Goal: Information Seeking & Learning: Learn about a topic

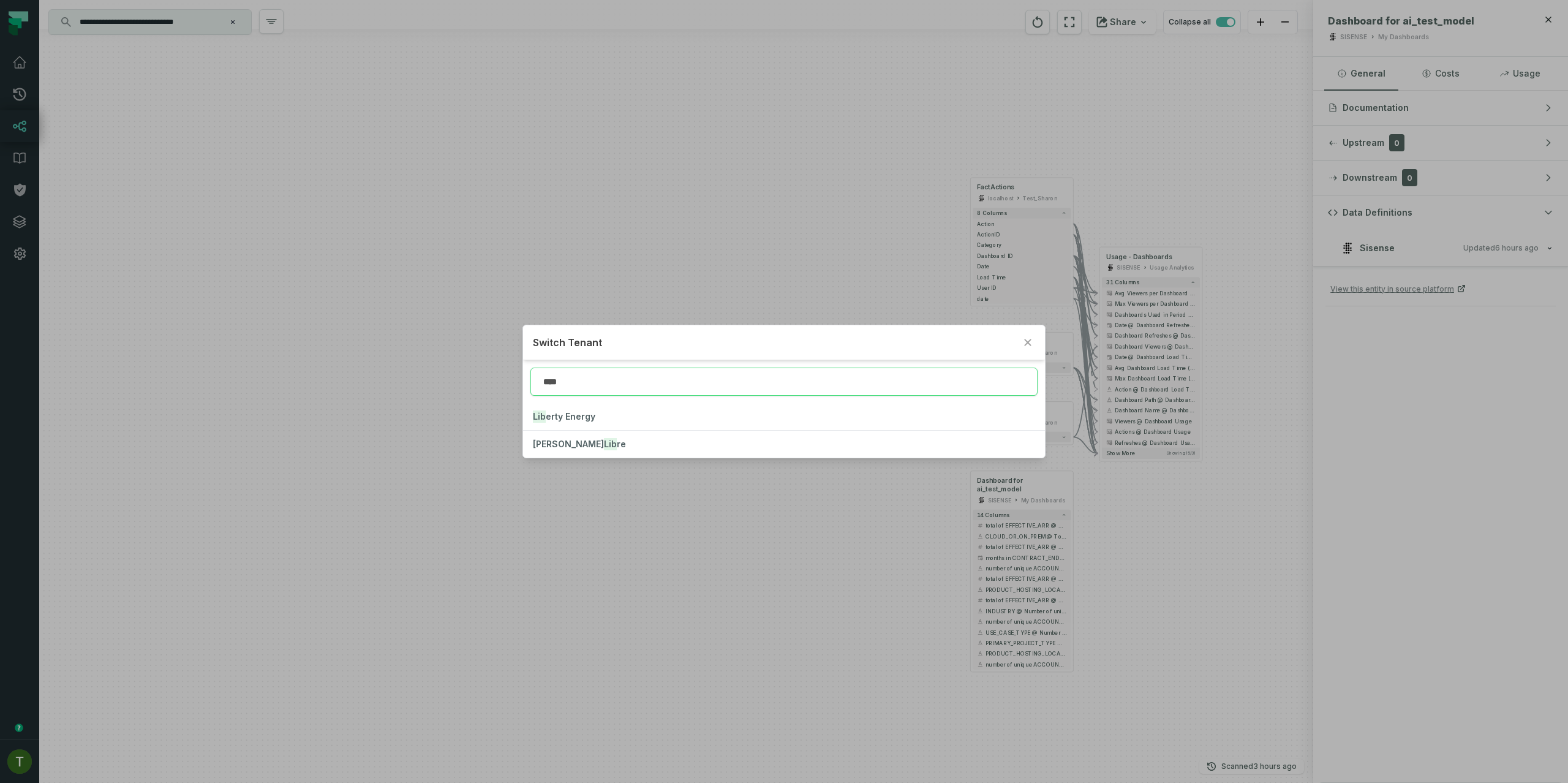
type input "****"
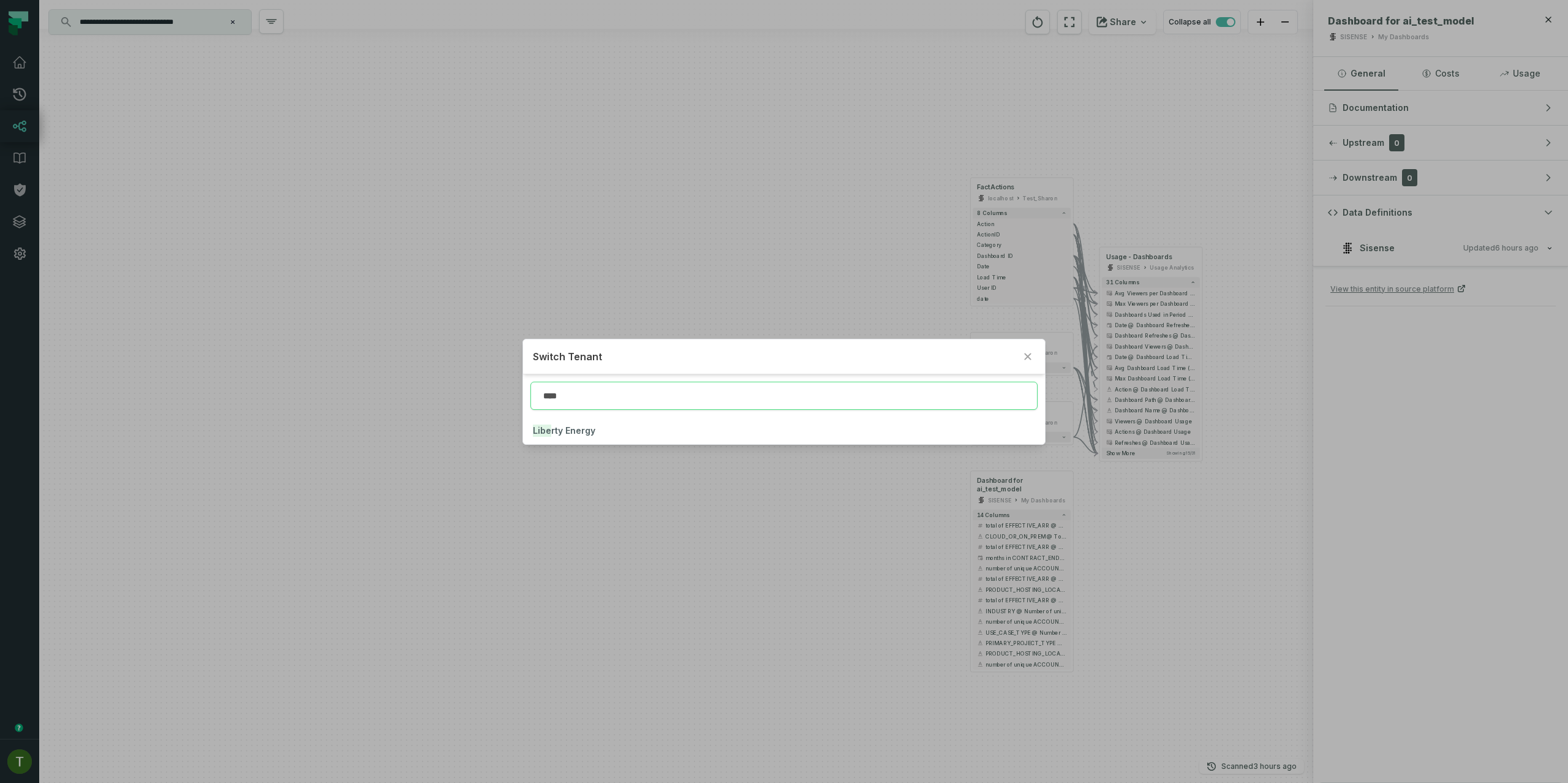
click button "Libe rty Energy" at bounding box center [783, 430] width 521 height 27
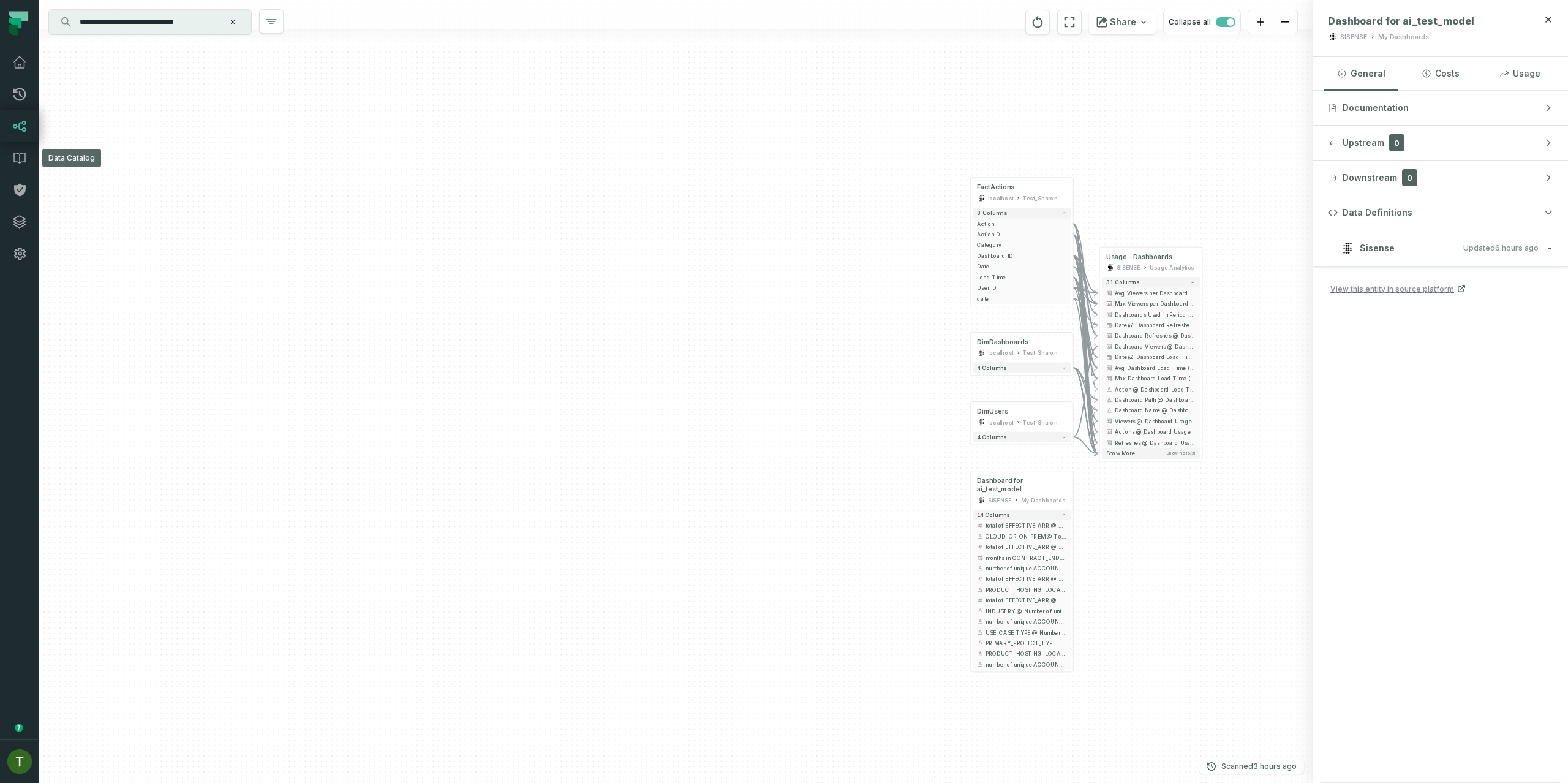
click at [13, 141] on link "Lineage" at bounding box center [20, 126] width 39 height 32
click at [13, 121] on icon at bounding box center [20, 126] width 15 height 15
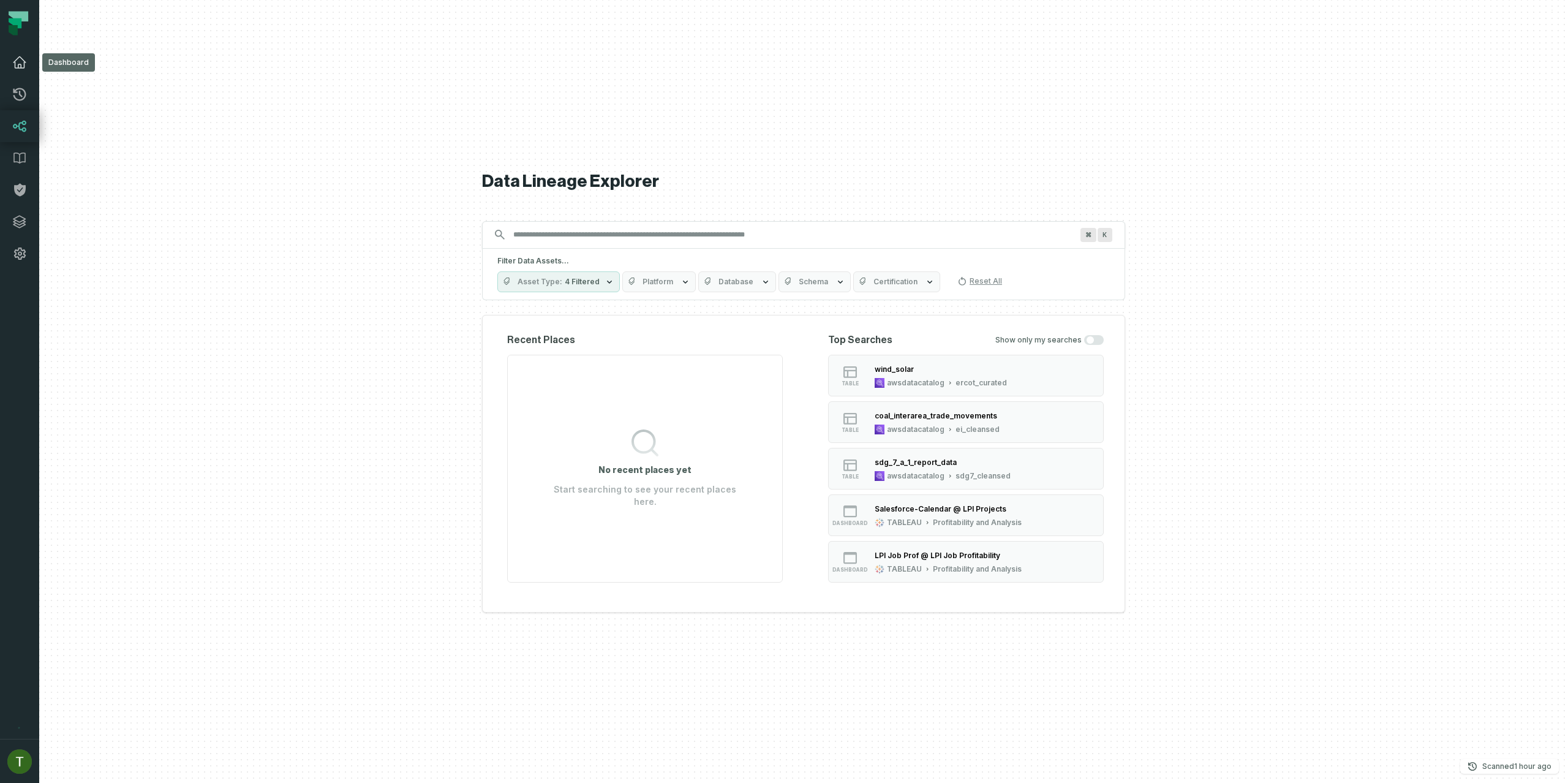
click at [20, 58] on icon at bounding box center [20, 63] width 12 height 11
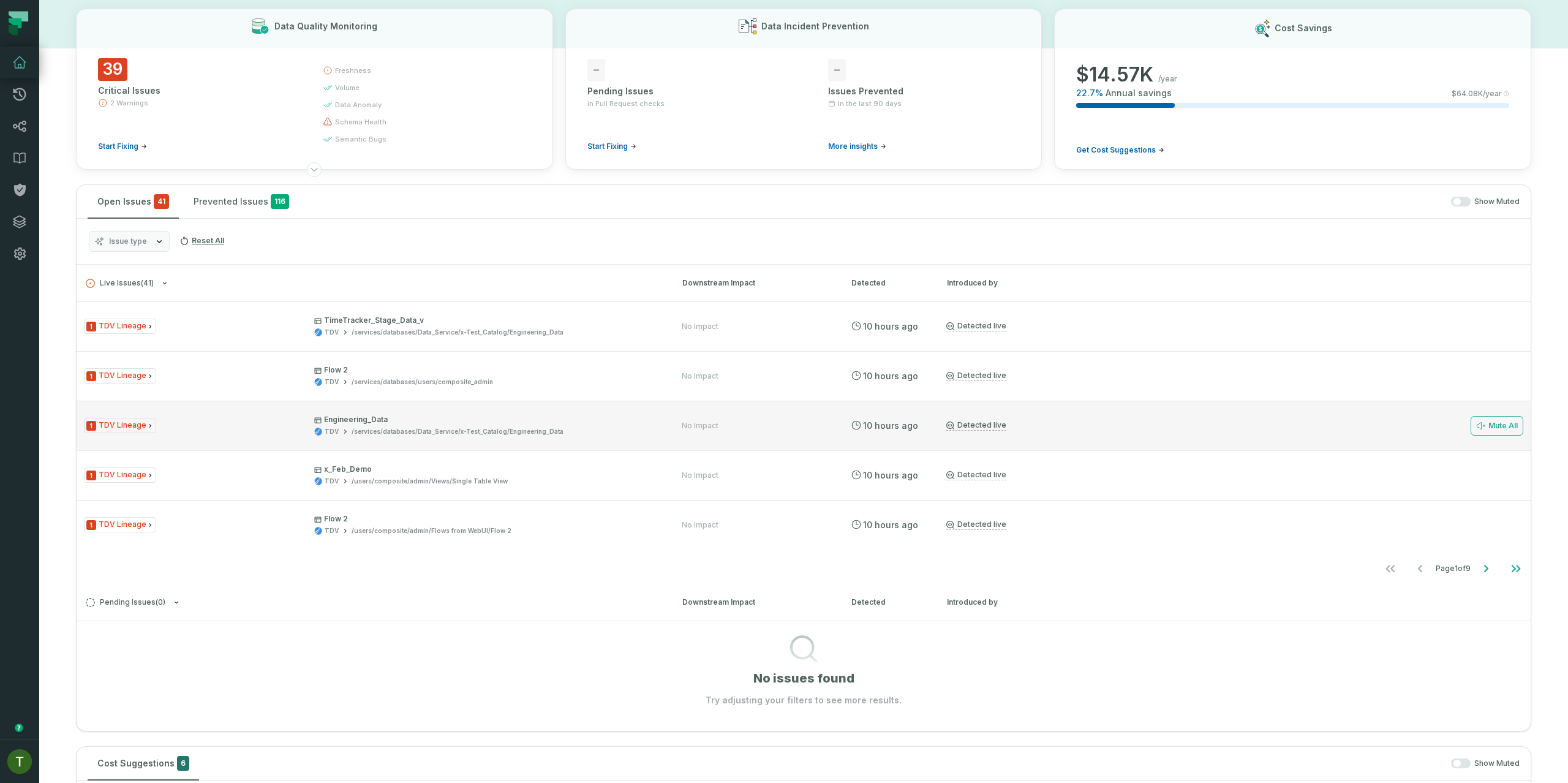
scroll to position [265, 0]
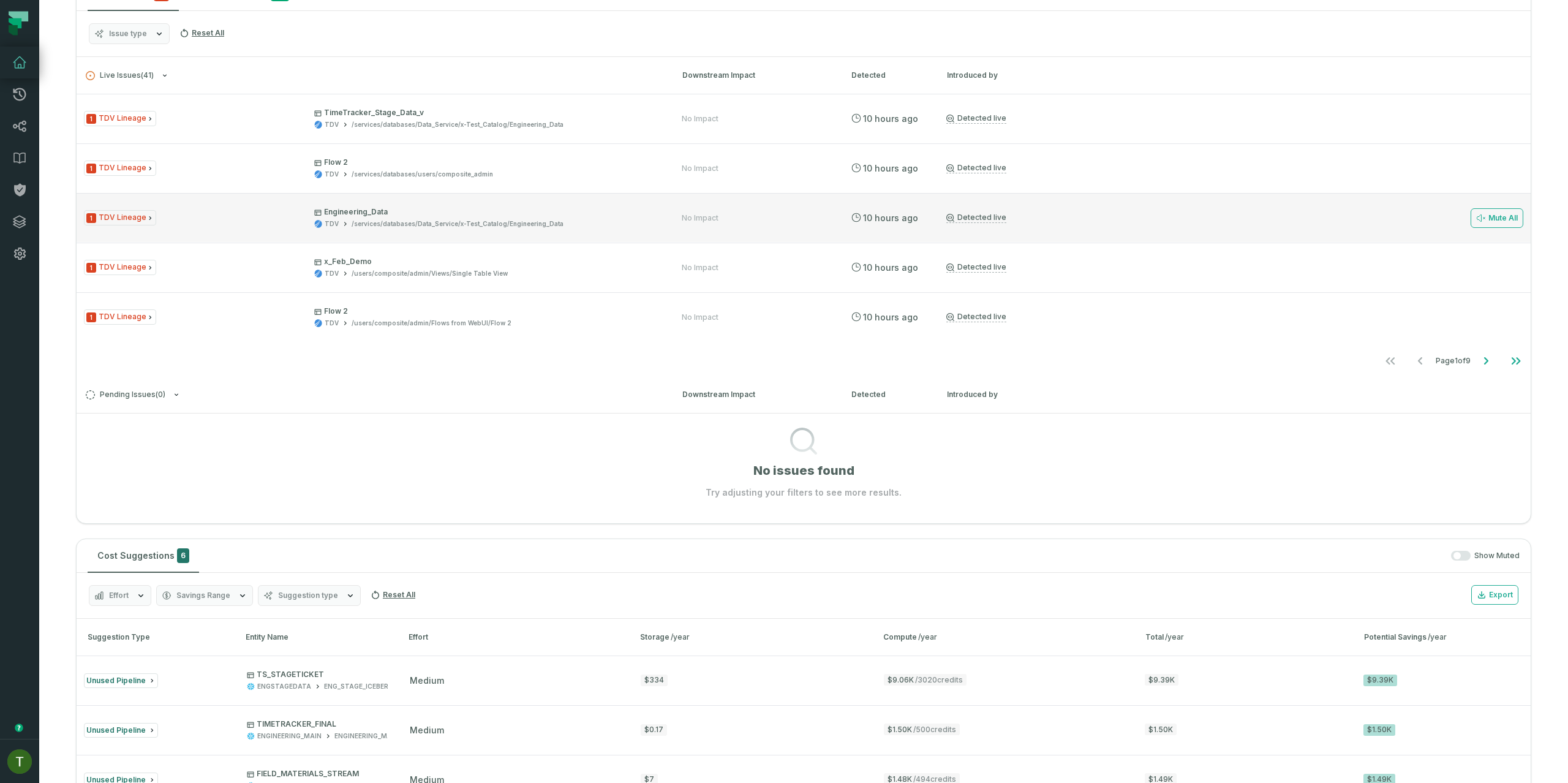
click at [444, 214] on p "Engineering_Data" at bounding box center [487, 212] width 346 height 10
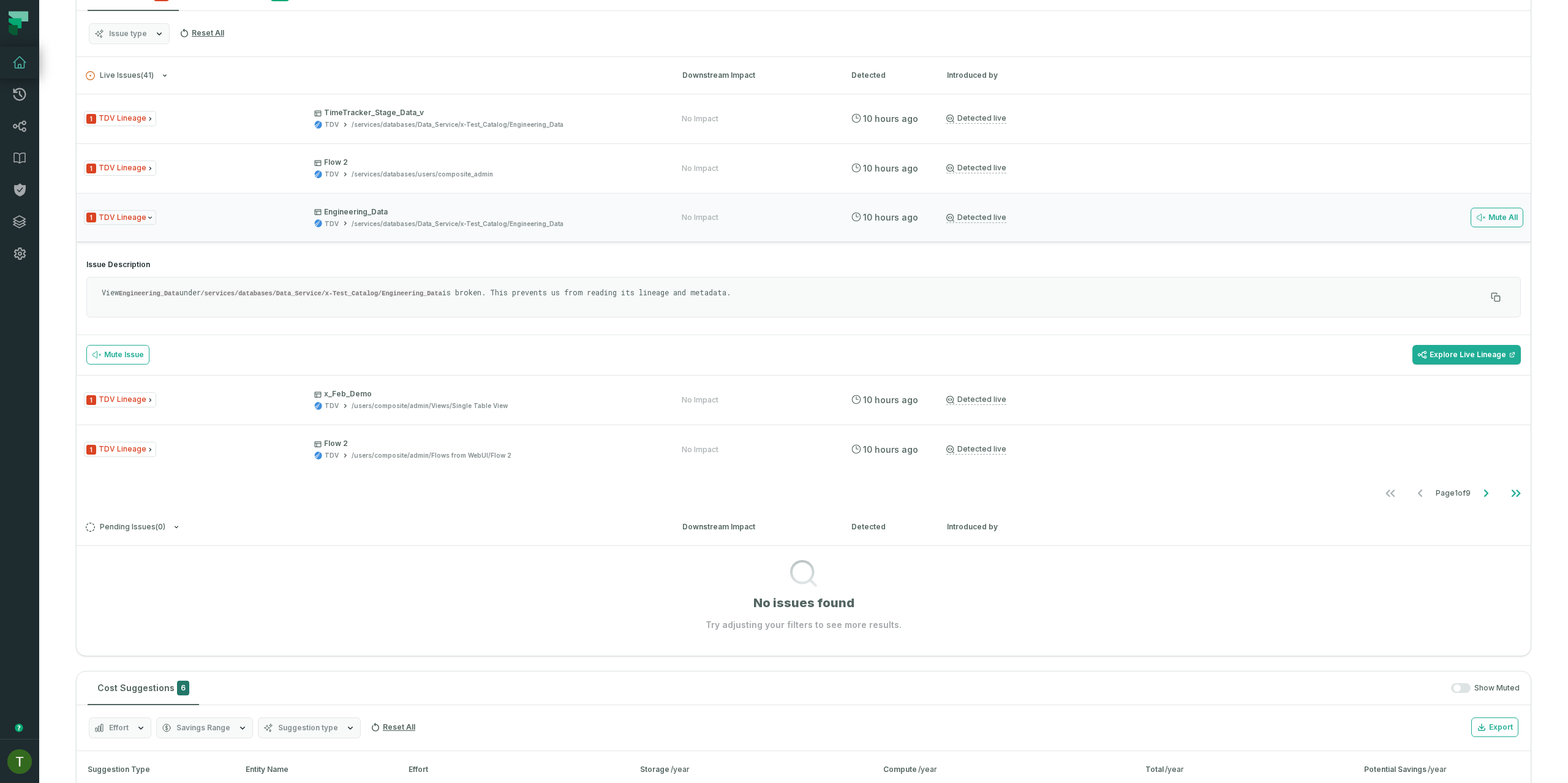
click at [676, 288] on p "View Engineering_Data under /services/databases/Data_Service/x-Test_Catalog/Eng…" at bounding box center [794, 293] width 1384 height 11
click at [673, 289] on p "View Engineering_Data under /services/databases/Data_Service/x-Test_Catalog/Eng…" at bounding box center [794, 293] width 1384 height 11
click at [673, 288] on p "View Engineering_Data under /services/databases/Data_Service/x-Test_Catalog/Eng…" at bounding box center [794, 293] width 1384 height 11
drag, startPoint x: 673, startPoint y: 288, endPoint x: 690, endPoint y: 291, distance: 17.3
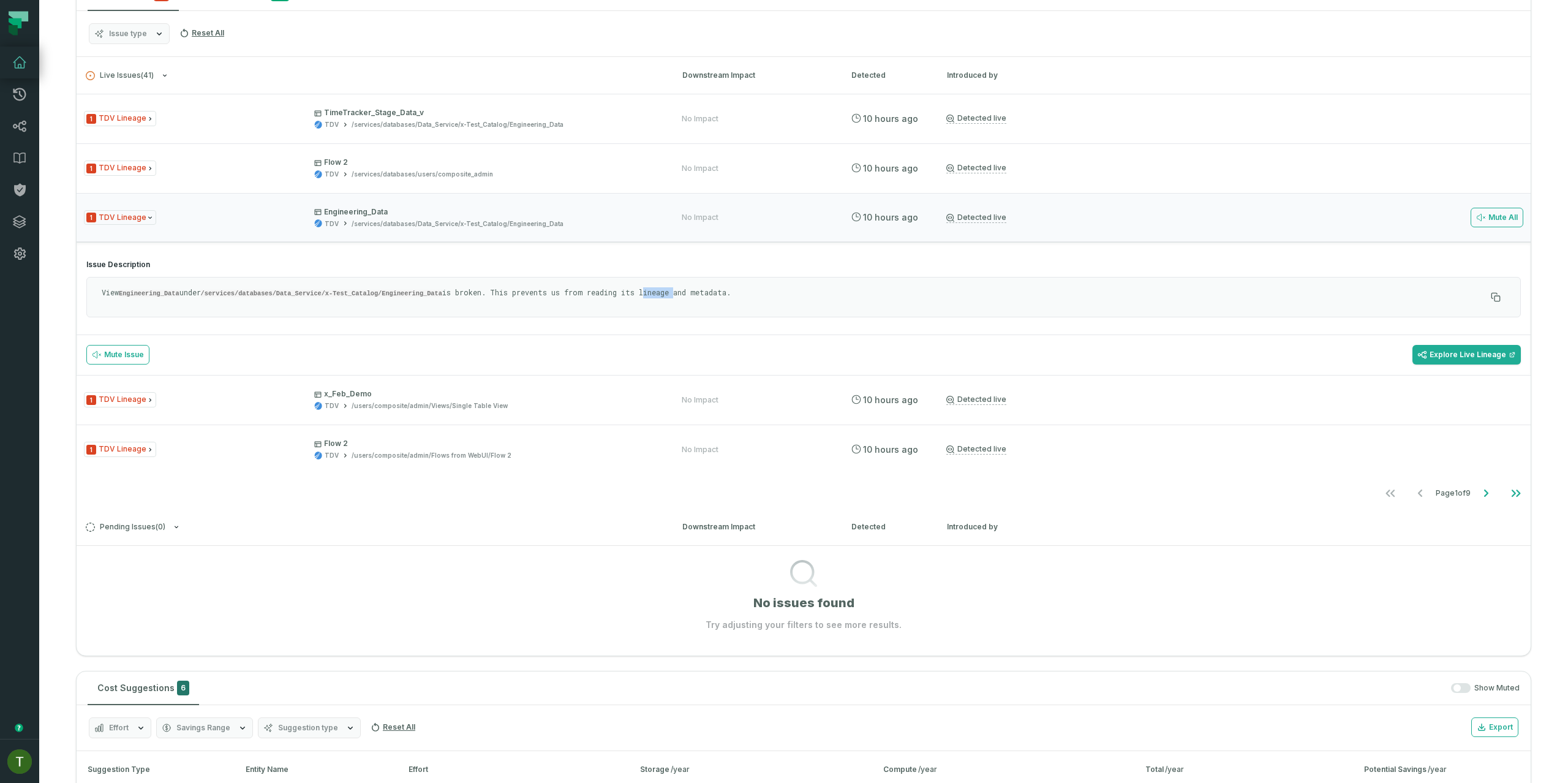
click at [673, 288] on p "View Engineering_Data under /services/databases/Data_Service/x-Test_Catalog/Eng…" at bounding box center [794, 293] width 1384 height 11
click at [1479, 498] on icon "Go to next page" at bounding box center [1486, 493] width 15 height 15
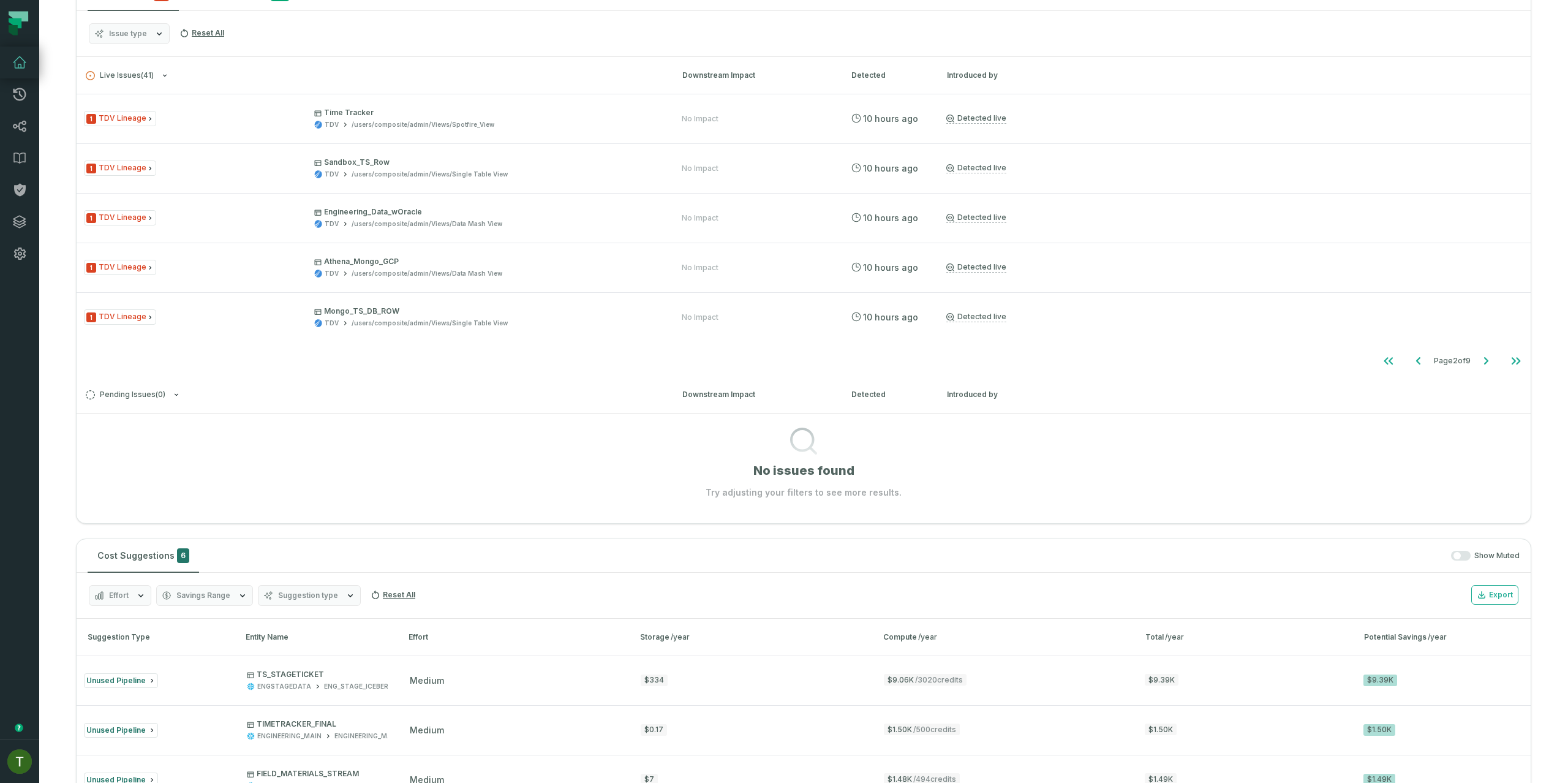
click at [1479, 498] on section "No issues found Try adjusting your filters to see more results." at bounding box center [804, 456] width 1454 height 86
click at [1471, 361] on button "Go to next page" at bounding box center [1486, 361] width 29 height 25
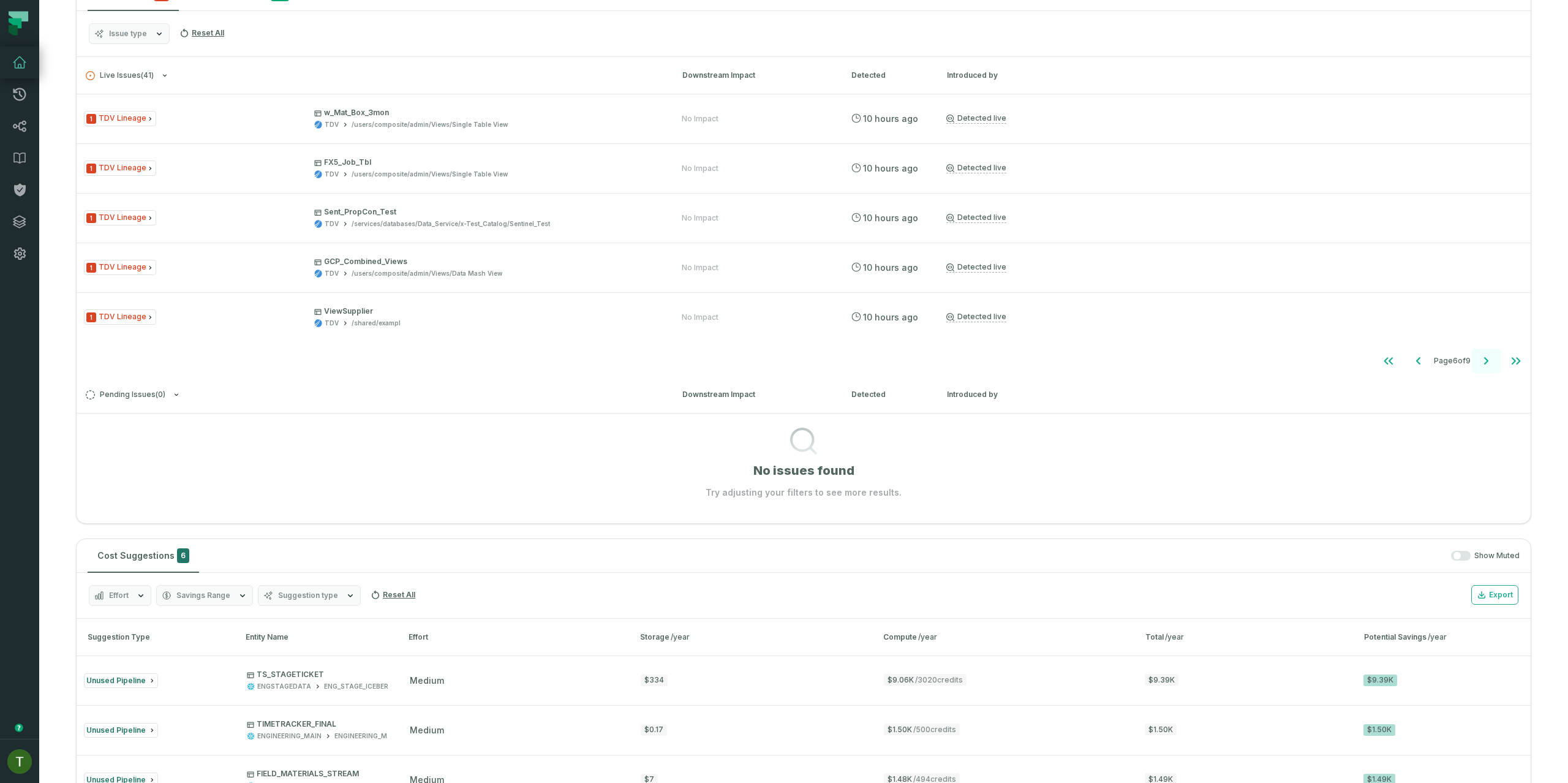
click at [1479, 363] on icon "Go to next page" at bounding box center [1486, 361] width 15 height 15
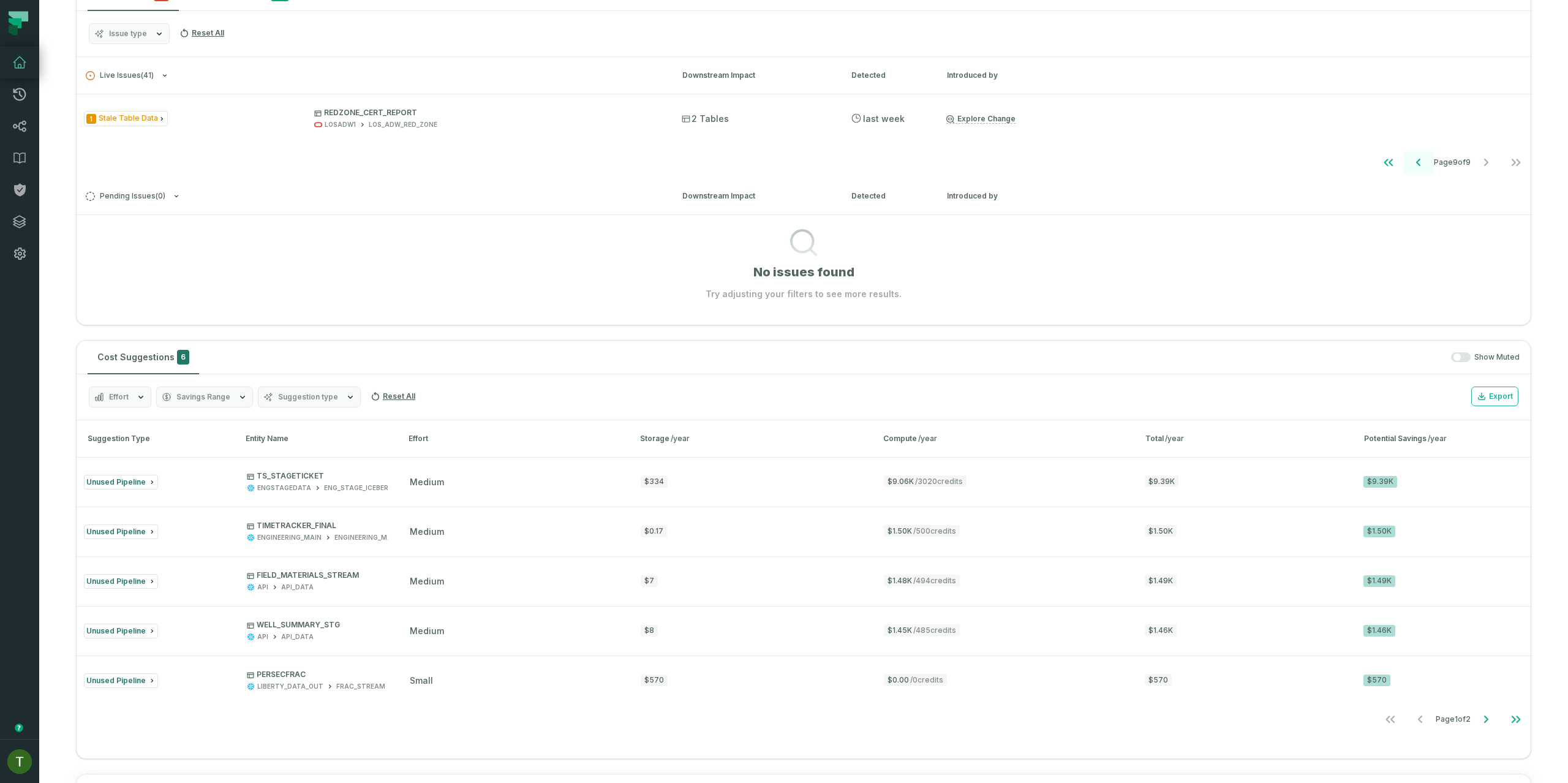
click at [1411, 167] on icon "Go to previous page" at bounding box center [1418, 162] width 15 height 15
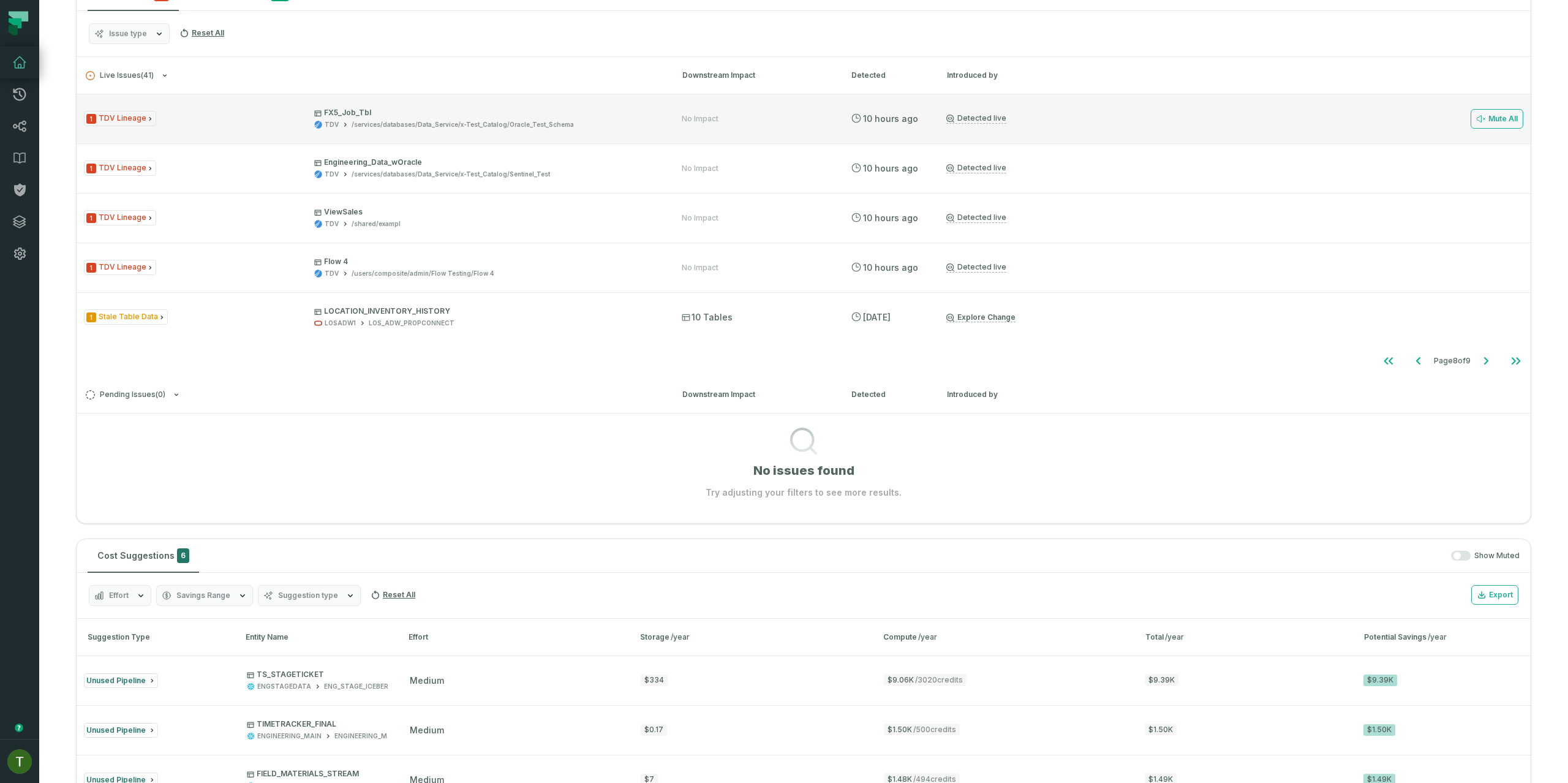
scroll to position [112, 0]
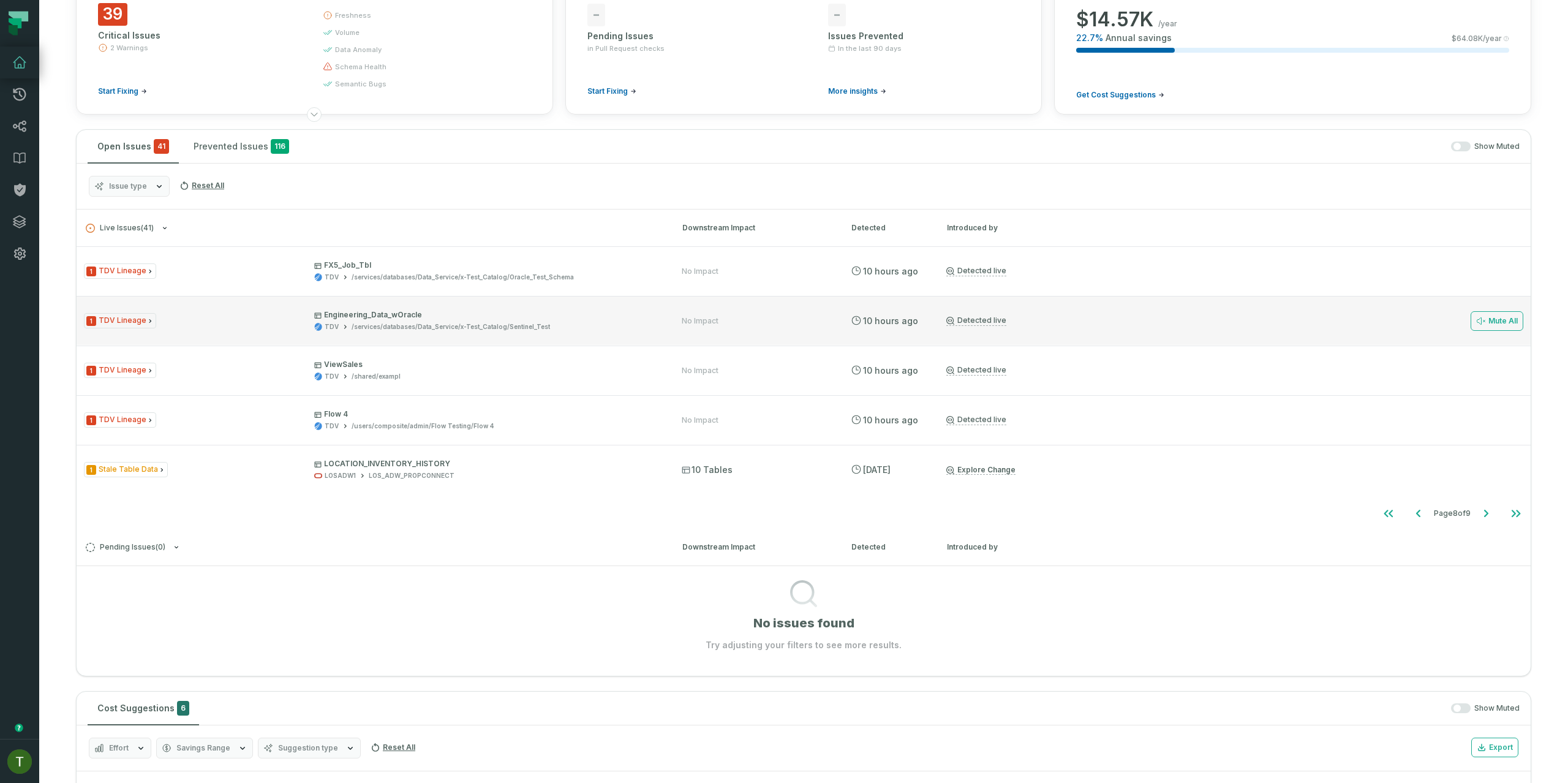
click at [442, 306] on div "1 TDV Lineage Engineering_Data_wOracle TDV /services/databases/Data_Service/x-T…" at bounding box center [804, 321] width 1454 height 49
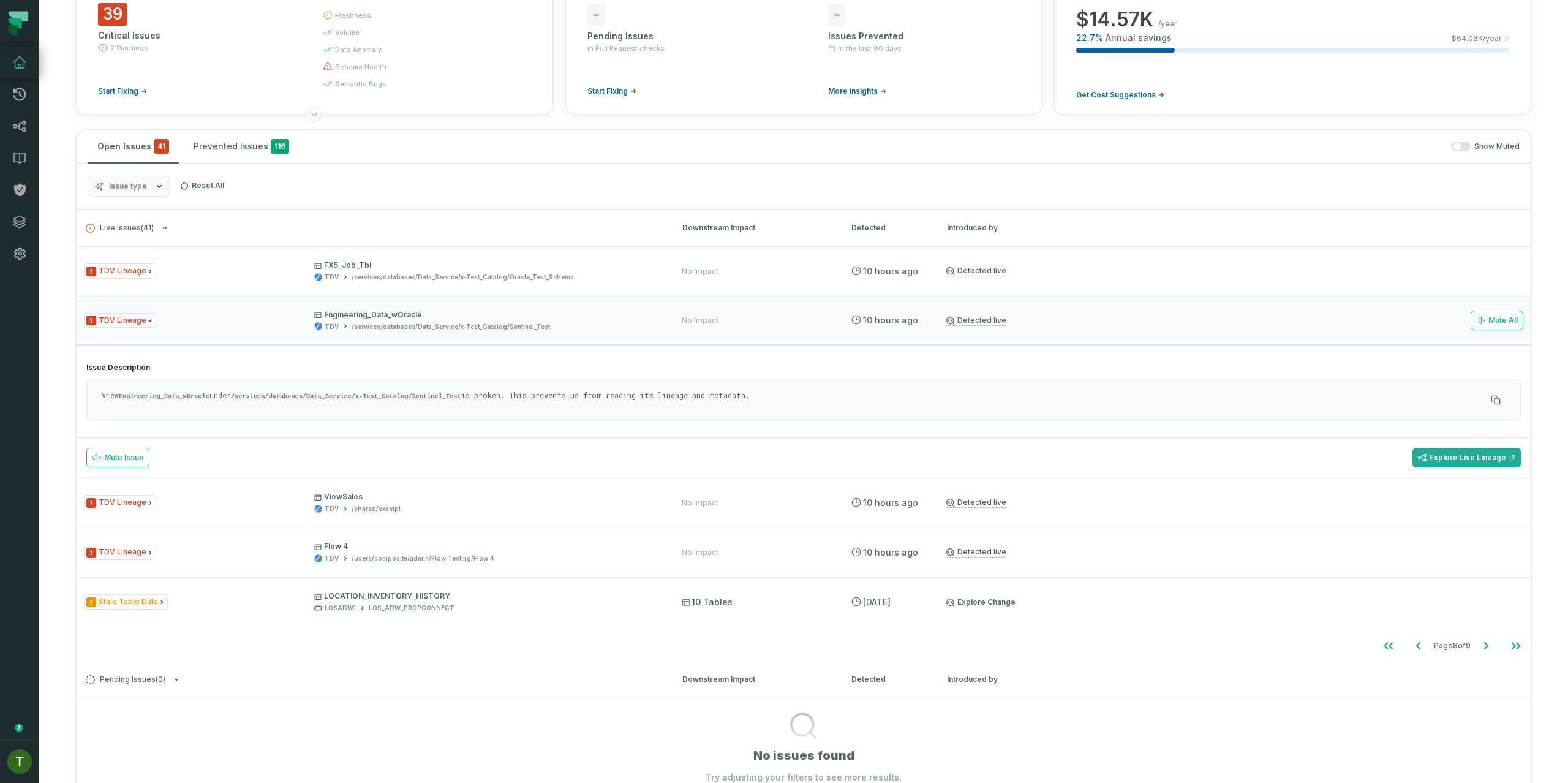
click at [461, 398] on code "/services/databases/Data_Service/x-Test_Catalog/Sentinel_Test" at bounding box center [346, 396] width 230 height 7
click at [461, 416] on div "View Engineering_Data_wOracle under /services/databases/Data_Service/x-Test_Cat…" at bounding box center [804, 400] width 1434 height 40
click at [383, 336] on div "1 TDV Lineage Engineering_Data_wOracle TDV /services/databases/Data_Service/x-T…" at bounding box center [804, 321] width 1454 height 49
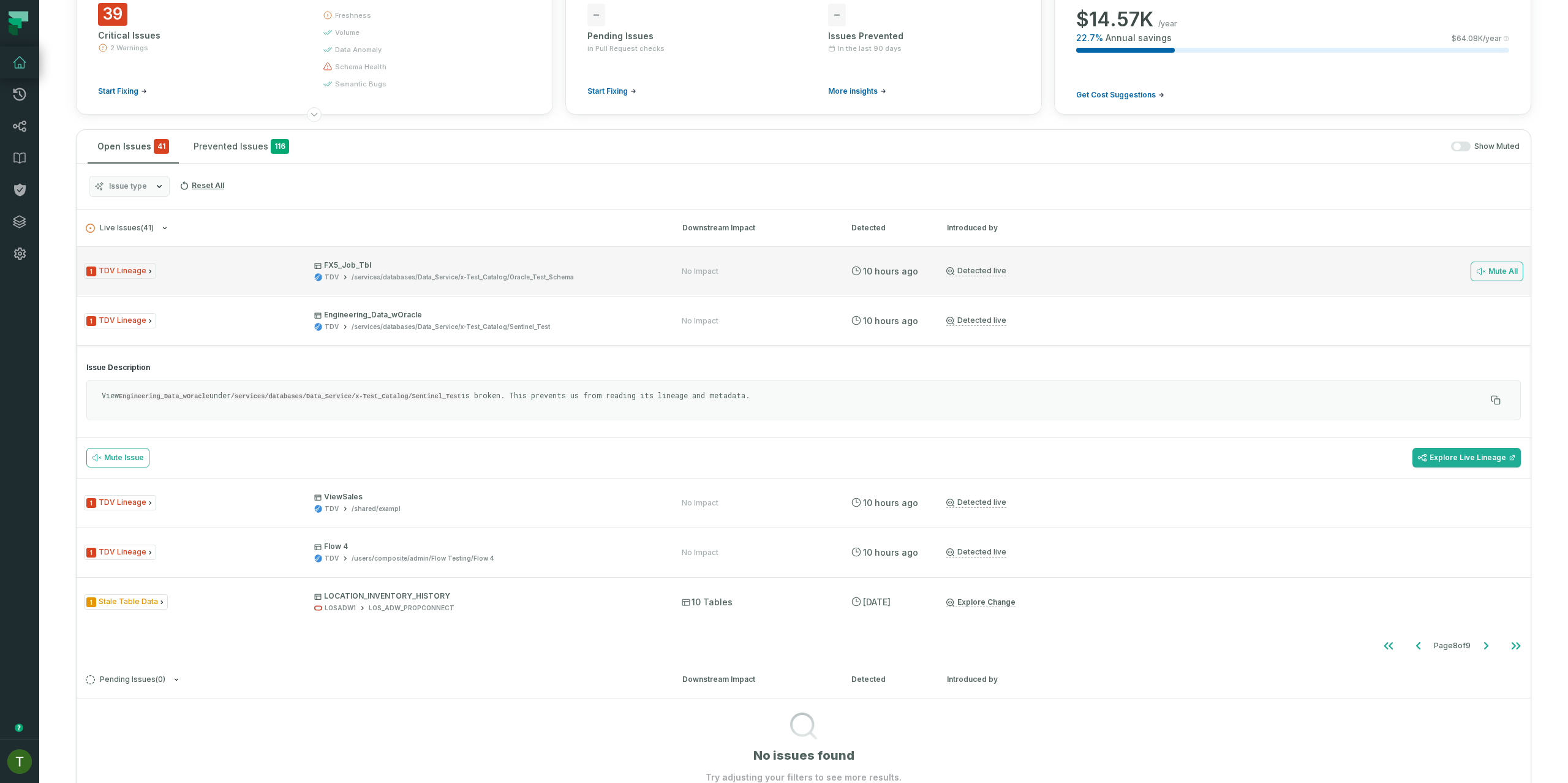
click at [401, 282] on div "1 TDV Lineage FX5_Job_Tbl TDV /services/databases/Data_Service/x-Test_Catalog/O…" at bounding box center [804, 271] width 1454 height 49
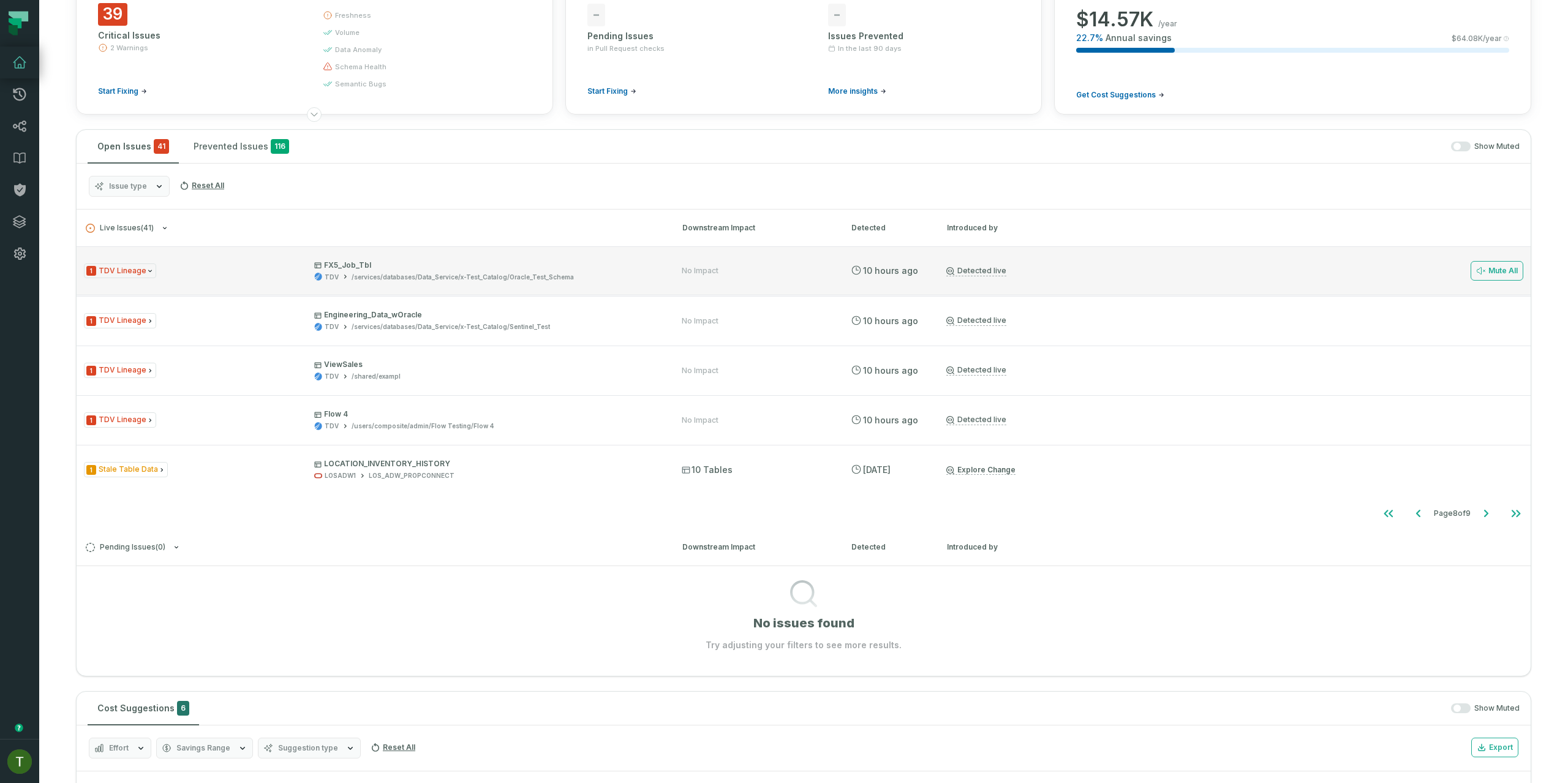
click at [405, 278] on div "/services/databases/Data_Service/x-Test_Catalog/Oracle_Test_Schema" at bounding box center [463, 277] width 223 height 9
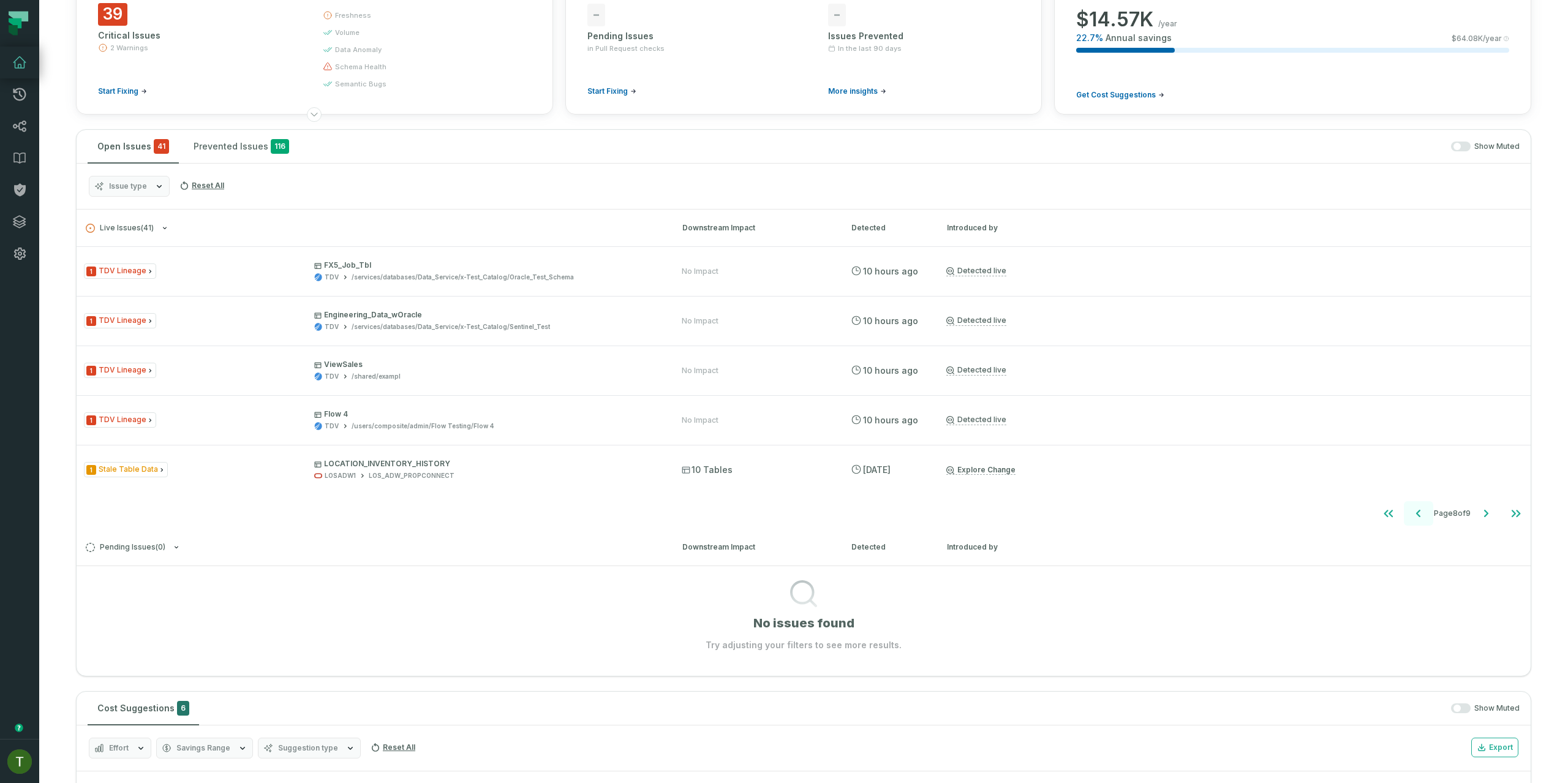
click at [1412, 508] on icon "Go to previous page" at bounding box center [1418, 513] width 15 height 15
click at [1412, 508] on icon "Go to previous page" at bounding box center [1419, 513] width 15 height 15
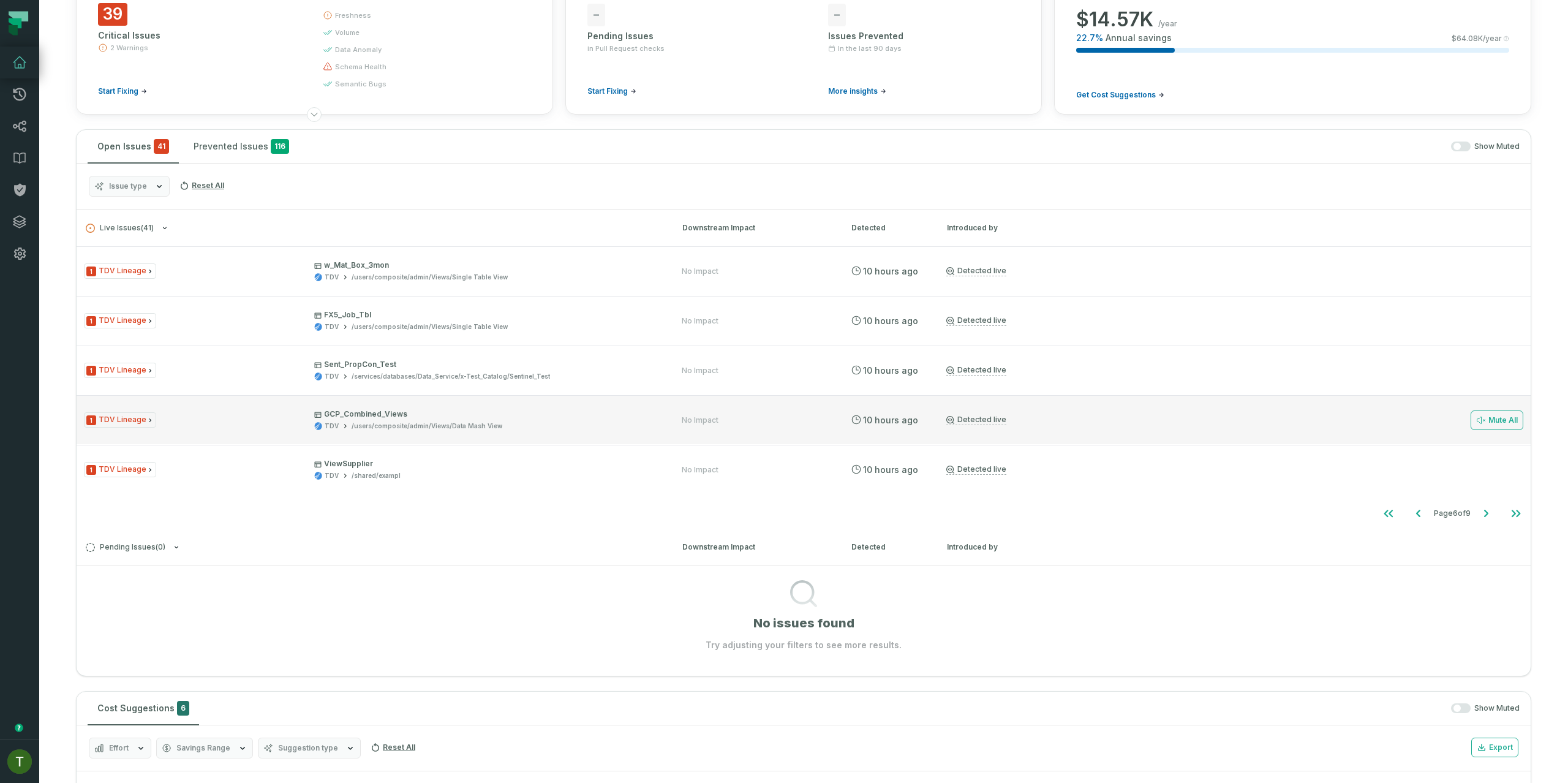
click at [599, 430] on div "1 TDV Lineage GCP_Combined_Views TDV /users/composite/admin/Views/Data Mash Vie…" at bounding box center [804, 419] width 1454 height 49
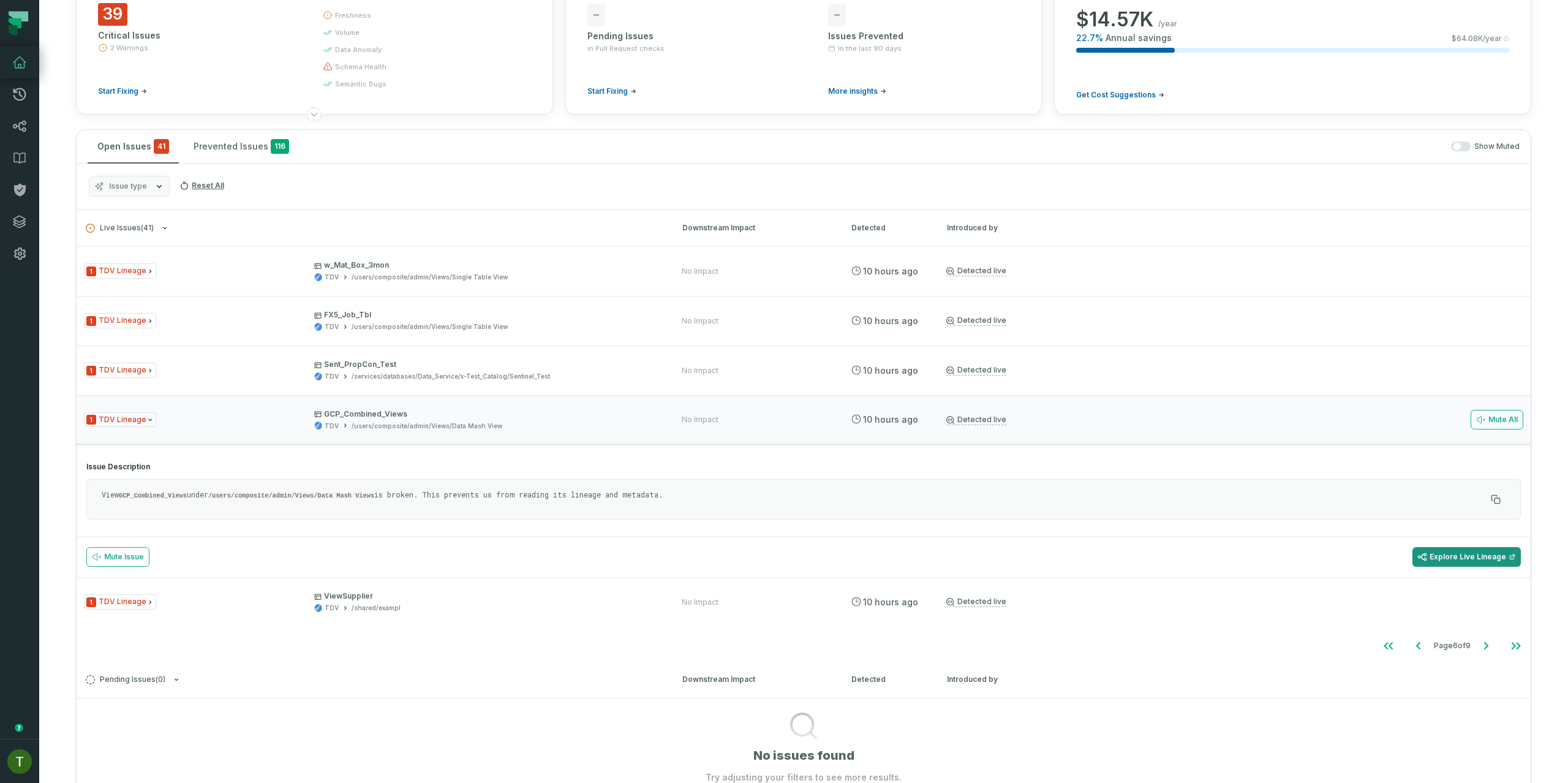
click at [1457, 560] on link "Explore Live Lineage" at bounding box center [1466, 557] width 108 height 20
click at [1482, 656] on button "Go to next page" at bounding box center [1486, 646] width 29 height 25
click at [1479, 651] on div "Live Issues ( 41 ) Downstream Impact Detected Introduced by 1 TDV Lineage w_Mat…" at bounding box center [804, 497] width 1454 height 574
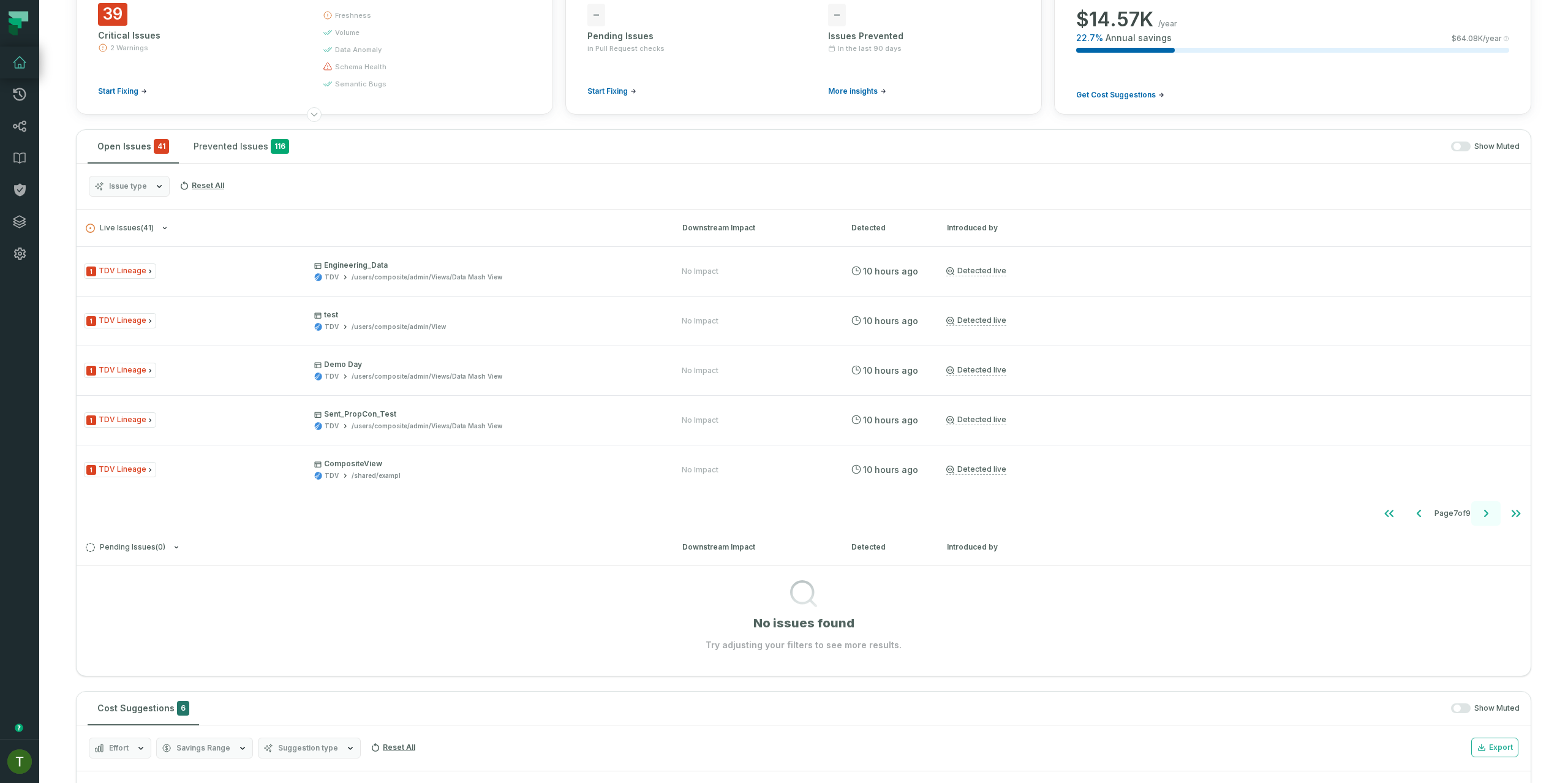
click at [1471, 516] on button "Go to next page" at bounding box center [1486, 513] width 29 height 25
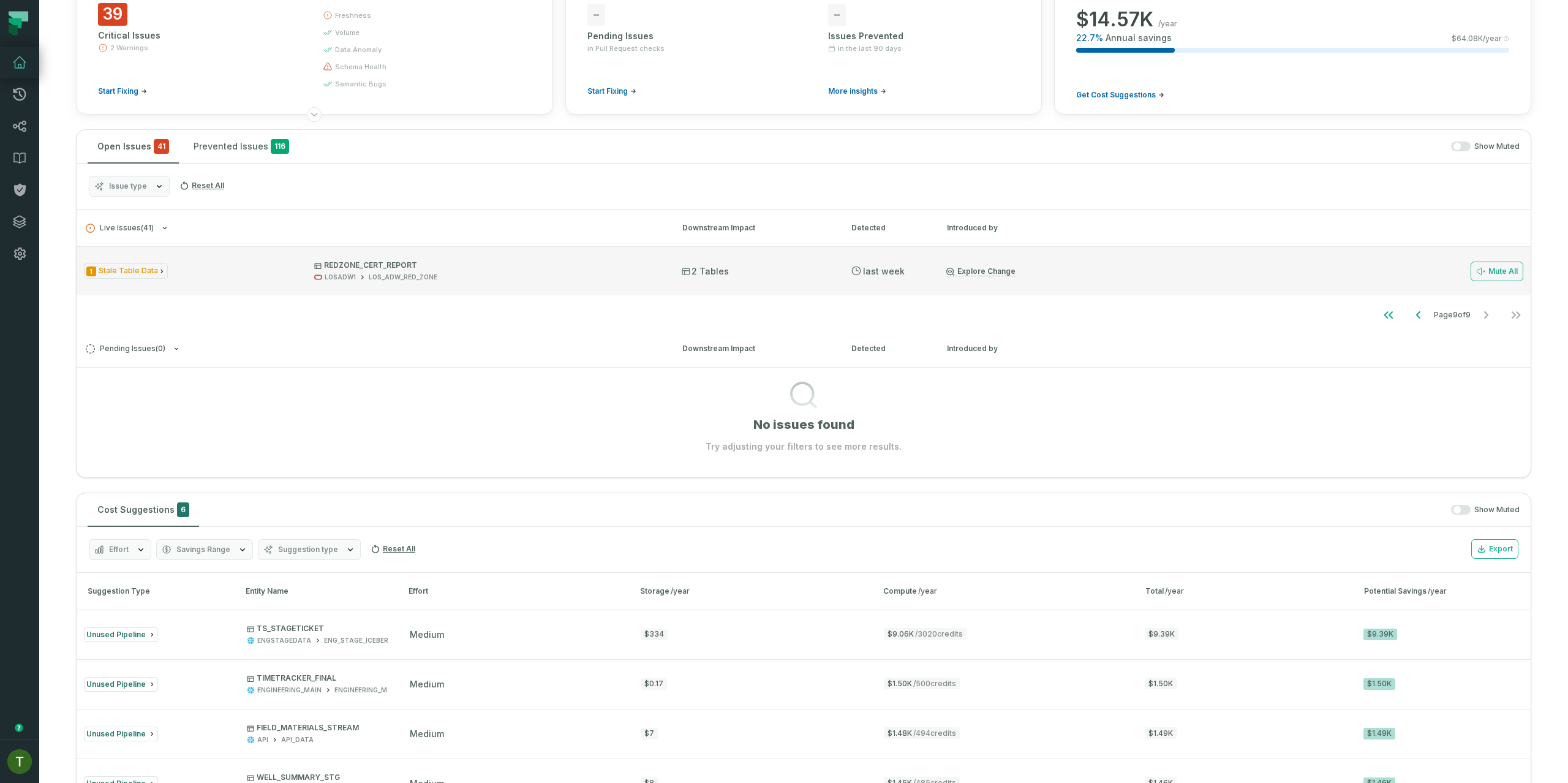
click at [238, 287] on div "1 Stale Table Data REDZONE_CERT_REPORT LOSADW1 LOS_ADW_RED_ZONE 2 Tables 9/23/2…" at bounding box center [804, 271] width 1454 height 49
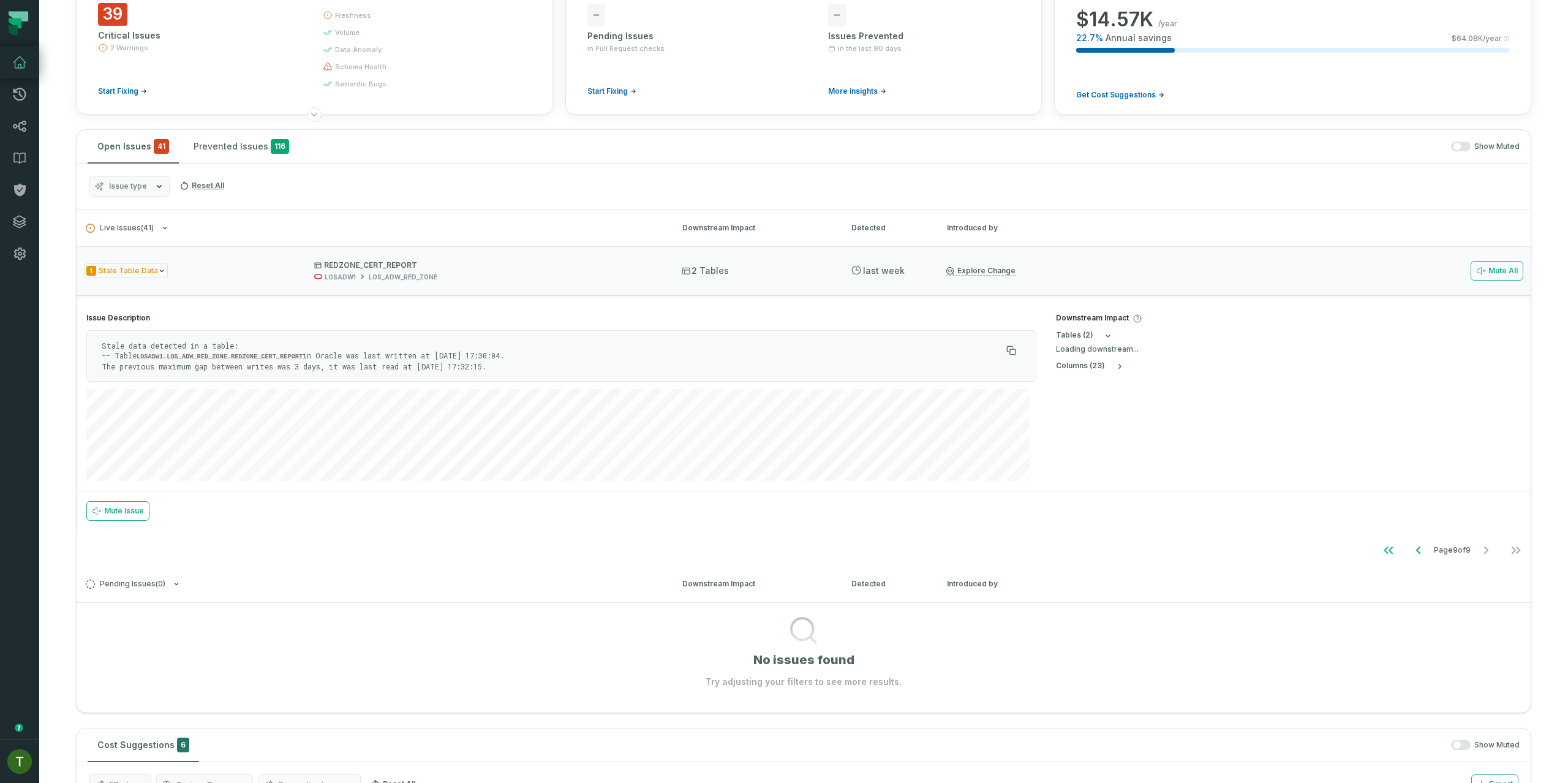
drag, startPoint x: 234, startPoint y: 280, endPoint x: 140, endPoint y: 213, distance: 115.4
click at [234, 280] on div "1 Stale Table Data REDZONE_CERT_REPORT LOSADW1 LOS_ADW_RED_ZONE" at bounding box center [371, 271] width 576 height 21
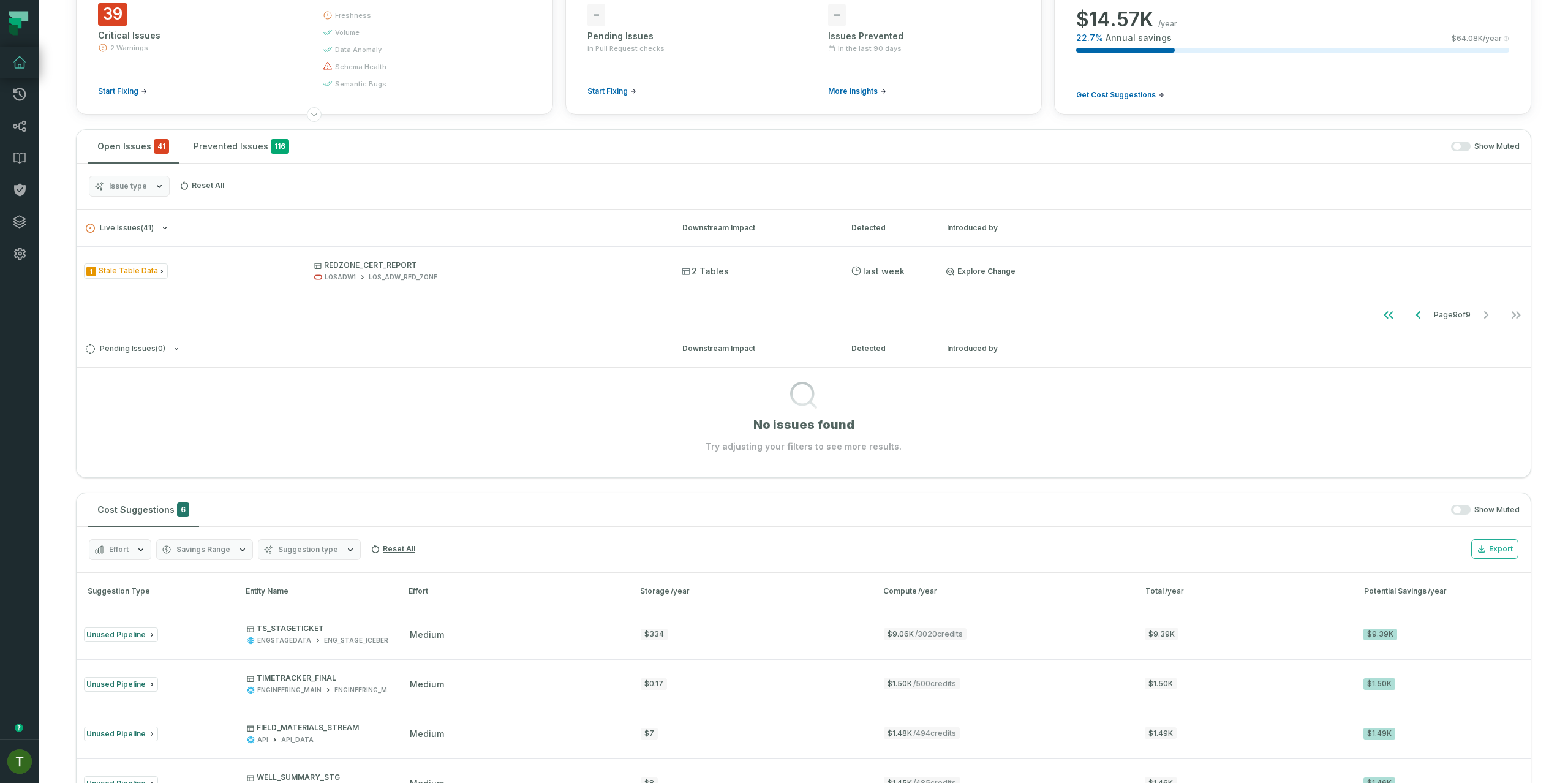
click at [120, 178] on button "Issue type" at bounding box center [129, 186] width 81 height 21
click at [185, 309] on label "Volume Anomaly" at bounding box center [166, 310] width 152 height 25
click at [107, 309] on button "Volume Anomaly" at bounding box center [102, 310] width 10 height 10
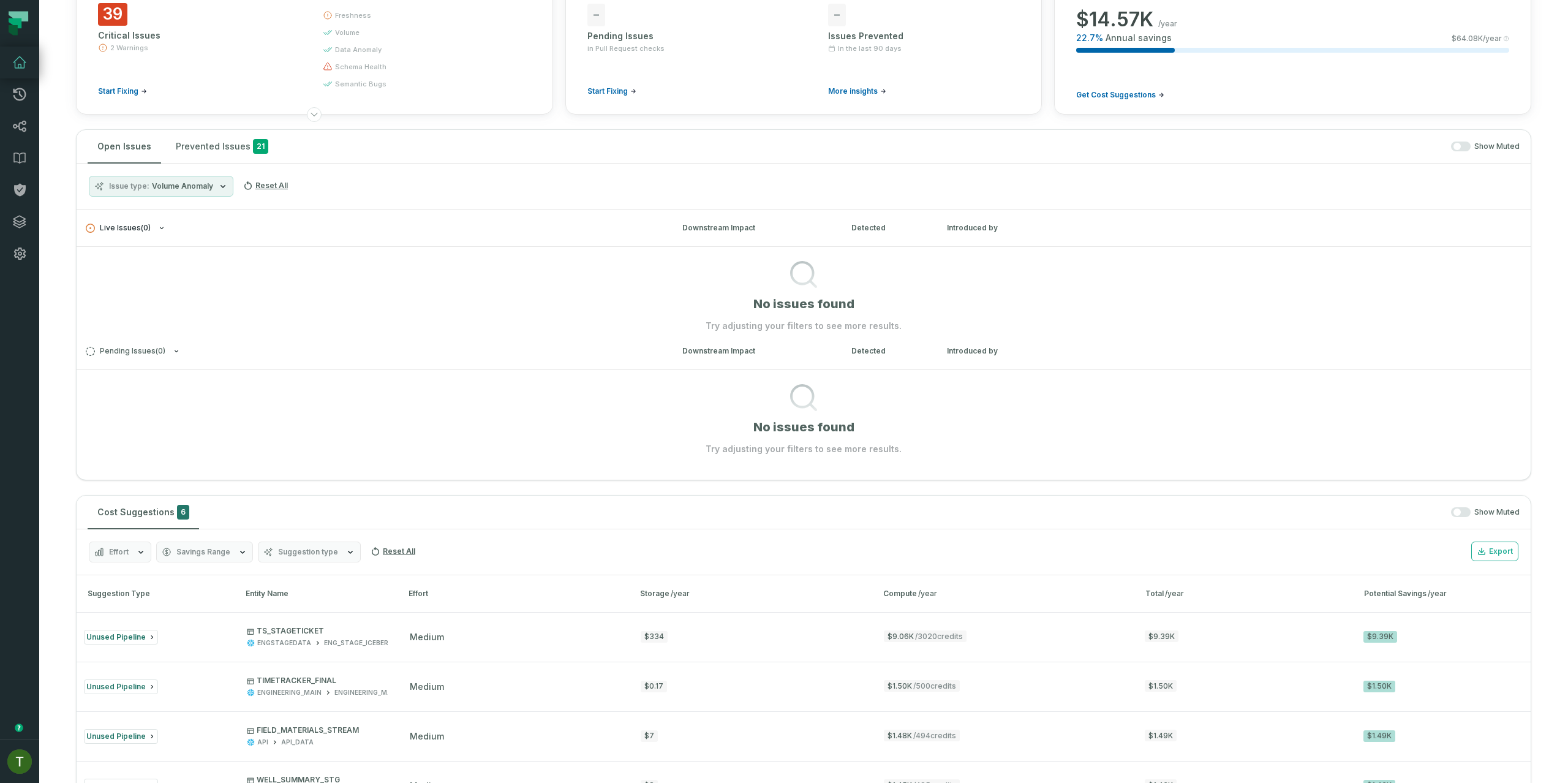
click at [329, 225] on button "Live Issues ( 0 )" at bounding box center [373, 228] width 574 height 9
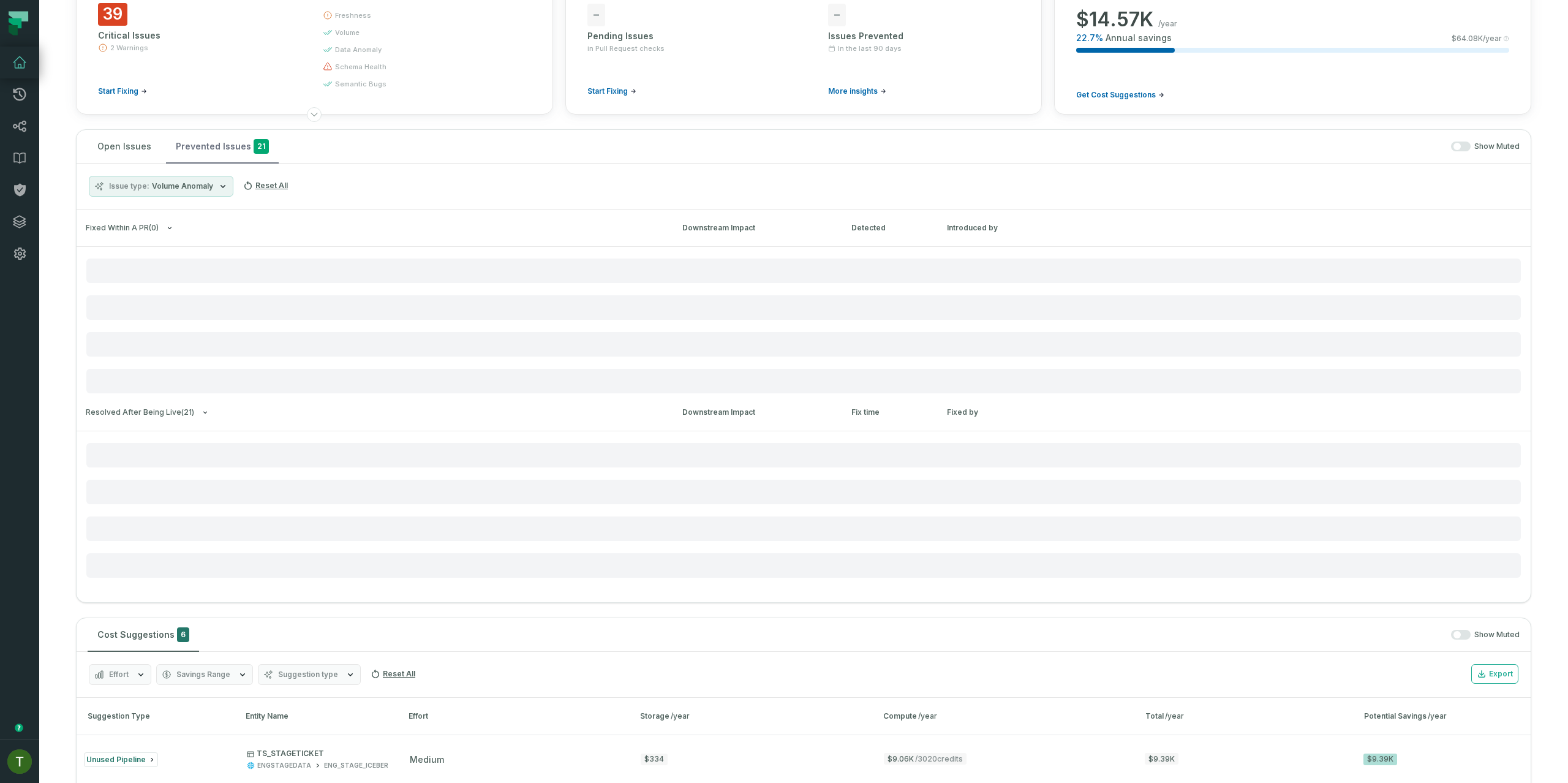
click at [208, 136] on button "Prevented Issues 21" at bounding box center [223, 147] width 113 height 33
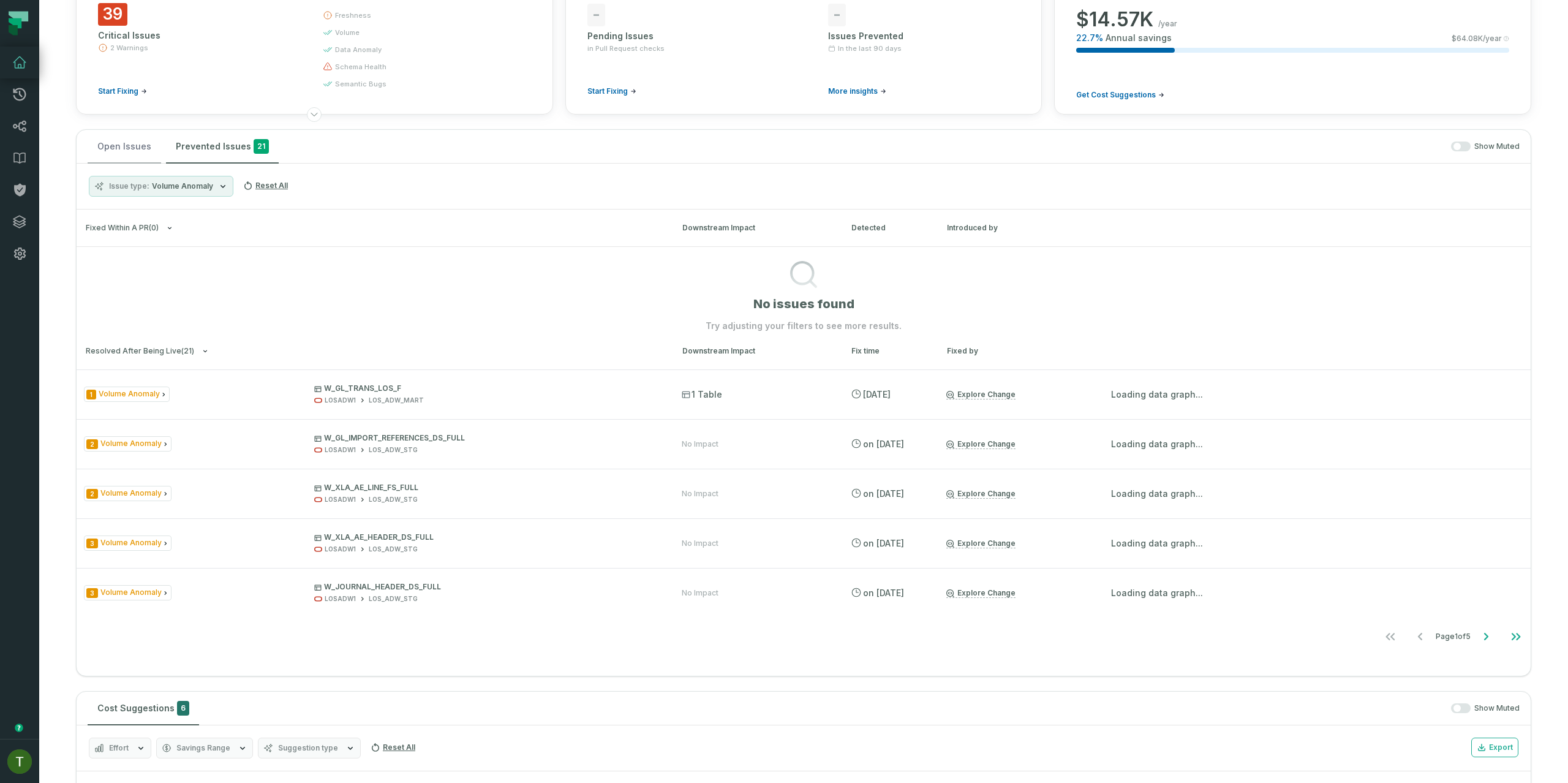
click at [125, 138] on button "Open Issues" at bounding box center [124, 147] width 74 height 33
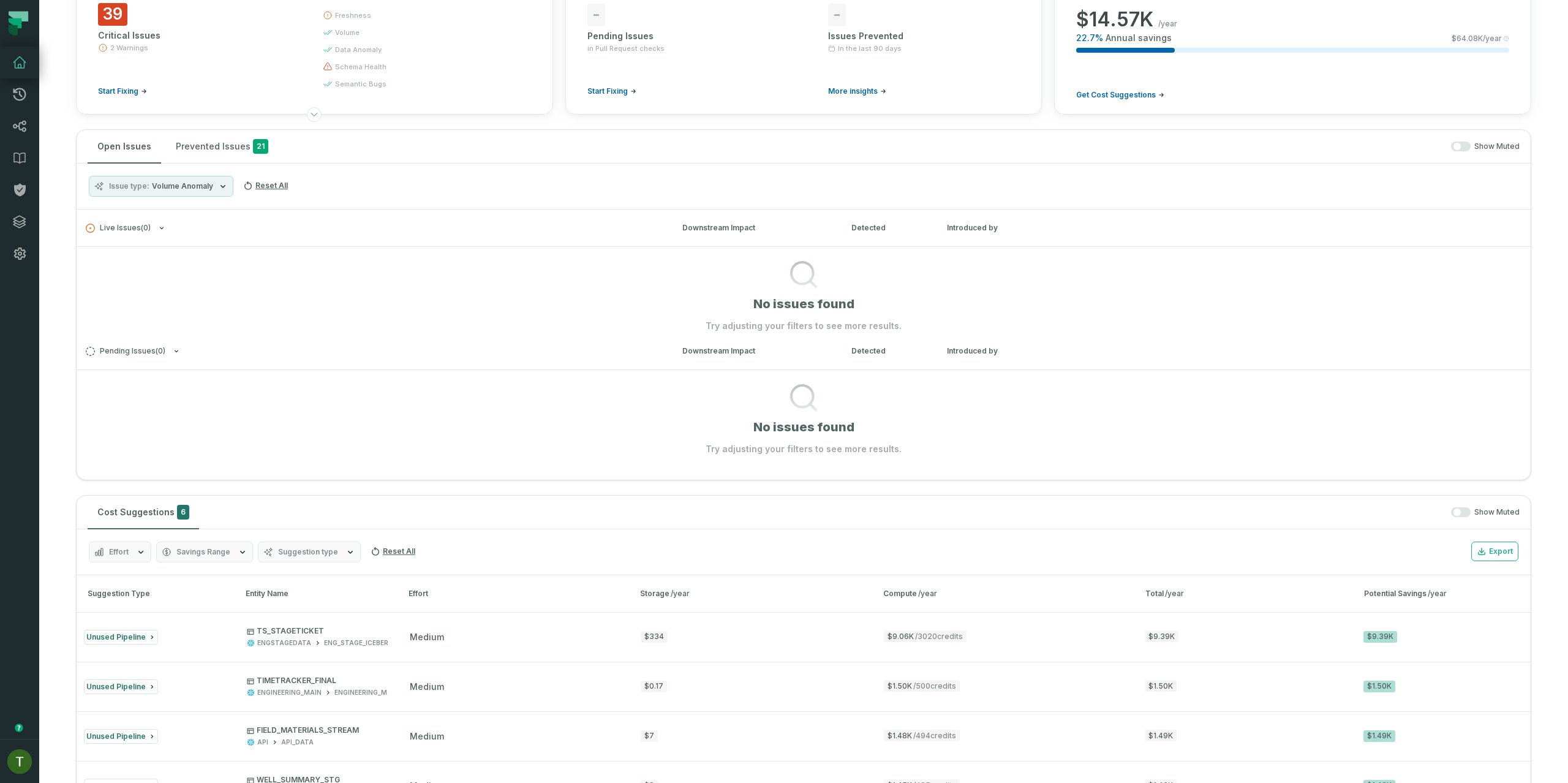
click at [326, 315] on section "No issues found Try adjusting your filters to see more results." at bounding box center [804, 289] width 1454 height 86
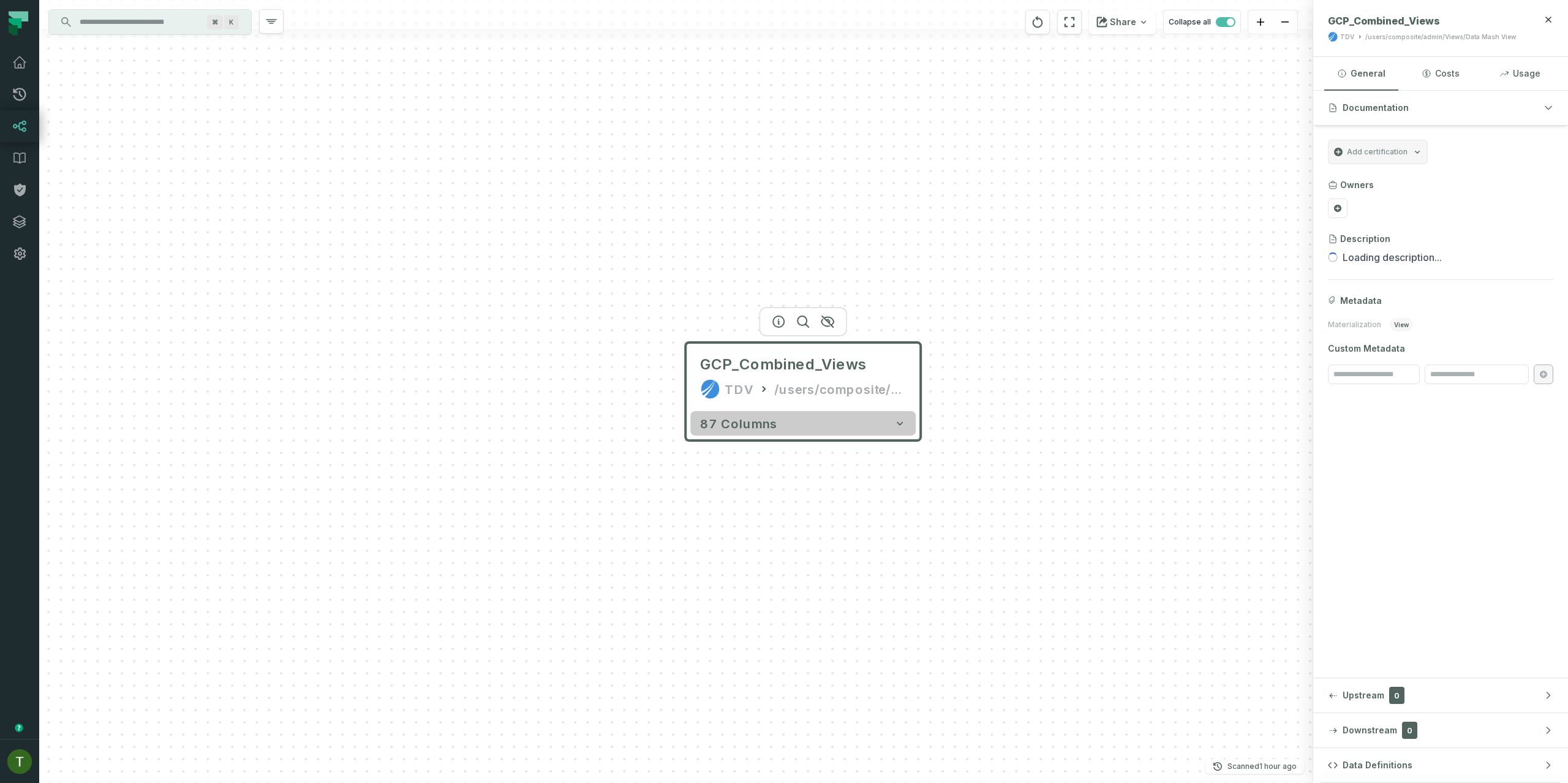
click at [771, 413] on button "87 columns" at bounding box center [803, 423] width 226 height 25
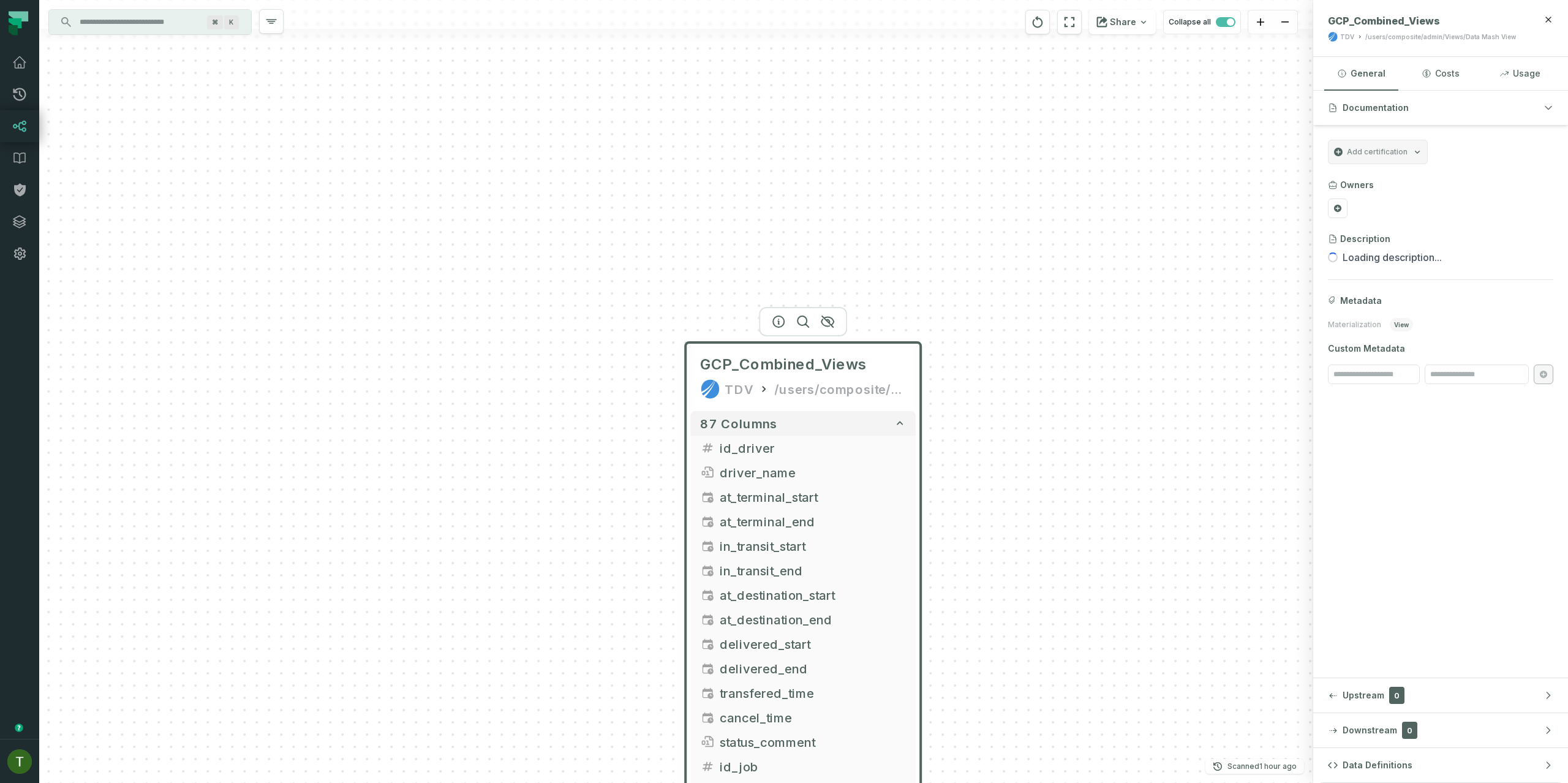
click at [807, 400] on div "GCP_Combined_Views TDV /users/composite/admin/Views/Data Mash View" at bounding box center [803, 377] width 226 height 59
click at [810, 428] on button "87 columns" at bounding box center [803, 423] width 226 height 25
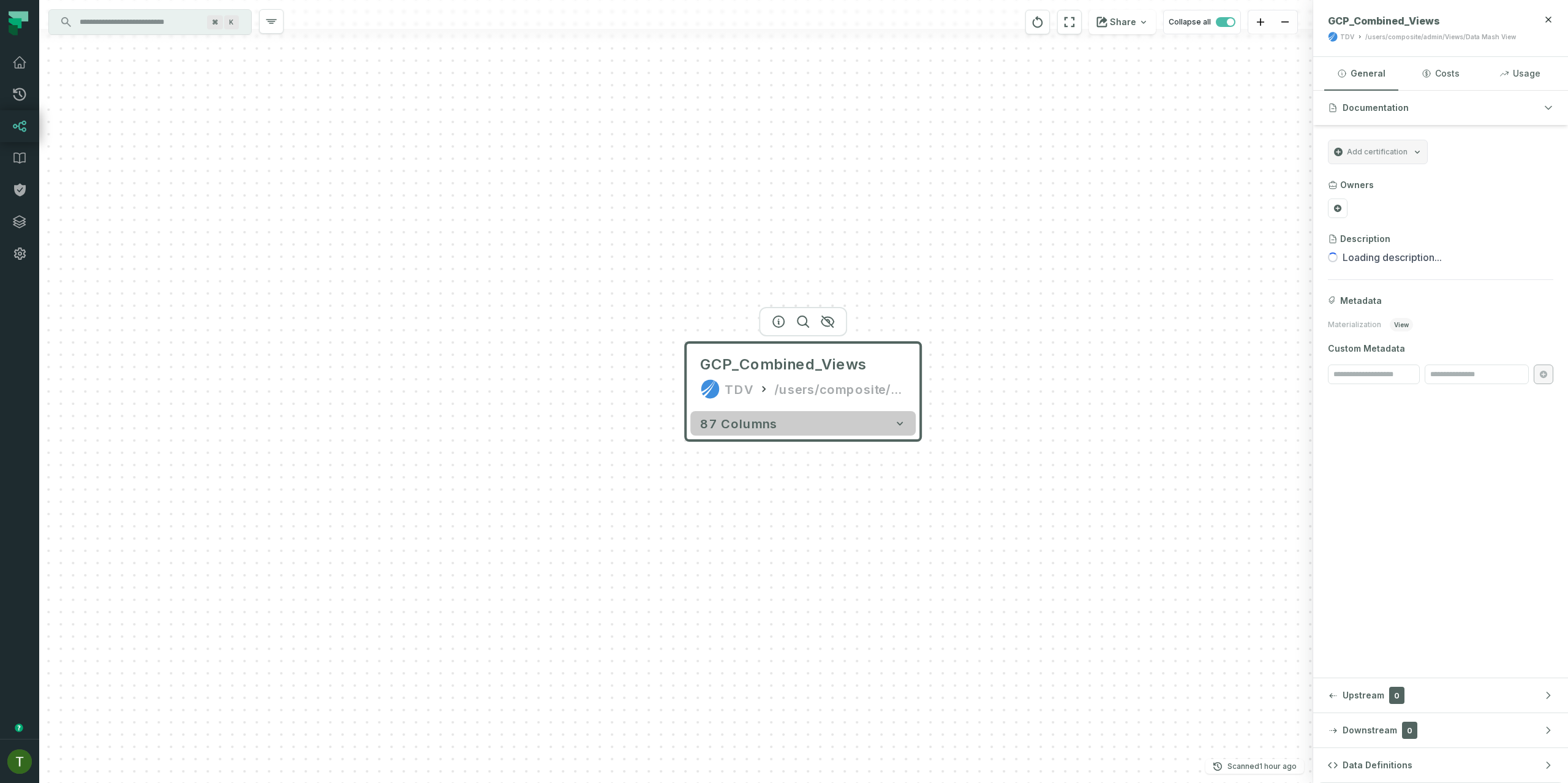
click at [810, 426] on button "87 columns" at bounding box center [803, 423] width 226 height 25
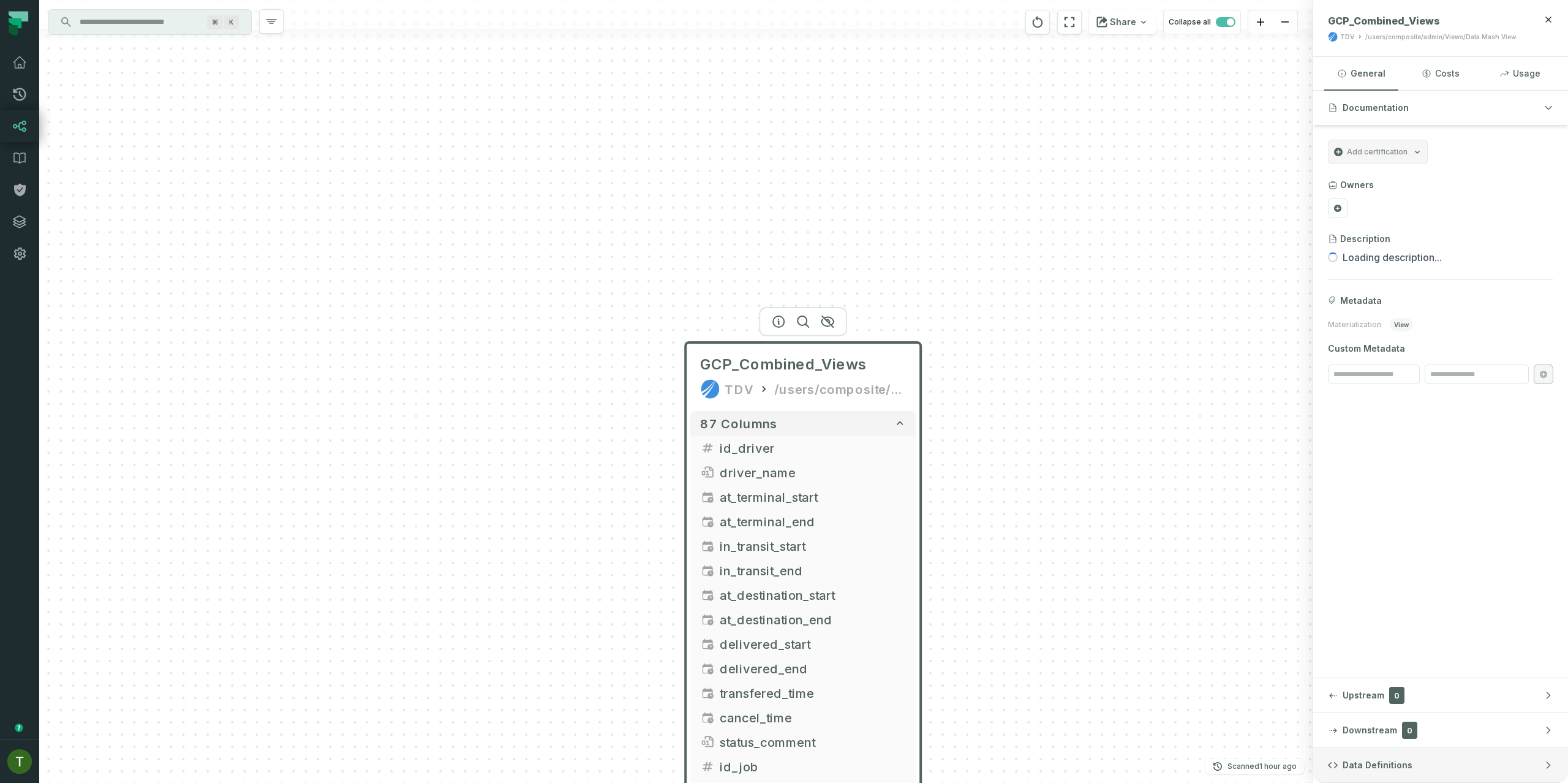
click at [1425, 773] on button "Data Definitions" at bounding box center [1441, 765] width 255 height 34
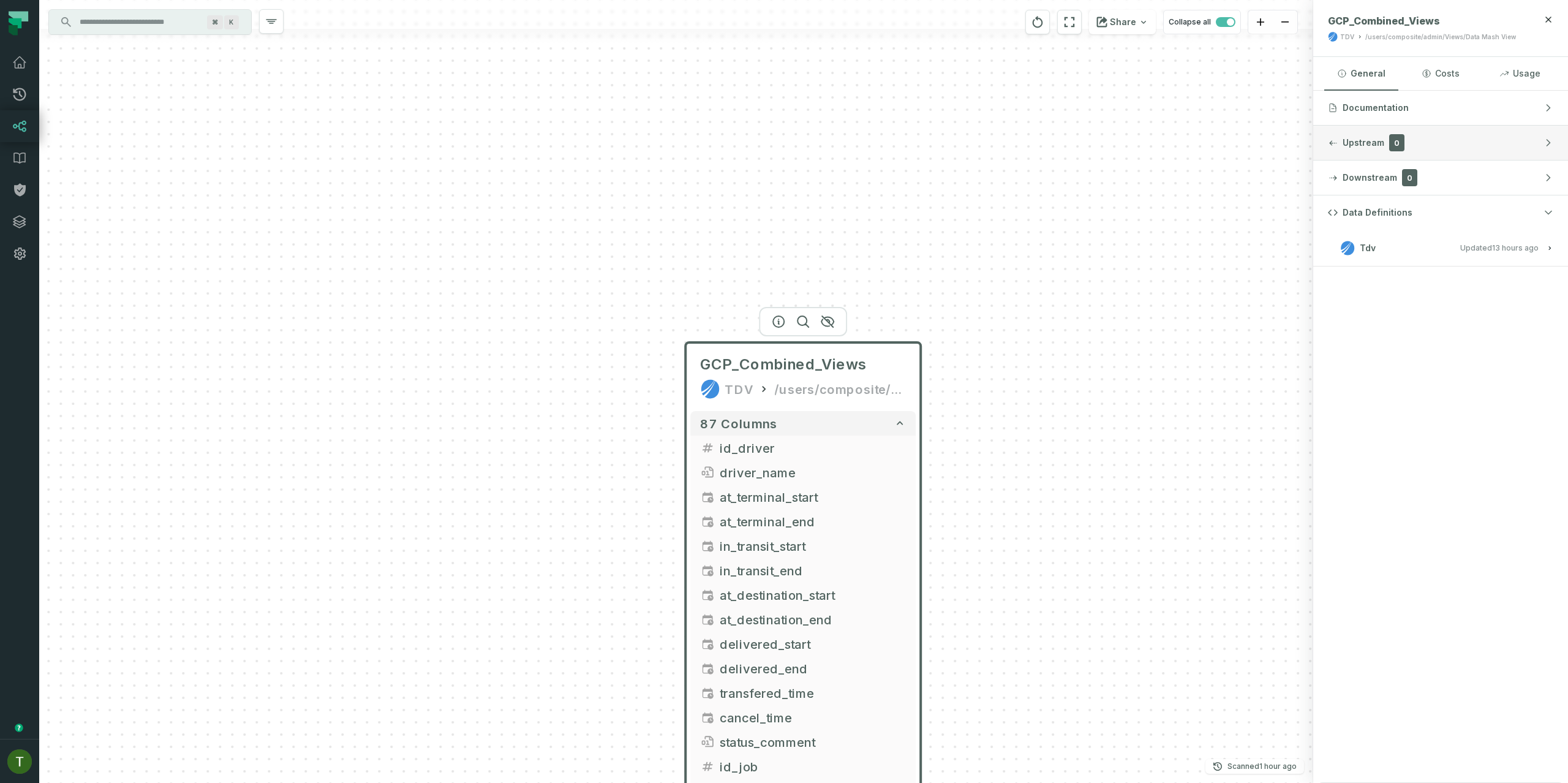
click at [1411, 142] on button "Upstream 0" at bounding box center [1441, 143] width 255 height 34
click at [1399, 107] on span "Documentation" at bounding box center [1376, 108] width 66 height 12
click at [1443, 64] on button "Costs" at bounding box center [1440, 74] width 74 height 33
click at [1542, 93] on div "Error Loading Cost Data" at bounding box center [1441, 113] width 255 height 44
click at [1537, 84] on button "Usage" at bounding box center [1520, 74] width 74 height 33
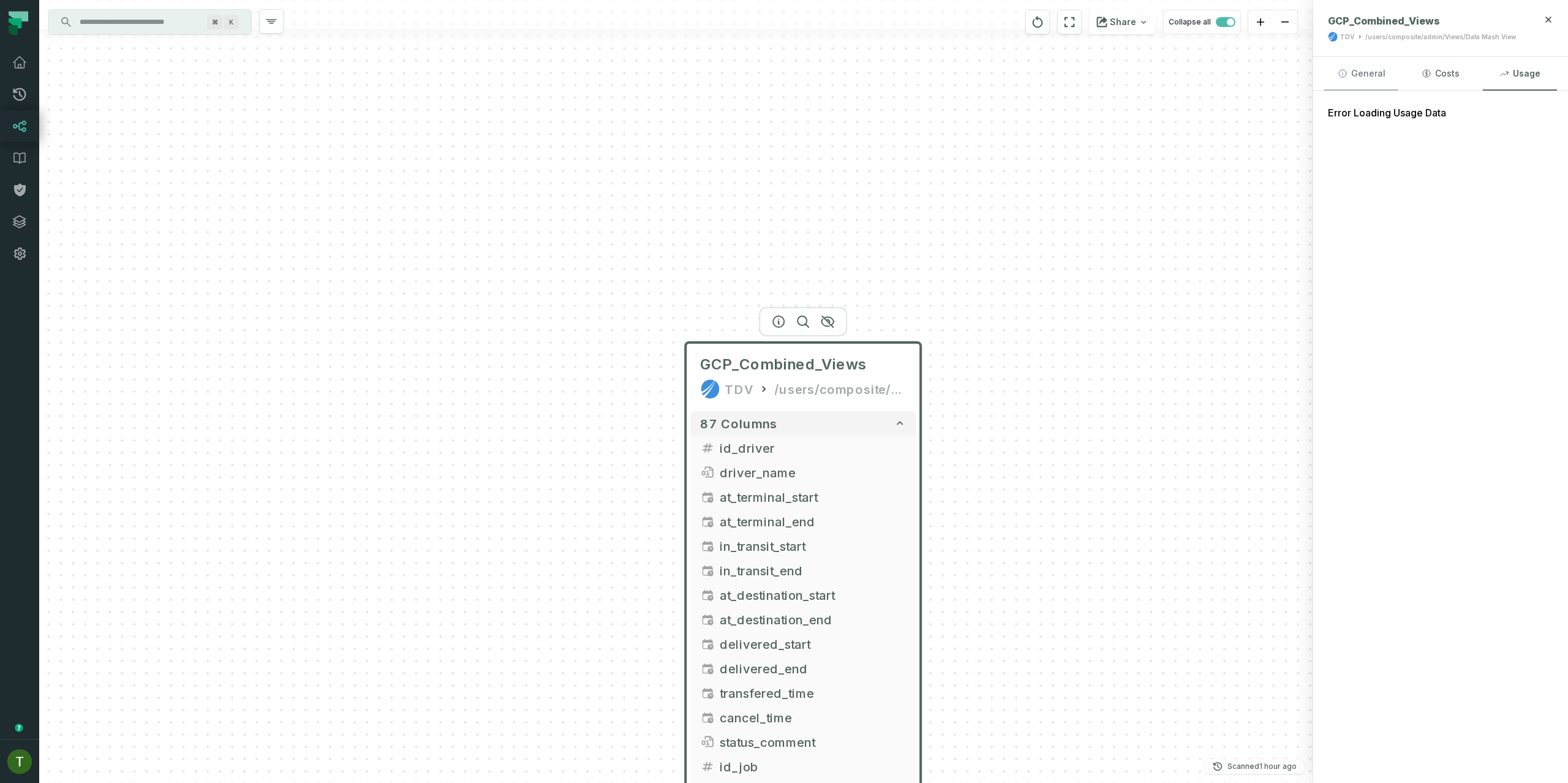
click at [1395, 68] on button "General" at bounding box center [1361, 74] width 74 height 33
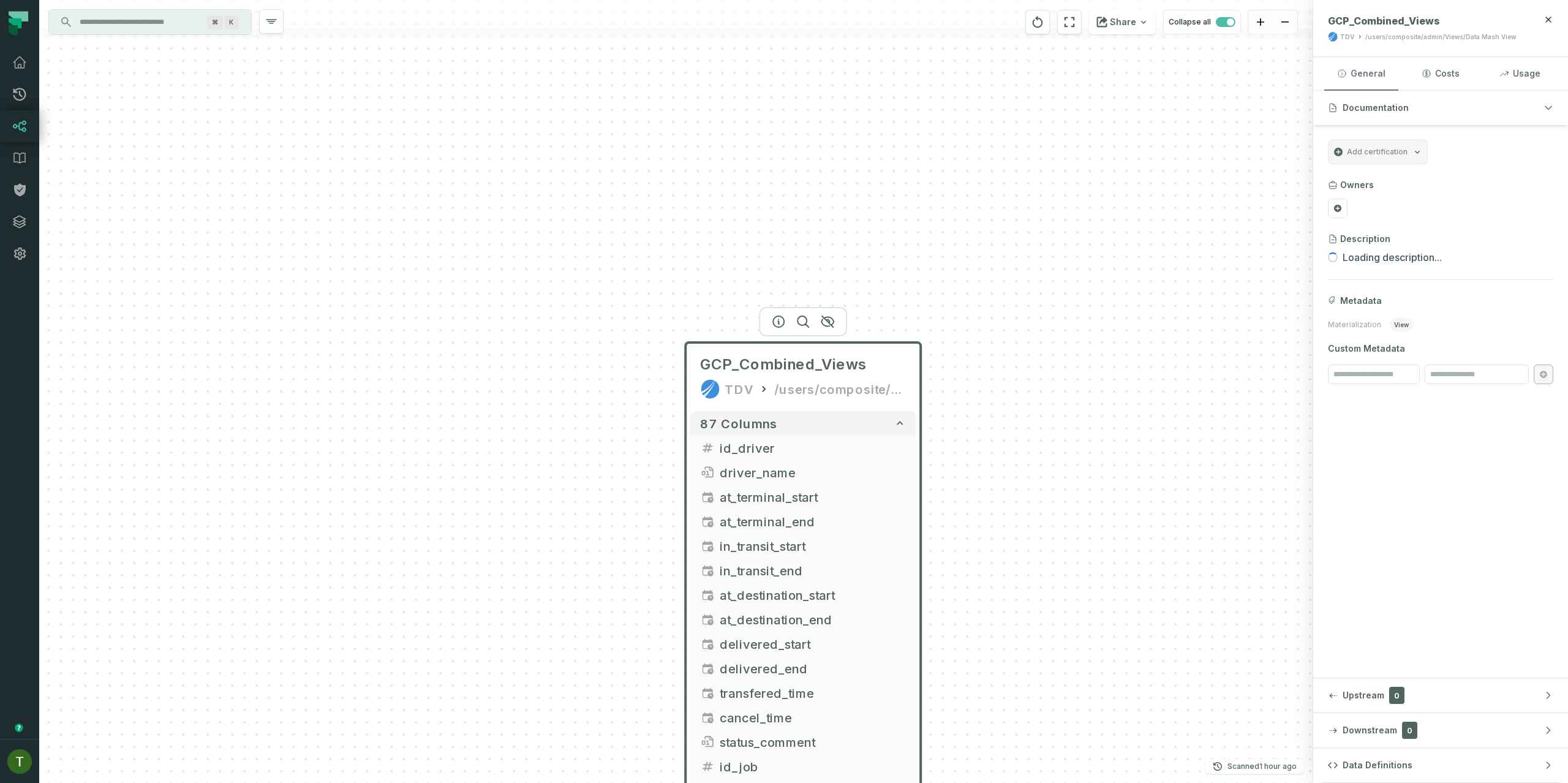
click at [1374, 66] on button "General" at bounding box center [1361, 74] width 74 height 33
drag, startPoint x: 1056, startPoint y: 402, endPoint x: 1076, endPoint y: 335, distance: 69.9
click at [1076, 335] on div "GCP_Combined_Views TDV /users/composite/admin/Views/Data Mash View 87 columns i…" at bounding box center [676, 391] width 1274 height 783
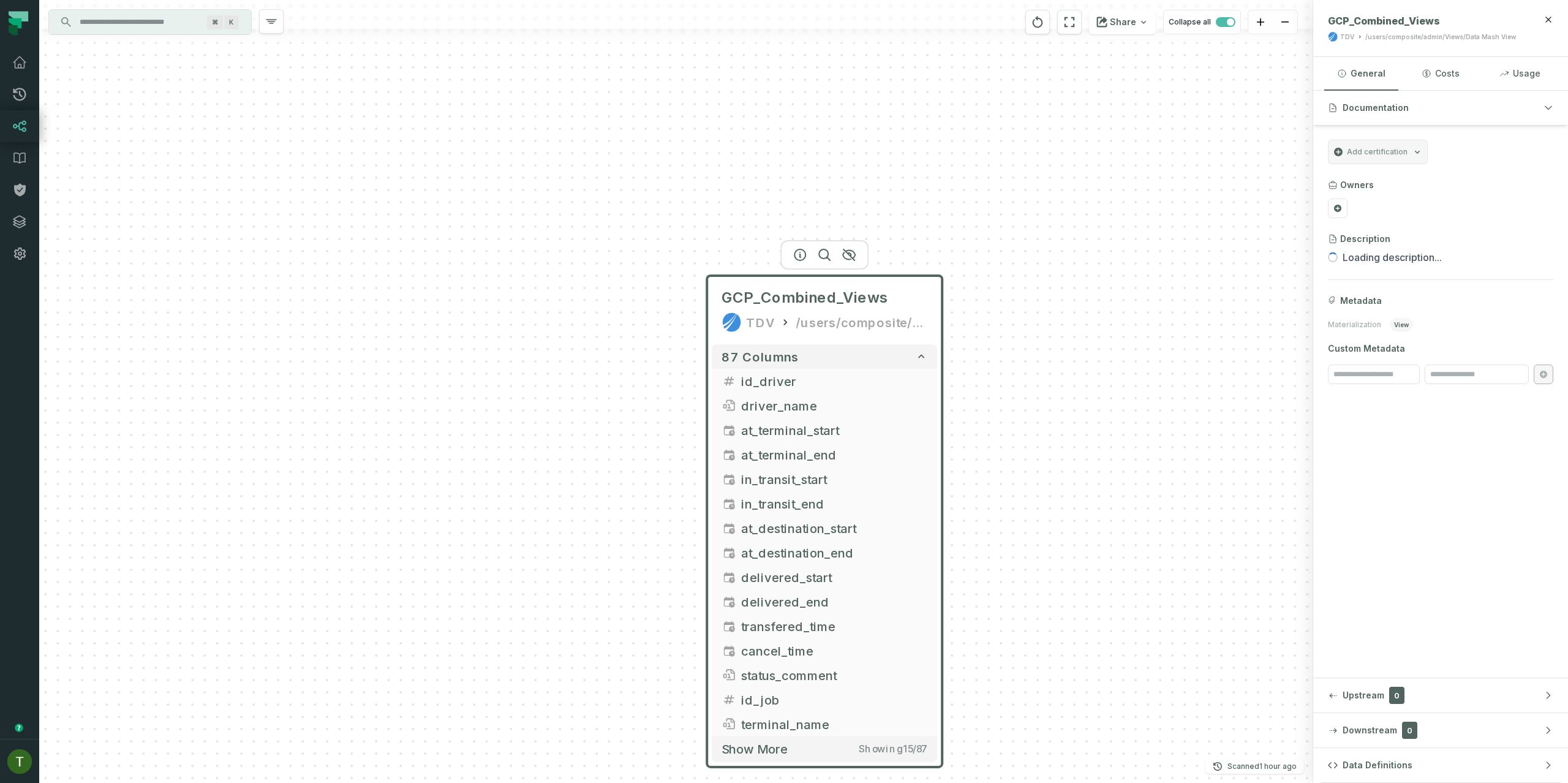
click at [1363, 29] on div "GCP_Combined_Views TDV /users/composite/admin/Views/Data Mash View" at bounding box center [1427, 28] width 199 height 27
click at [1369, 25] on span "GCP_Combined_Views" at bounding box center [1383, 21] width 112 height 12
drag, startPoint x: 1370, startPoint y: 25, endPoint x: 1381, endPoint y: 27, distance: 11.2
click at [1370, 25] on span "GCP_Combined_Views" at bounding box center [1383, 21] width 112 height 12
drag, startPoint x: 1430, startPoint y: 10, endPoint x: 1439, endPoint y: 16, distance: 10.8
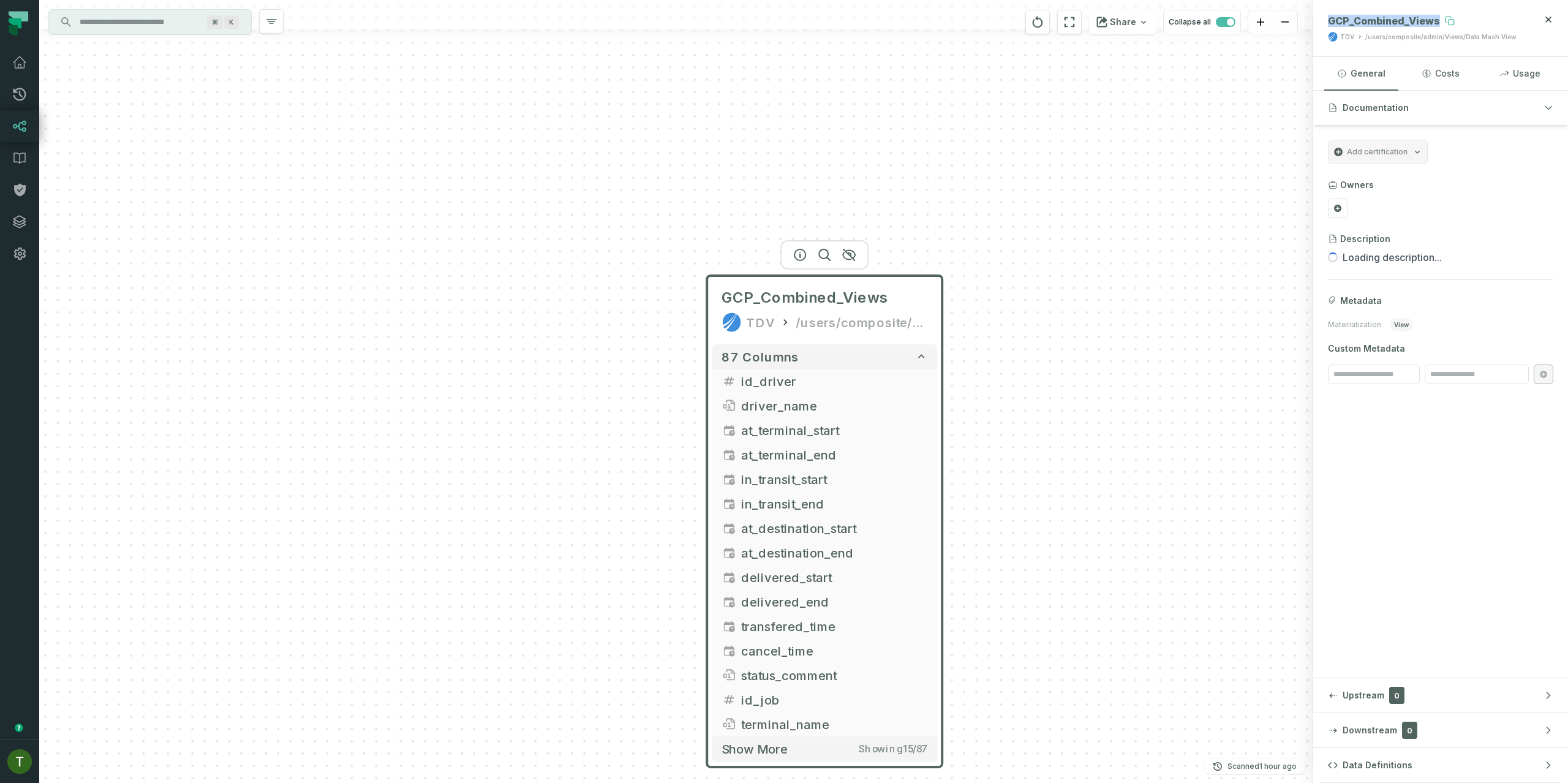
click at [1431, 11] on header "GCP_Combined_Views TDV /users/composite/admin/Views/Data Mash View" at bounding box center [1441, 28] width 255 height 57
click at [1441, 17] on button at bounding box center [1450, 21] width 20 height 20
click at [1445, 20] on icon at bounding box center [1450, 21] width 10 height 10
click at [161, 26] on input "Discovery Provider cmdk menu" at bounding box center [139, 22] width 134 height 20
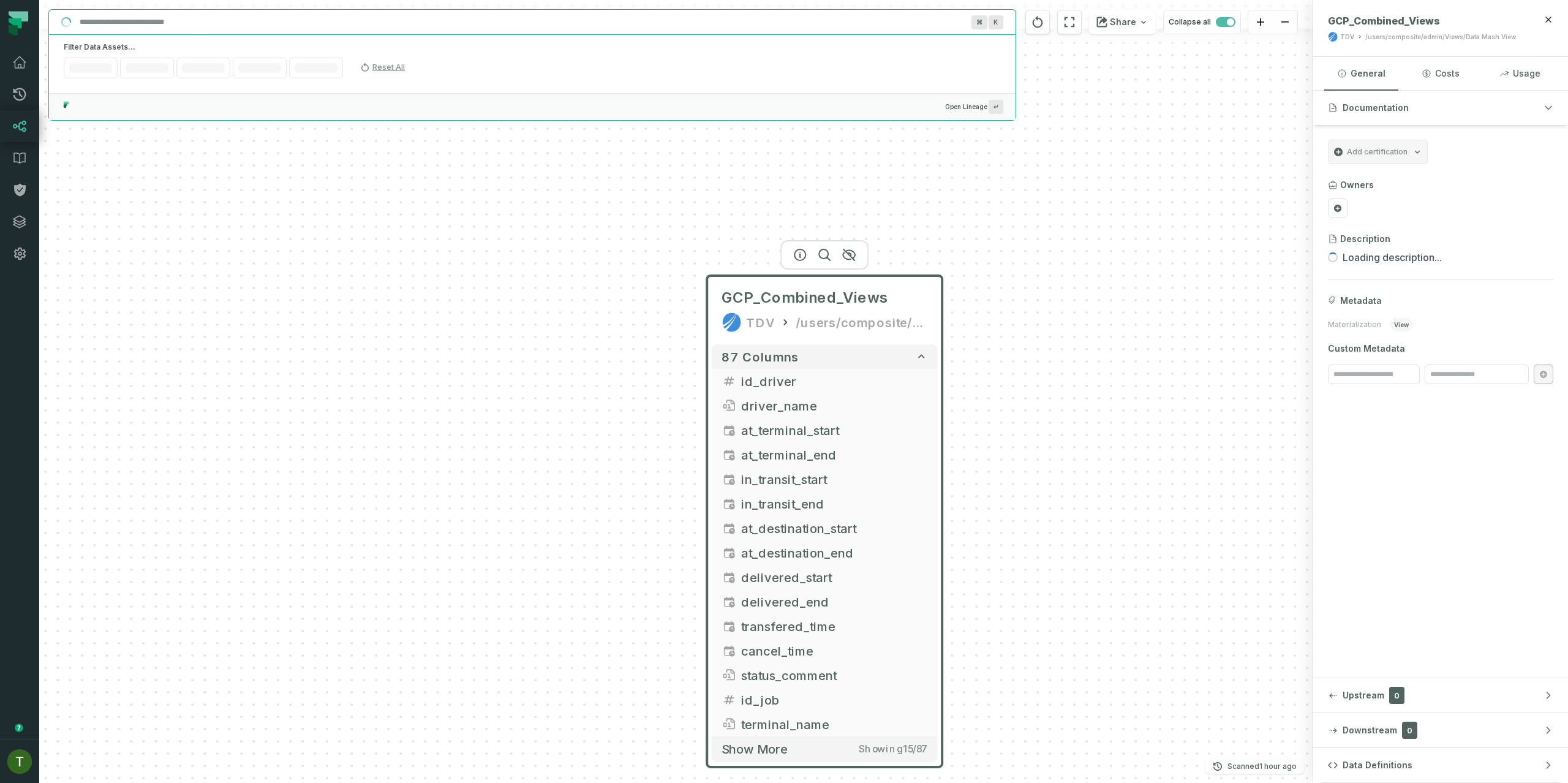
paste input "**********"
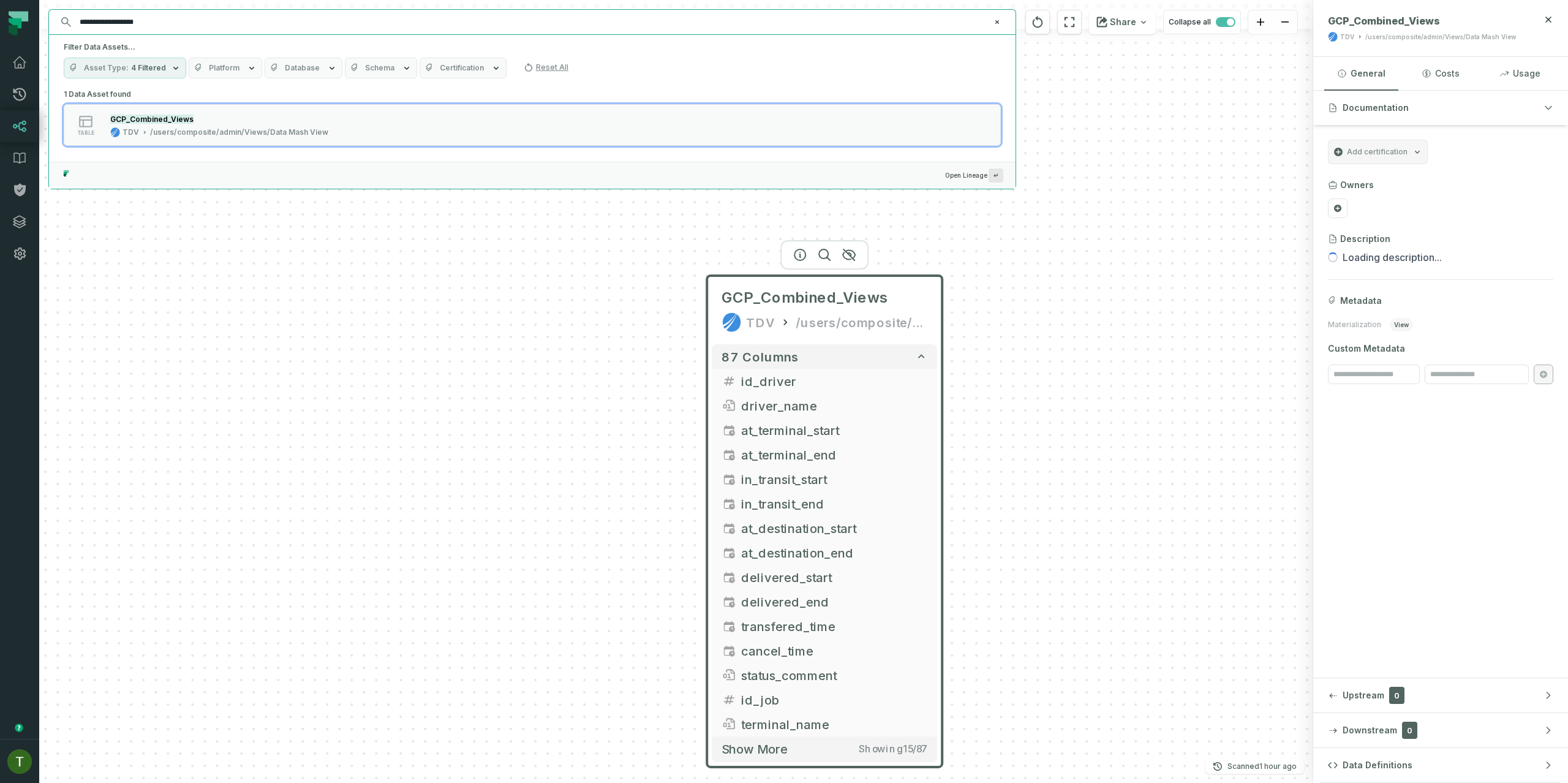
drag, startPoint x: 95, startPoint y: 21, endPoint x: 264, endPoint y: 32, distance: 169.4
click at [264, 32] on div "**********" at bounding box center [532, 22] width 967 height 25
type input "**********"
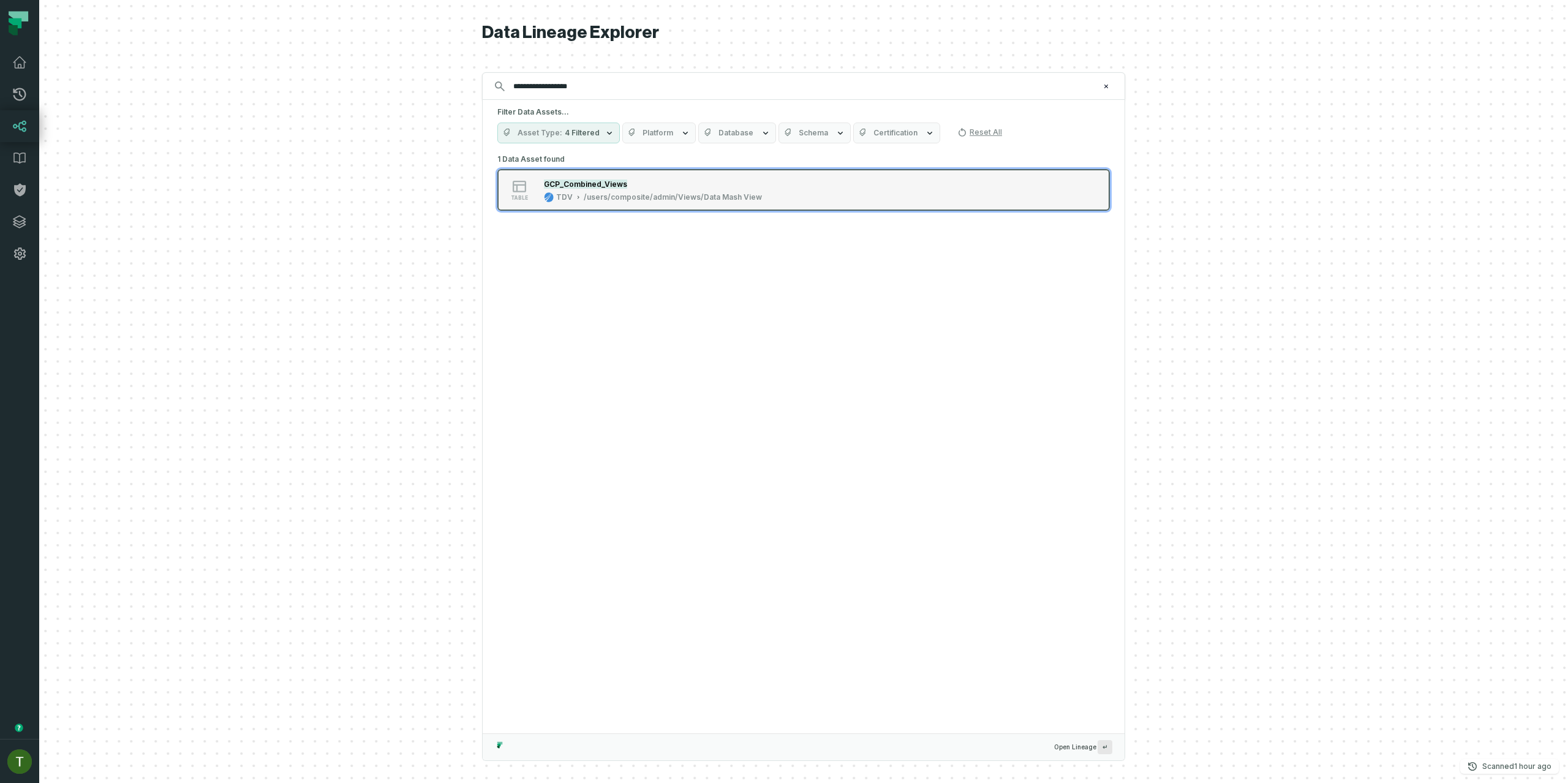
click at [663, 193] on div "/users/composite/admin/Views/Data Mash View" at bounding box center [672, 197] width 178 height 10
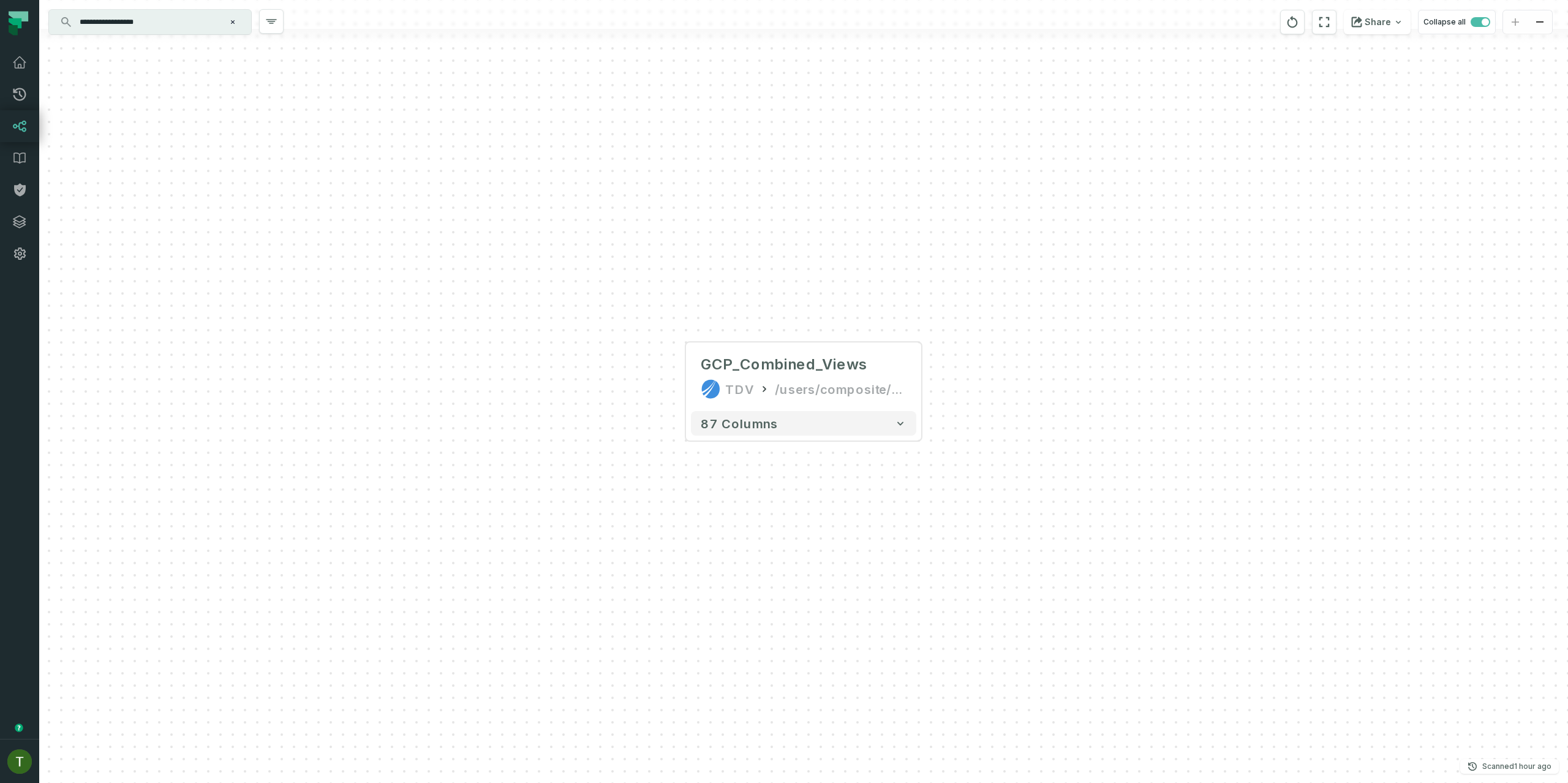
drag, startPoint x: 98, startPoint y: 20, endPoint x: 274, endPoint y: 53, distance: 179.1
click at [274, 53] on div "**********" at bounding box center [804, 391] width 1529 height 783
click at [123, 12] on input "***" at bounding box center [149, 22] width 153 height 20
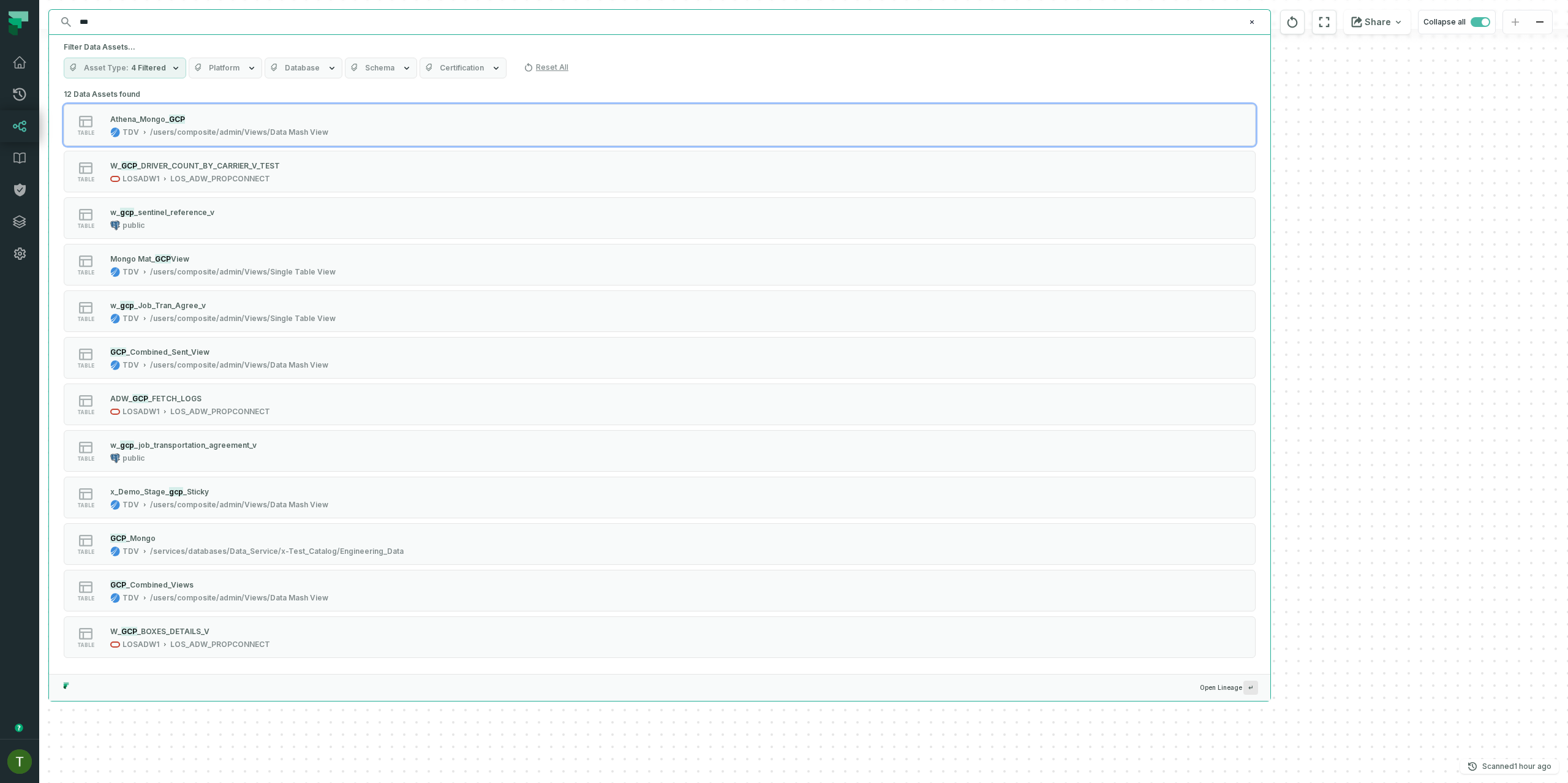
click at [124, 17] on input "***" at bounding box center [658, 22] width 1172 height 20
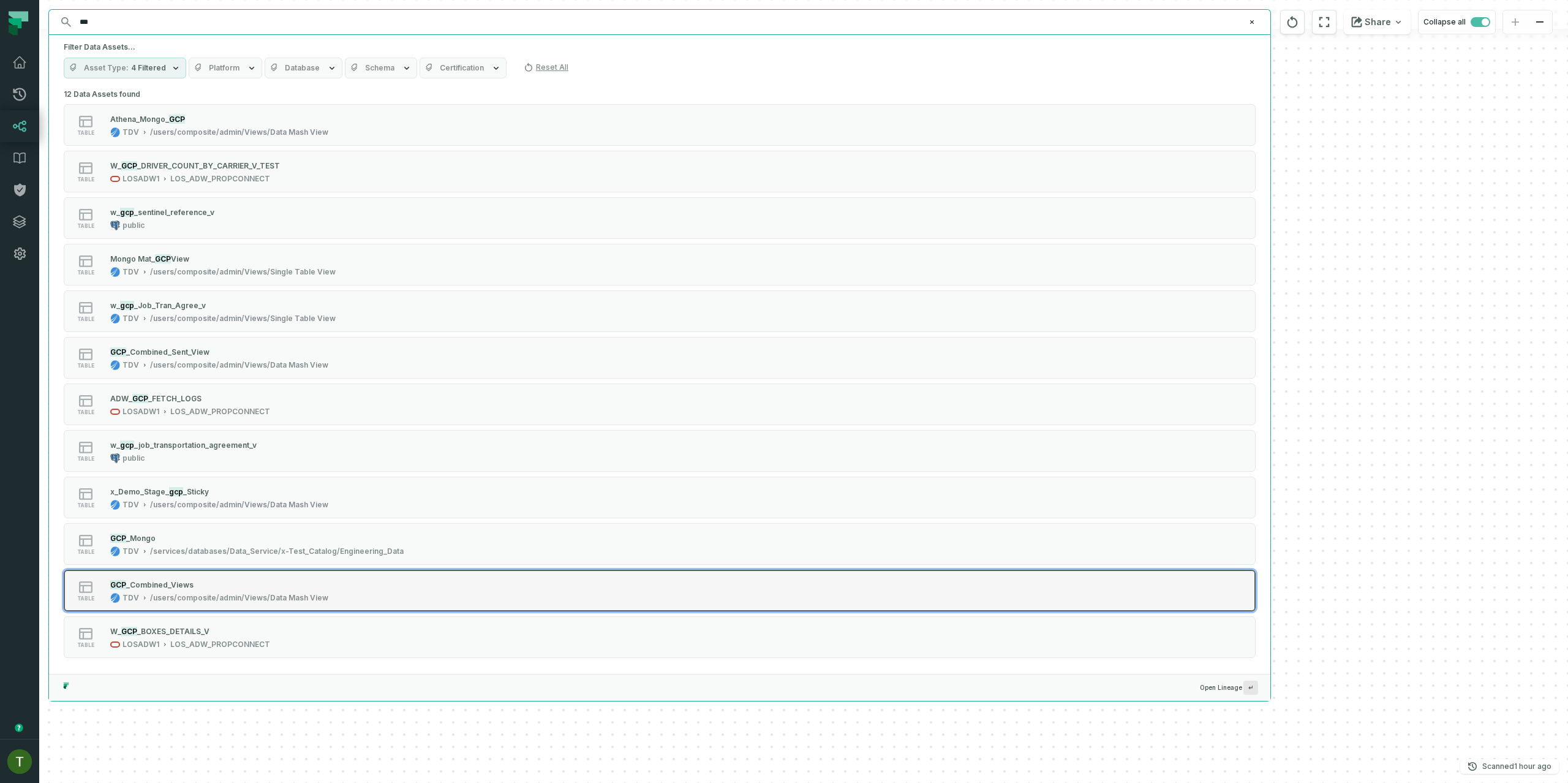
type input "***"
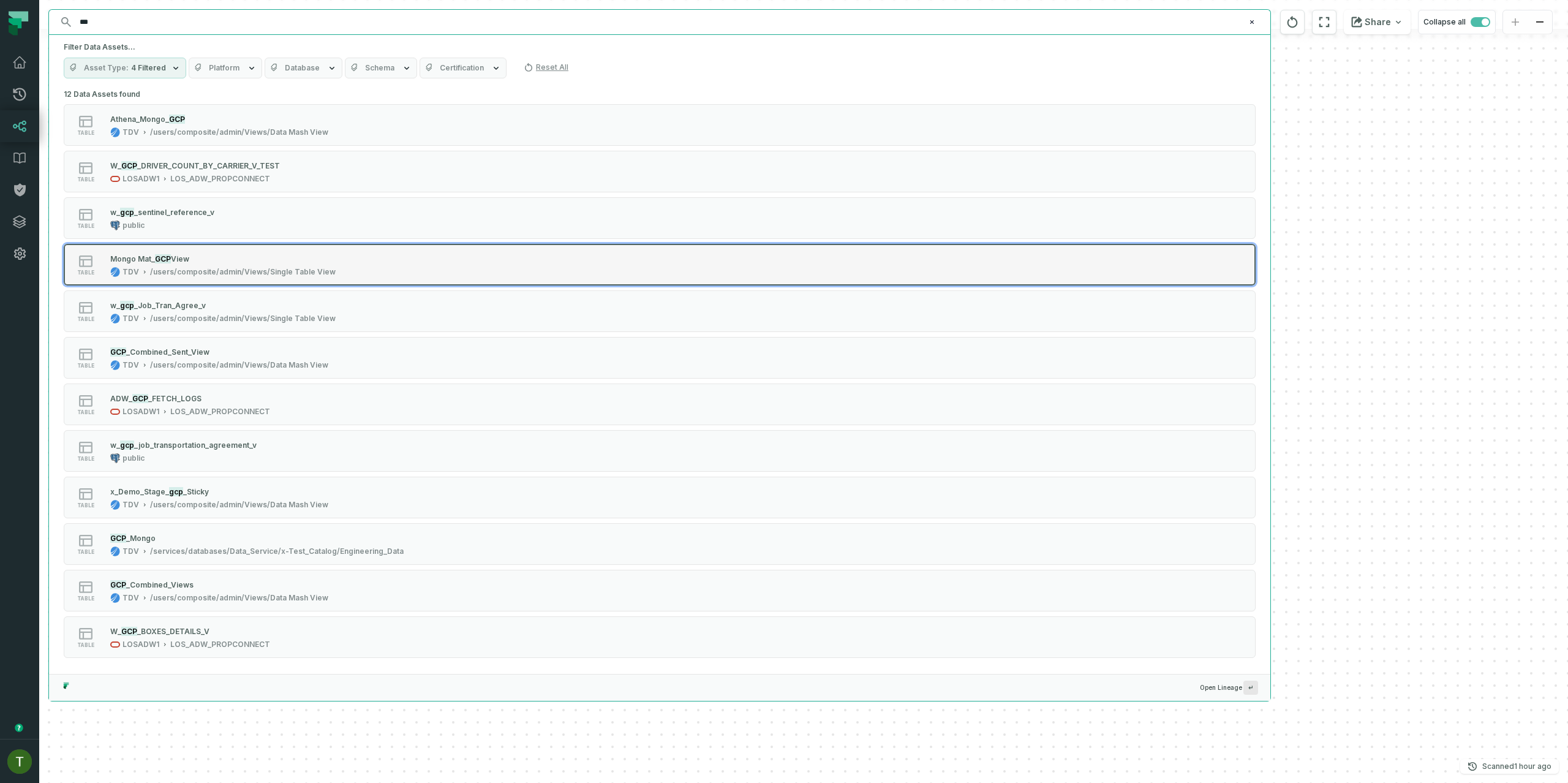
click at [405, 269] on button "table Mongo Ma t_ GCP View TDV /users/composite/admin/Views/Single Table View" at bounding box center [660, 265] width 1192 height 42
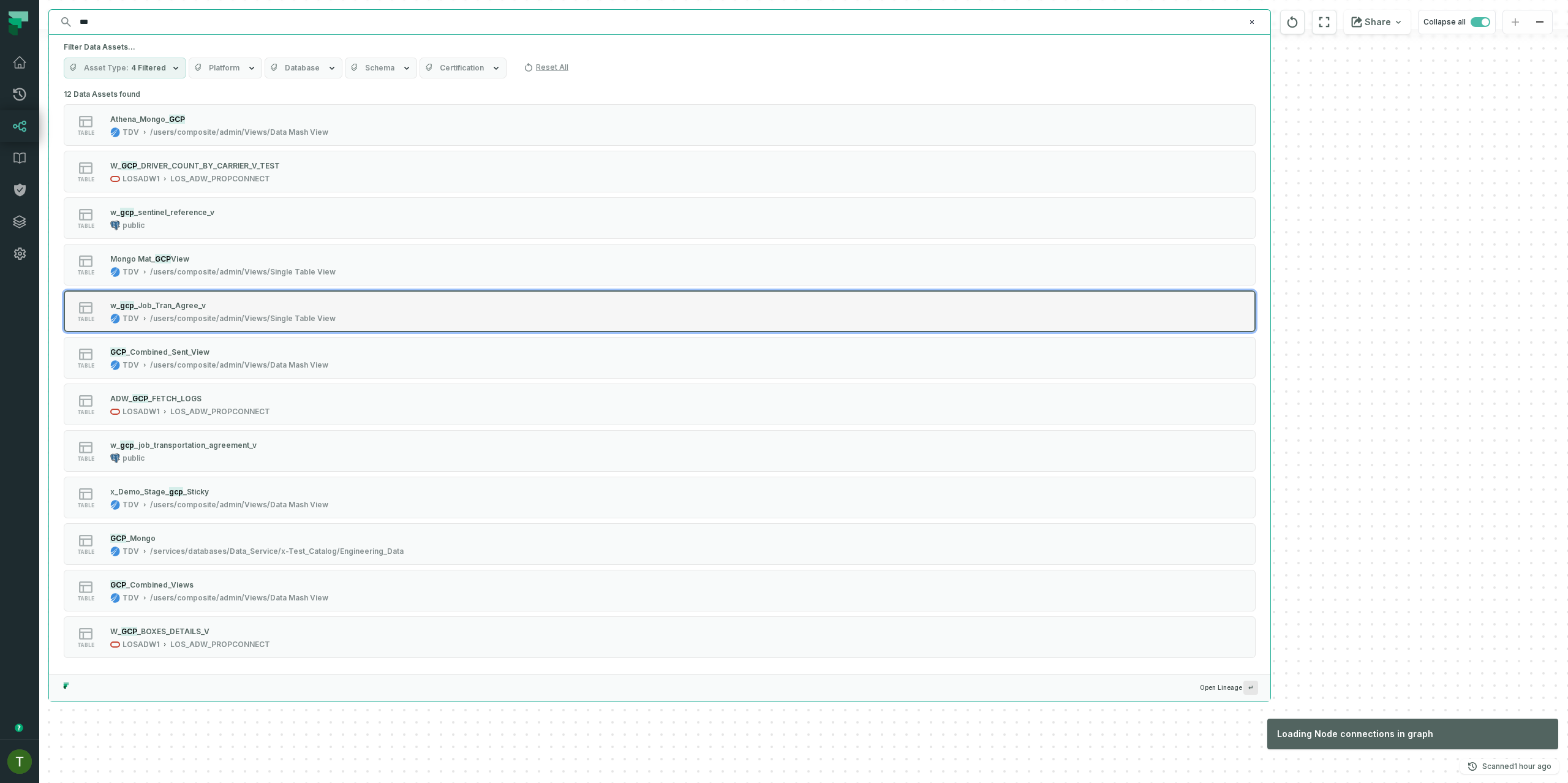
click at [367, 307] on div "table w_ gcp _Job_Tran_Agree_v TDV /users/composite/admin/Views/Single Table Vi…" at bounding box center [219, 311] width 306 height 25
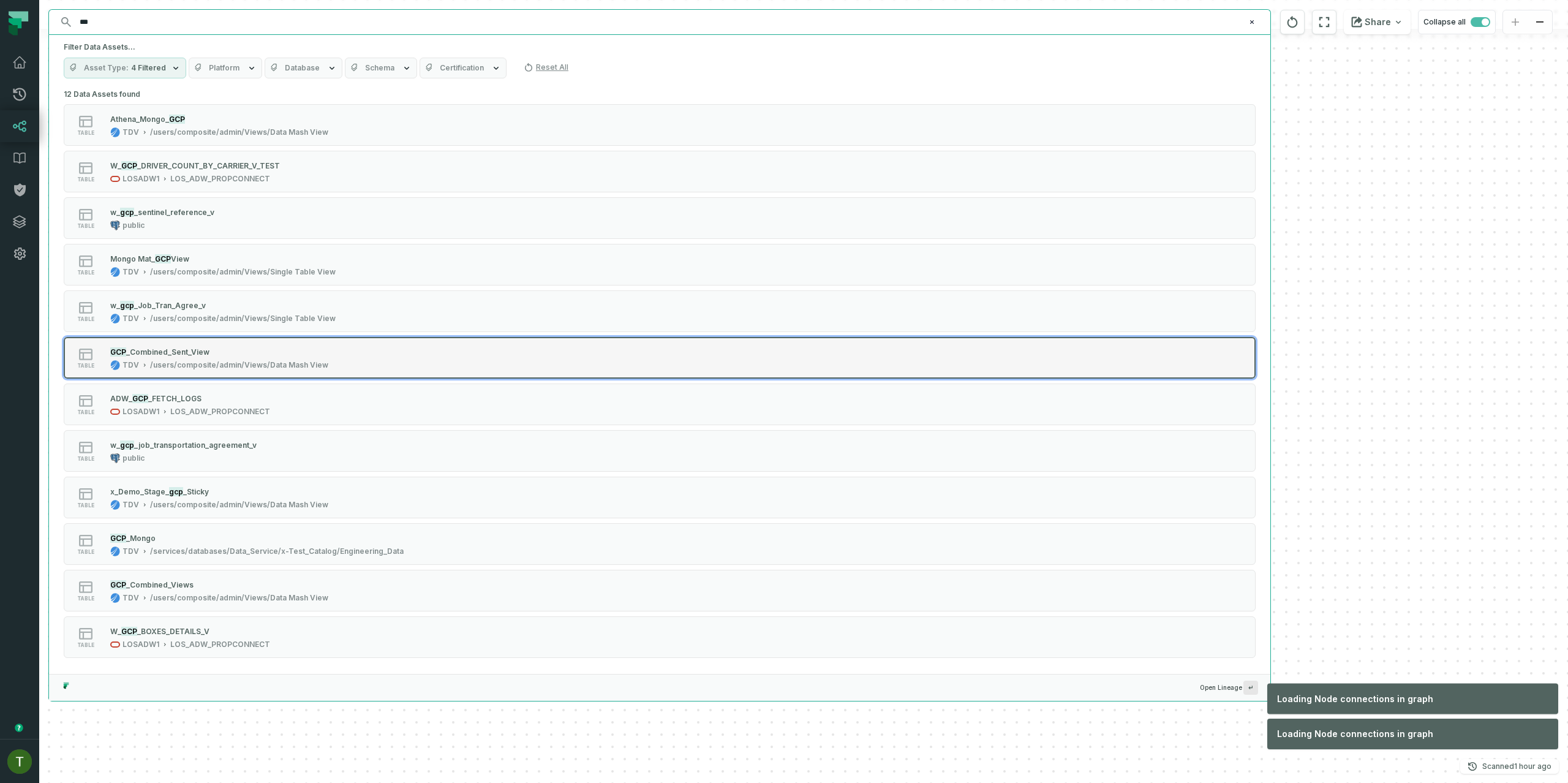
click at [368, 348] on div "table GCP _Combined_Sent_View TDV /users/composite/admin/Views/Data Mash View" at bounding box center [219, 358] width 306 height 25
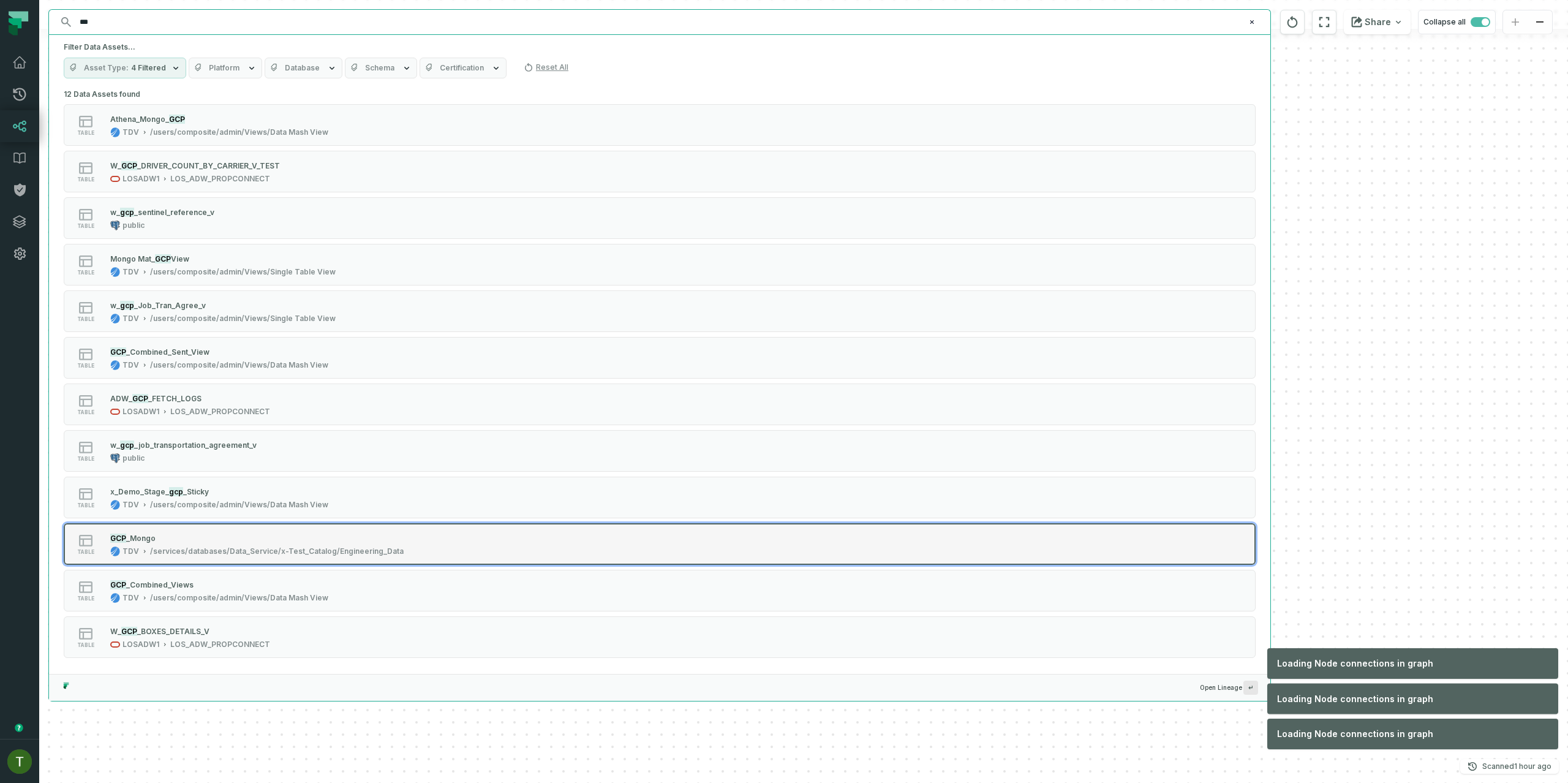
click at [344, 530] on button "table GCP _Mongo TDV /services/databases/Data_Service/x-Test_Catalog/Engineerin…" at bounding box center [660, 544] width 1192 height 42
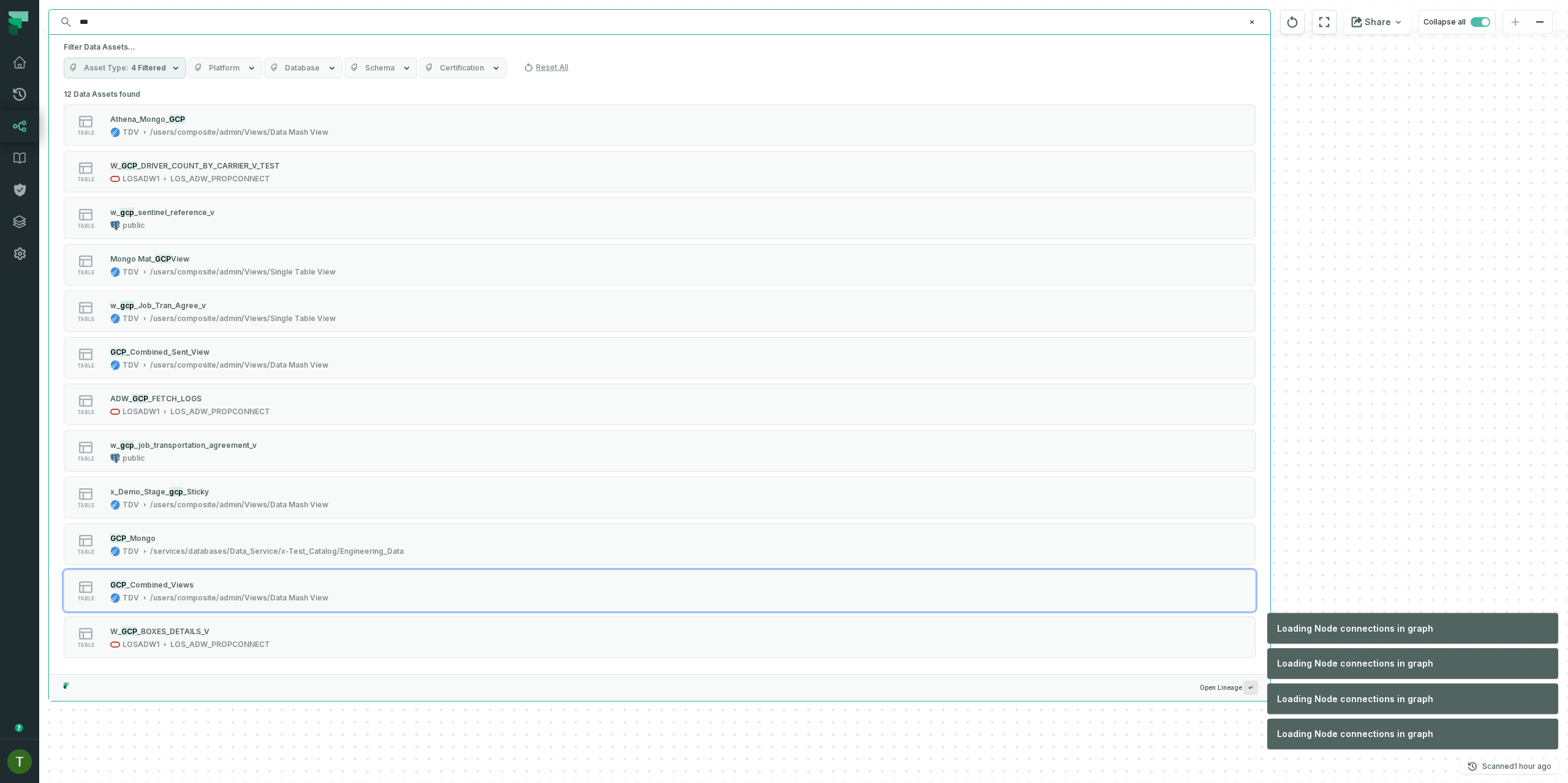
drag, startPoint x: 341, startPoint y: 578, endPoint x: 337, endPoint y: 531, distance: 47.2
click at [341, 578] on button "table GCP _Combined_Views TDV /users/composite/admin/Views/Data Mash View" at bounding box center [660, 590] width 1192 height 42
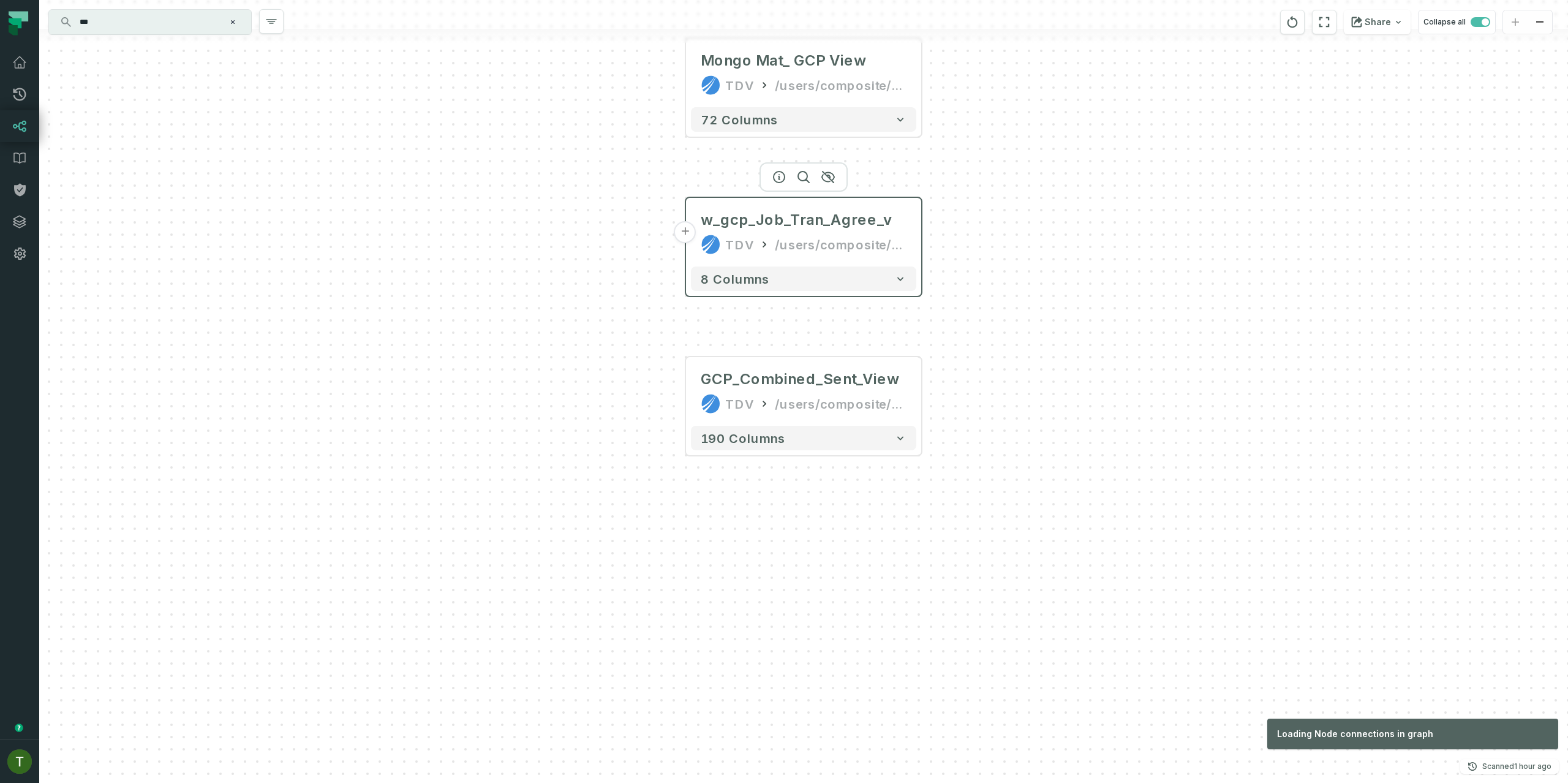
click at [680, 229] on button "+" at bounding box center [685, 232] width 22 height 22
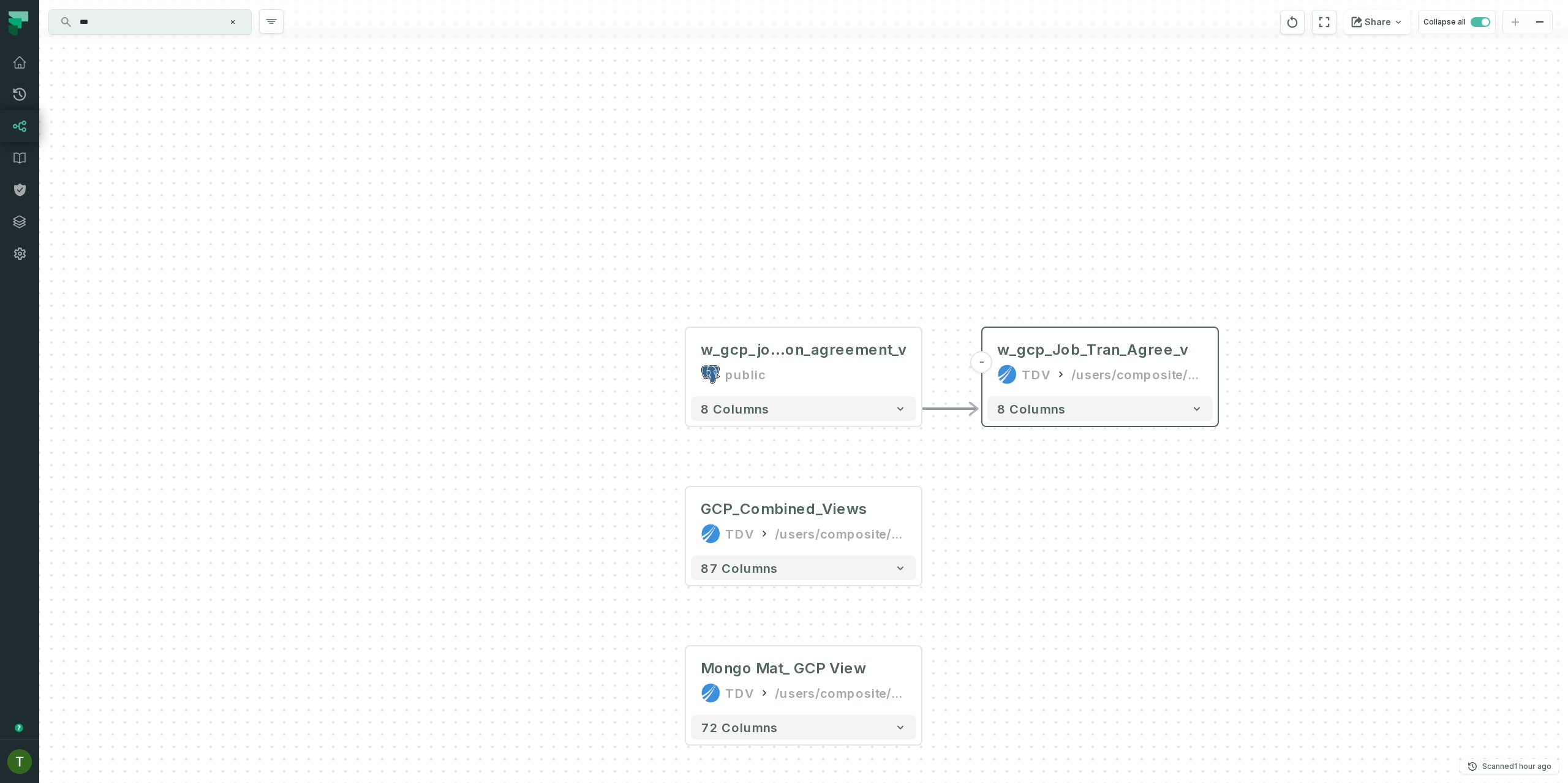
click at [1118, 377] on div "/users/composite/admin/Views/Single Table View" at bounding box center [1137, 374] width 132 height 20
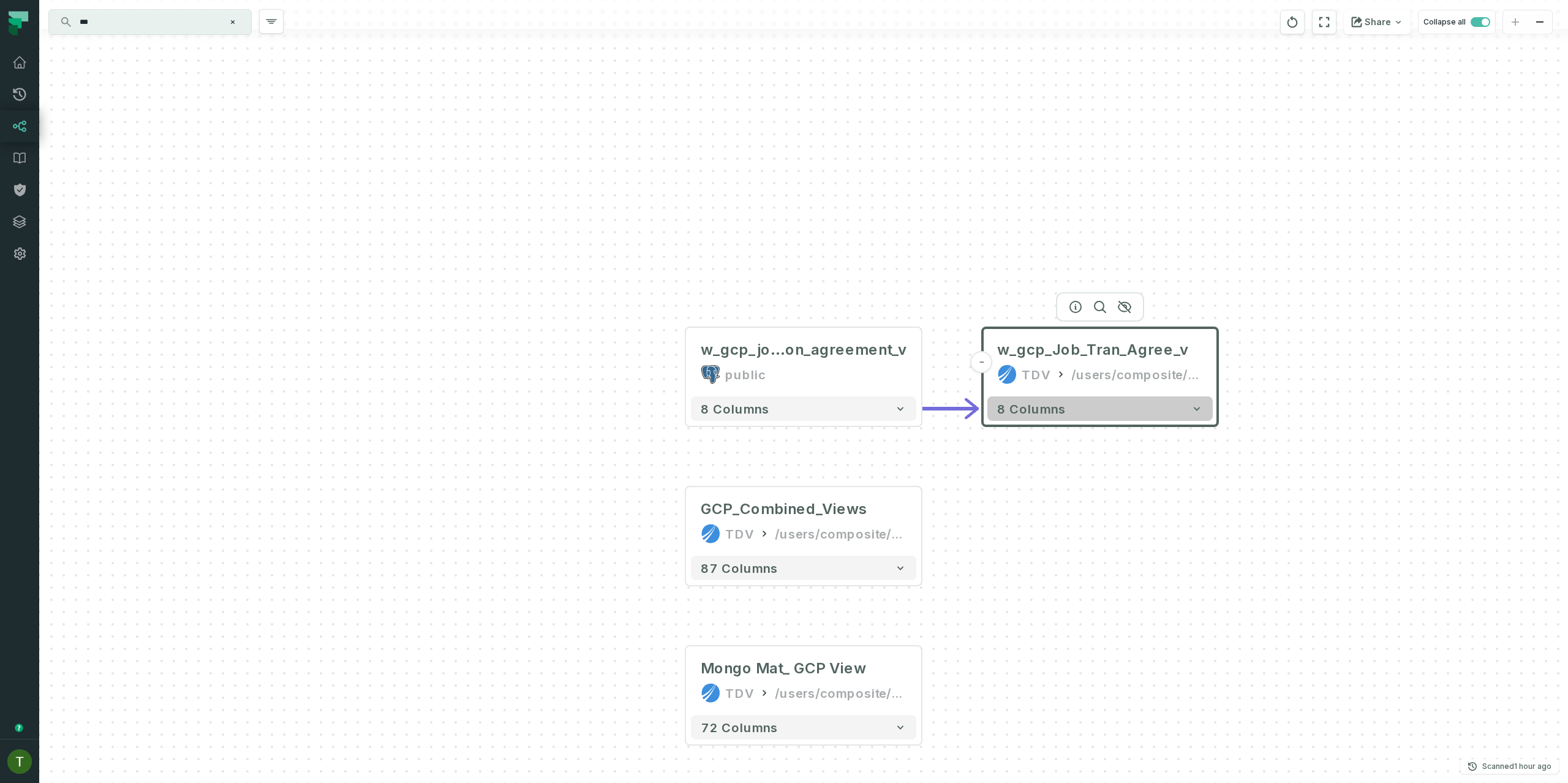
click at [1098, 407] on button "8 columns" at bounding box center [1100, 408] width 226 height 25
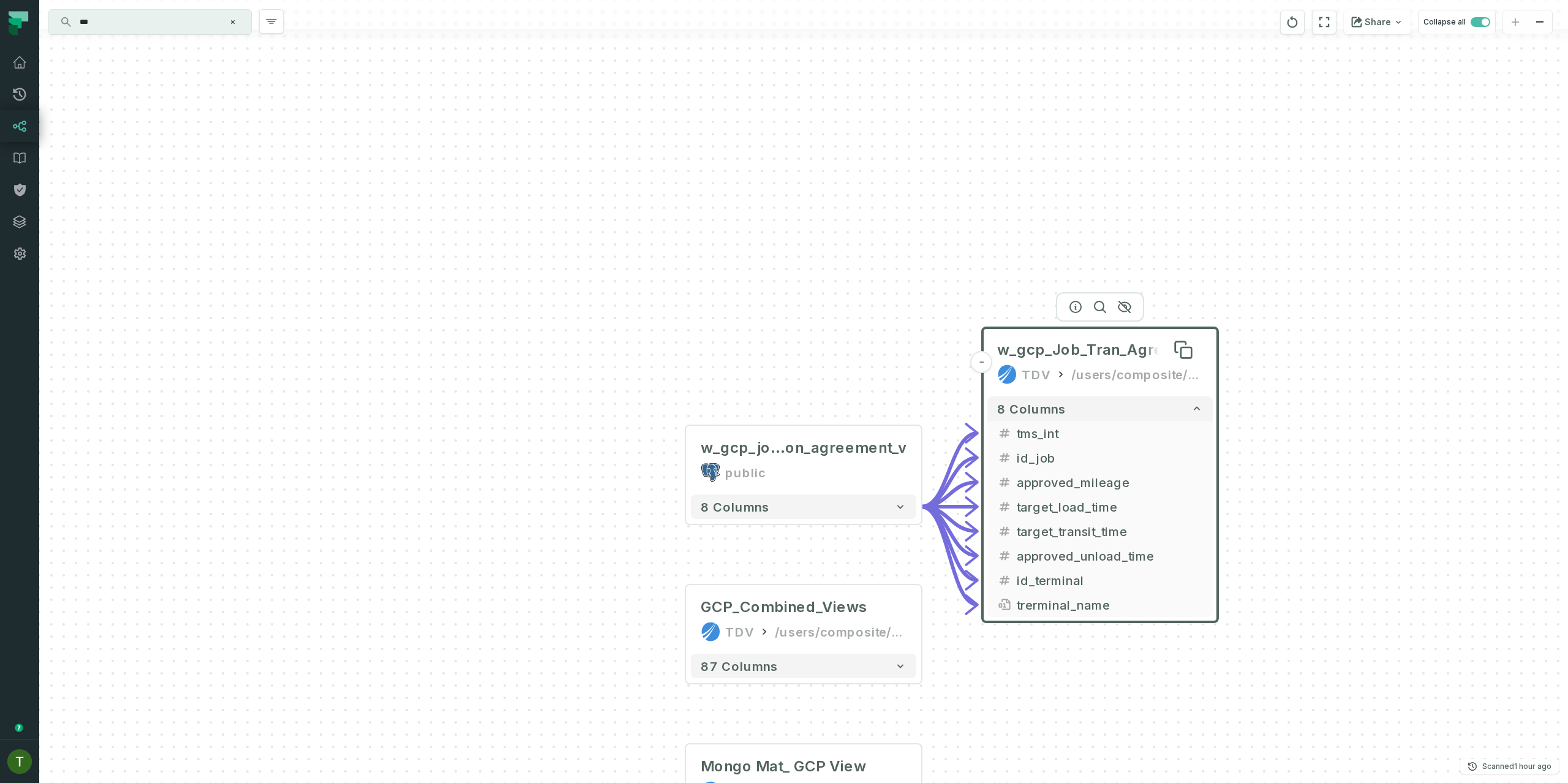
click at [1076, 357] on span "w_gcp_Job_Tran_Agree_v" at bounding box center [1093, 350] width 191 height 20
click at [1068, 308] on button "button" at bounding box center [1076, 307] width 20 height 20
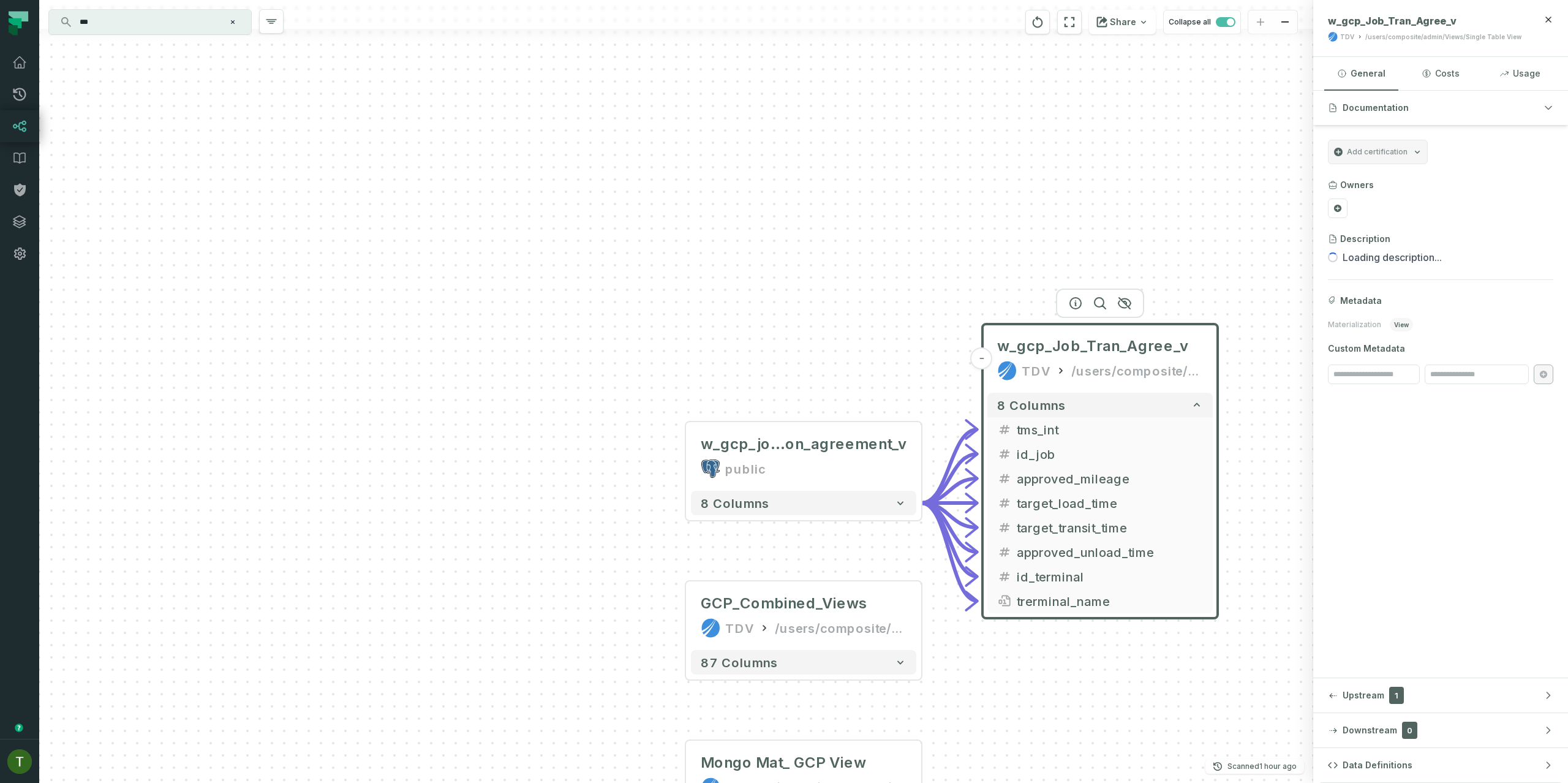
drag, startPoint x: 1038, startPoint y: 691, endPoint x: 961, endPoint y: 299, distance: 399.5
click at [963, 299] on div "w_gcp_job_transportati on_agreement_v public - 8 columns GCP_Combined_Views TDV…" at bounding box center [676, 391] width 1274 height 783
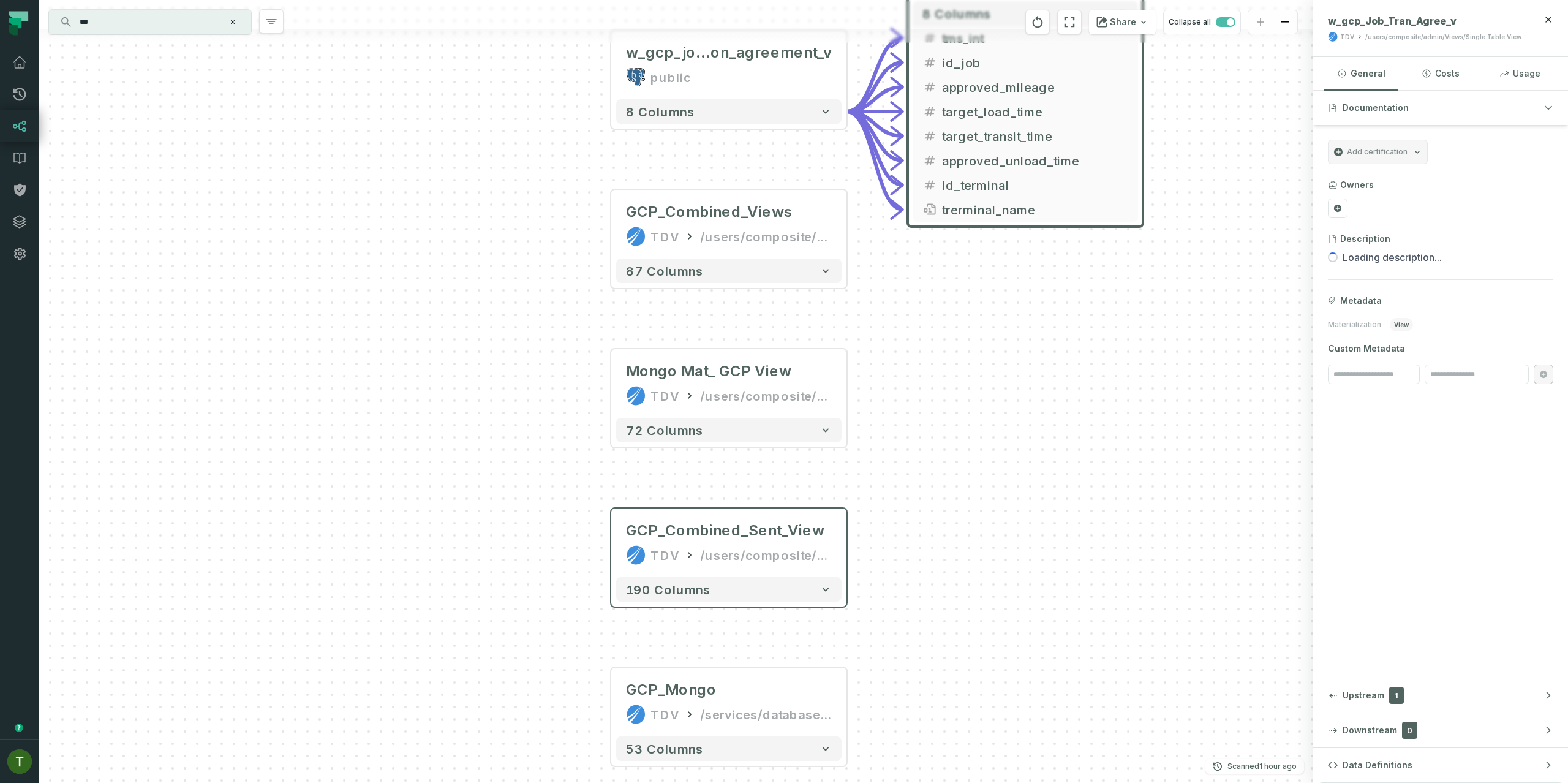
drag, startPoint x: 731, startPoint y: 573, endPoint x: 751, endPoint y: 337, distance: 236.8
click at [751, 572] on div "190 columns" at bounding box center [729, 589] width 235 height 34
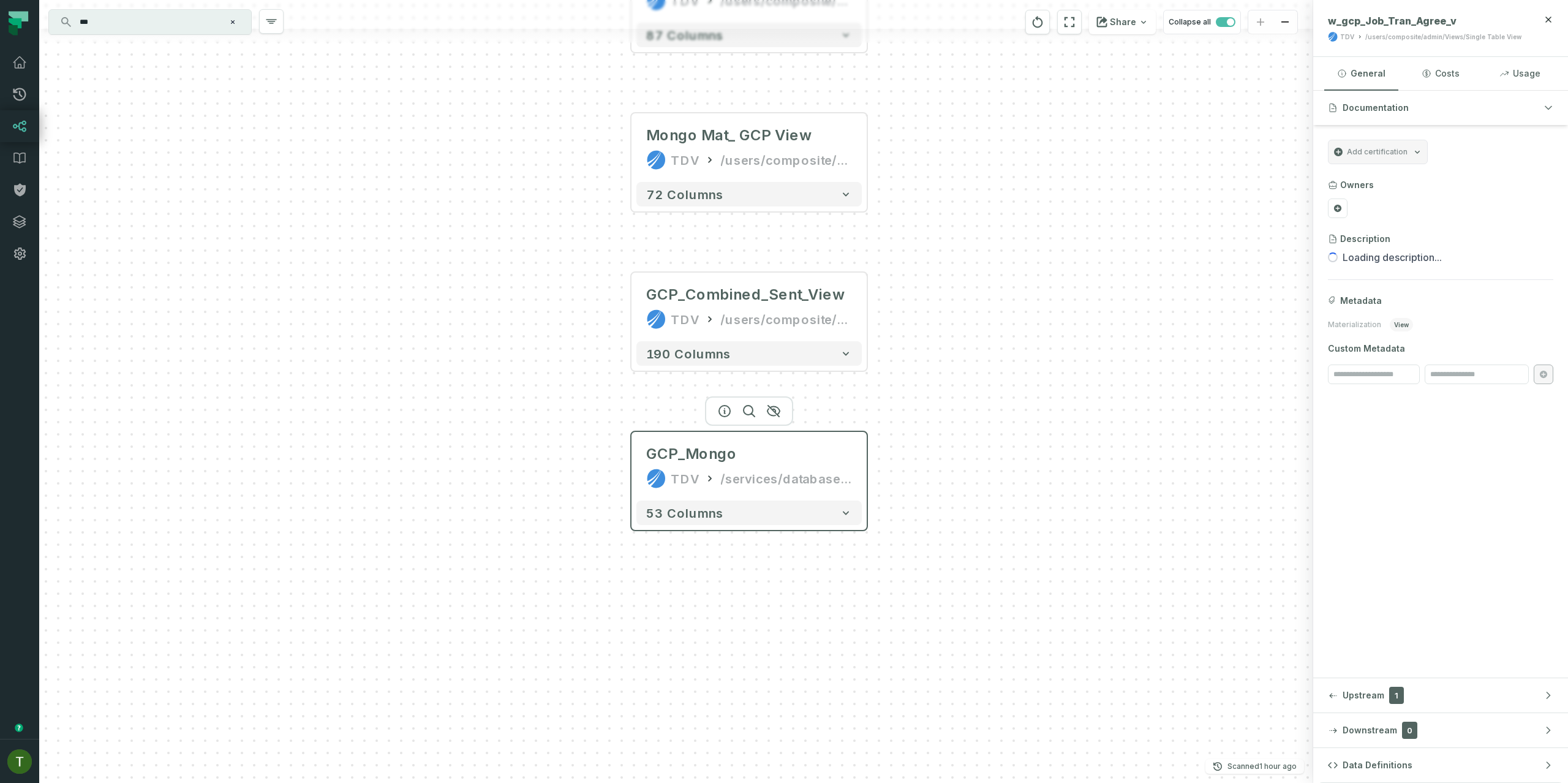
click at [748, 469] on div "/services/databases/Data_Service/x-Test_Catalog/Engineering_Data" at bounding box center [786, 478] width 132 height 20
click at [725, 493] on div "GCP_Mongo TDV /services/databases/Data_Service/x-Test_Catalog/Engineering_Data" at bounding box center [749, 466] width 226 height 59
click at [725, 495] on div "53 columns" at bounding box center [749, 513] width 235 height 34
click at [723, 500] on button "53 columns" at bounding box center [749, 513] width 226 height 25
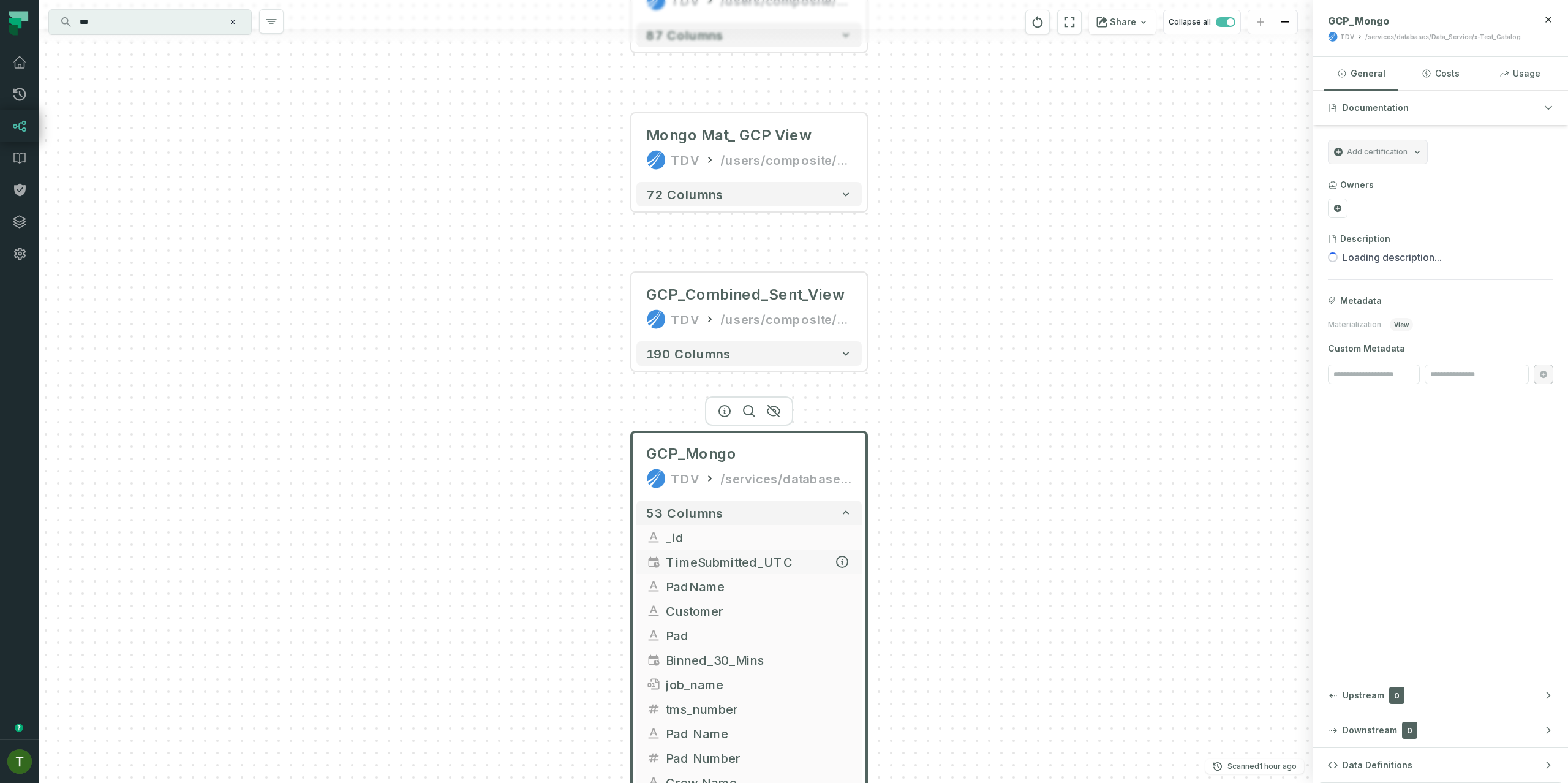
click at [718, 554] on span "TimeSubmitted_UTC" at bounding box center [759, 562] width 186 height 18
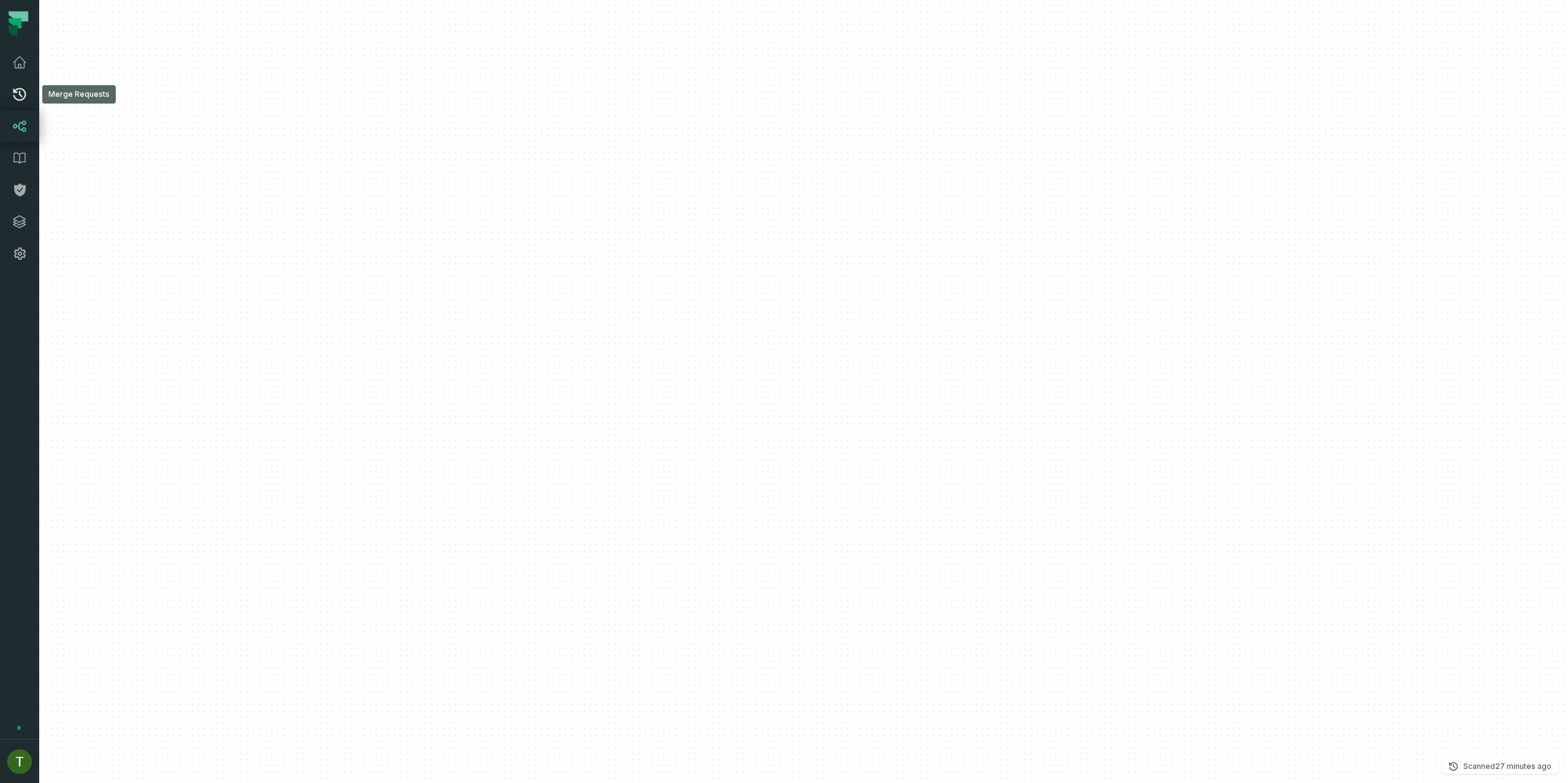
click at [18, 101] on icon at bounding box center [20, 94] width 15 height 15
click at [23, 125] on icon at bounding box center [20, 126] width 15 height 15
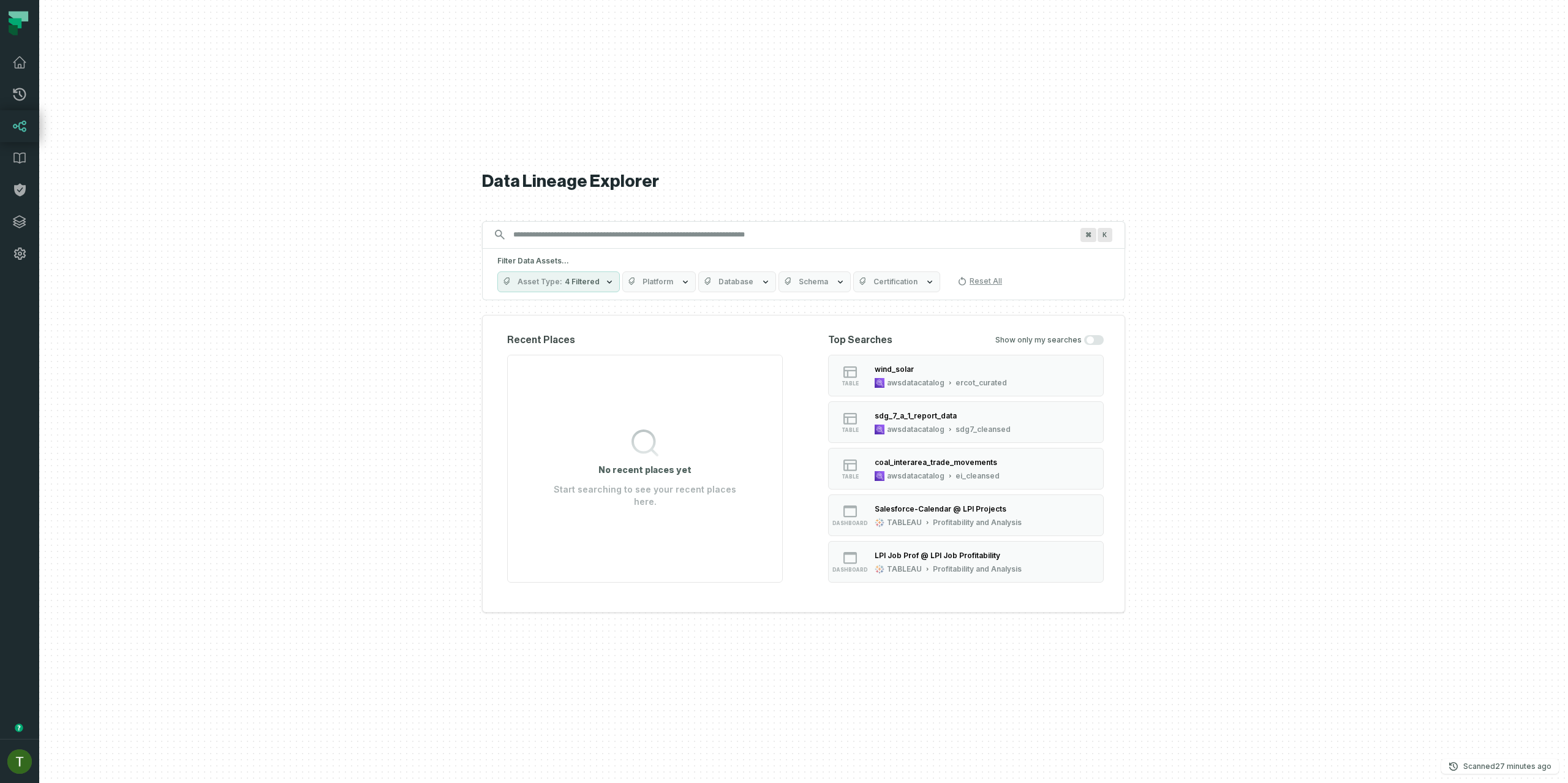
type input "*"
click at [1060, 388] on button "table wind_solar awsdatacatalog ercot_curated" at bounding box center [966, 376] width 276 height 42
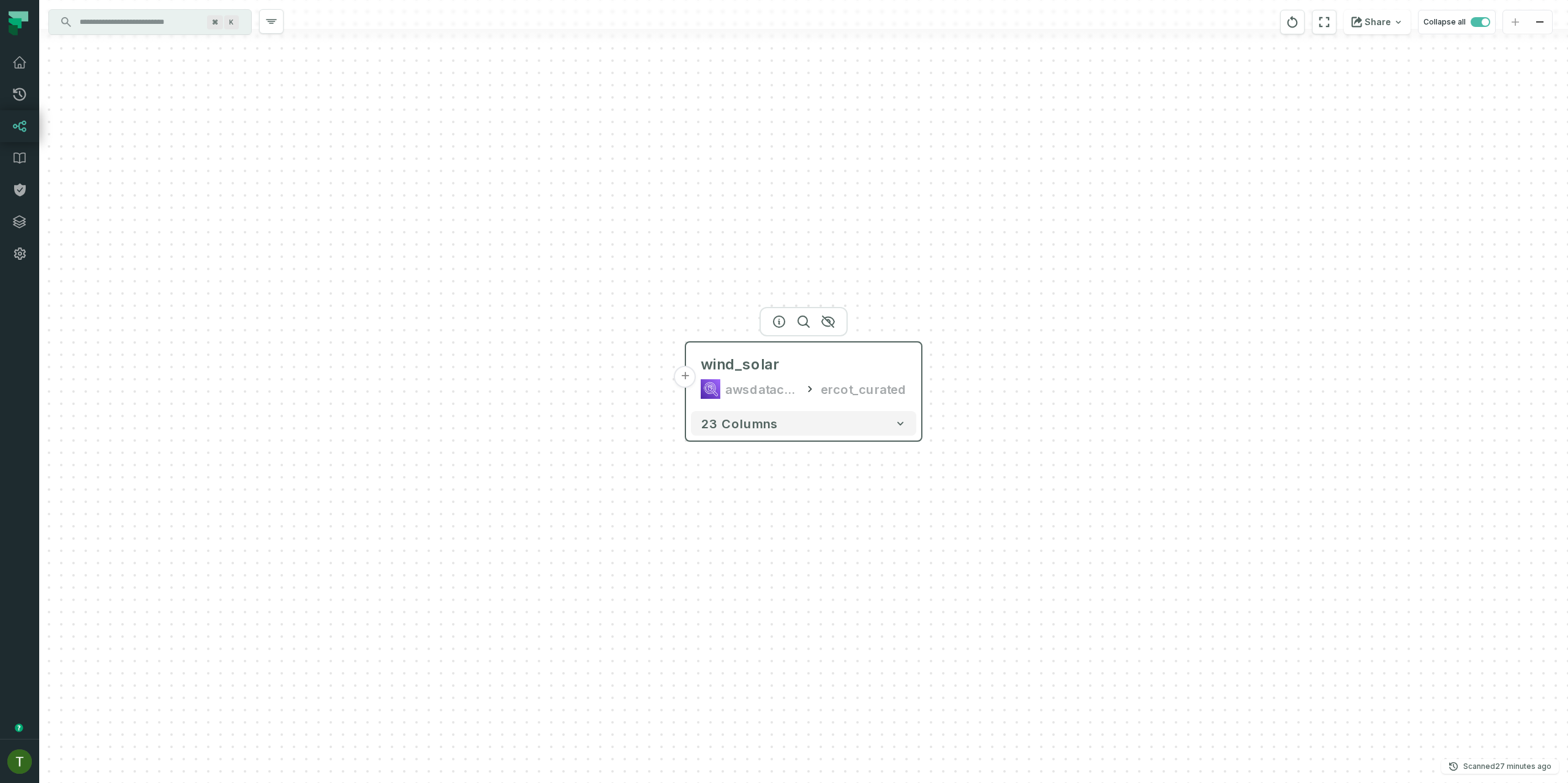
click at [691, 384] on button "+" at bounding box center [685, 376] width 22 height 22
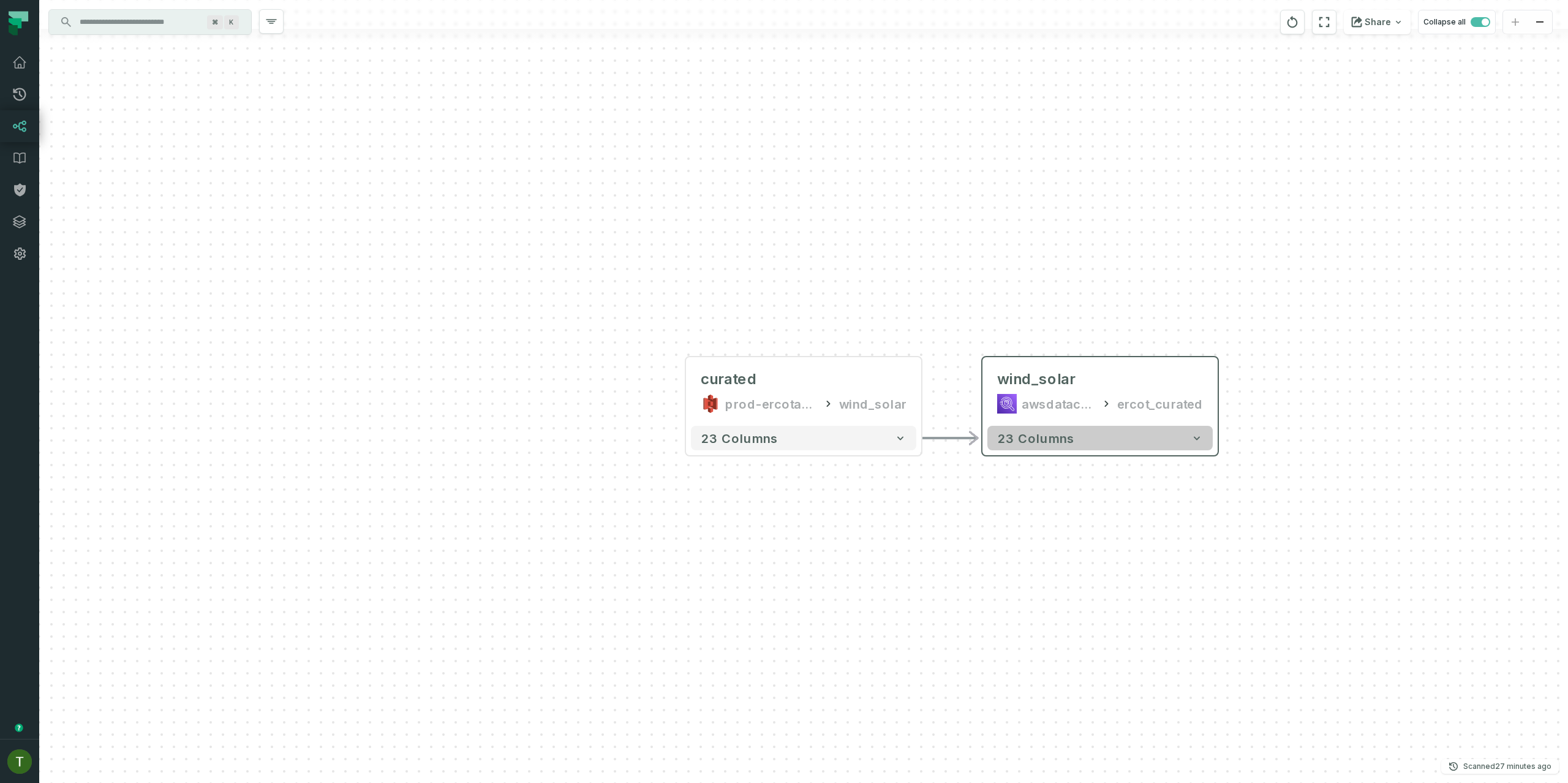
click at [1063, 432] on span "23 columns" at bounding box center [1036, 438] width 77 height 15
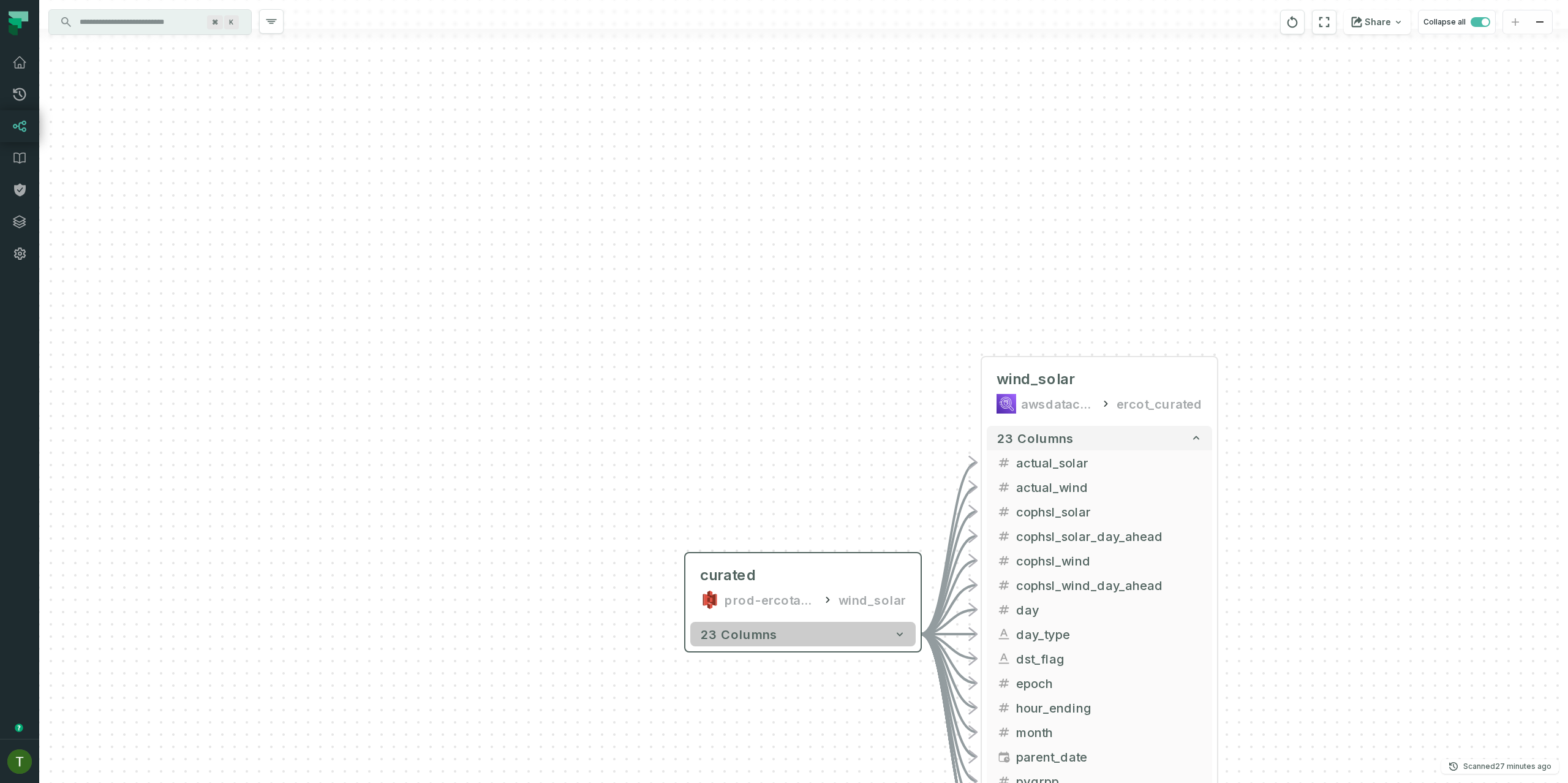
click at [883, 635] on button "23 columns" at bounding box center [803, 634] width 226 height 25
click at [883, 635] on button "23 columns" at bounding box center [803, 634] width 226 height 25
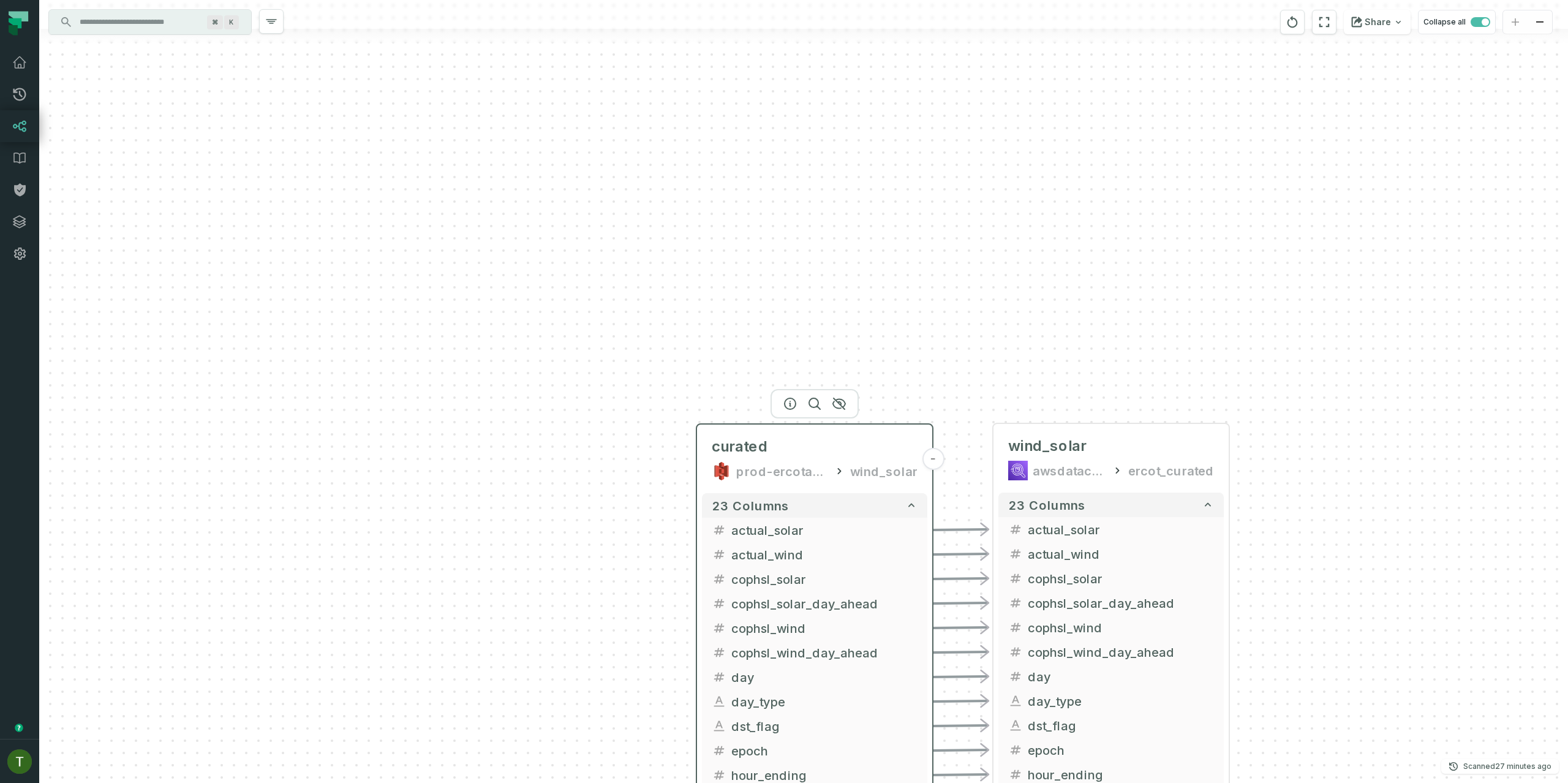
drag, startPoint x: 910, startPoint y: 536, endPoint x: 851, endPoint y: 188, distance: 353.0
click at [851, 424] on header "curated prod-ercotapi-it-bhl-public-curated/ercot wind_solar -" at bounding box center [815, 456] width 235 height 64
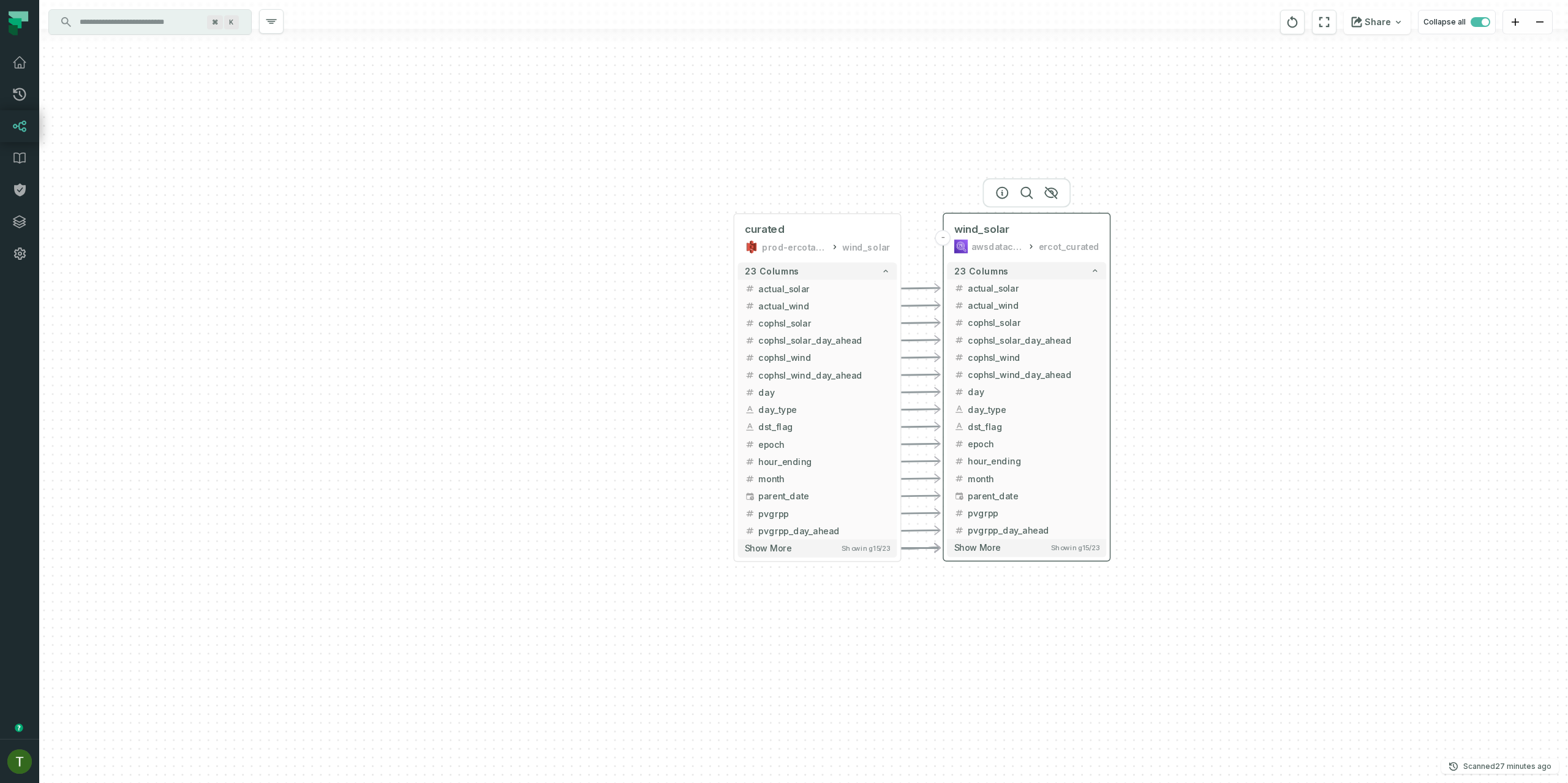
click at [1013, 236] on div "wind_solar awsdatacatalog ercot_curated" at bounding box center [1027, 238] width 159 height 42
click at [1013, 233] on div "wind_solar" at bounding box center [1027, 229] width 145 height 14
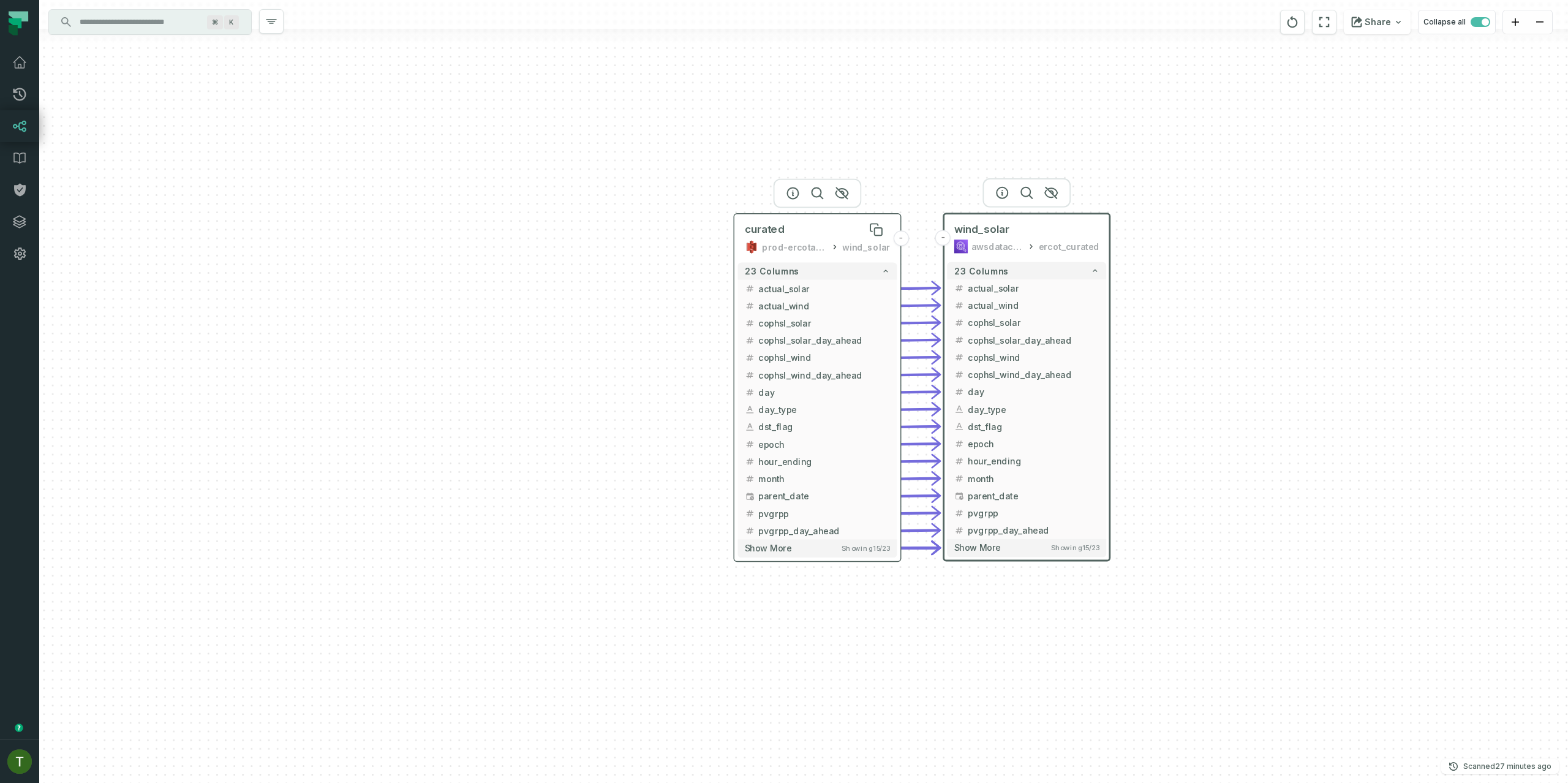
click at [794, 227] on div "curated" at bounding box center [817, 230] width 145 height 14
click at [989, 227] on span "wind_solar" at bounding box center [982, 229] width 55 height 14
click at [994, 221] on div "wind_solar awsdatacatalog ercot_curated" at bounding box center [1027, 237] width 159 height 42
click at [999, 188] on icon "button" at bounding box center [1002, 193] width 15 height 15
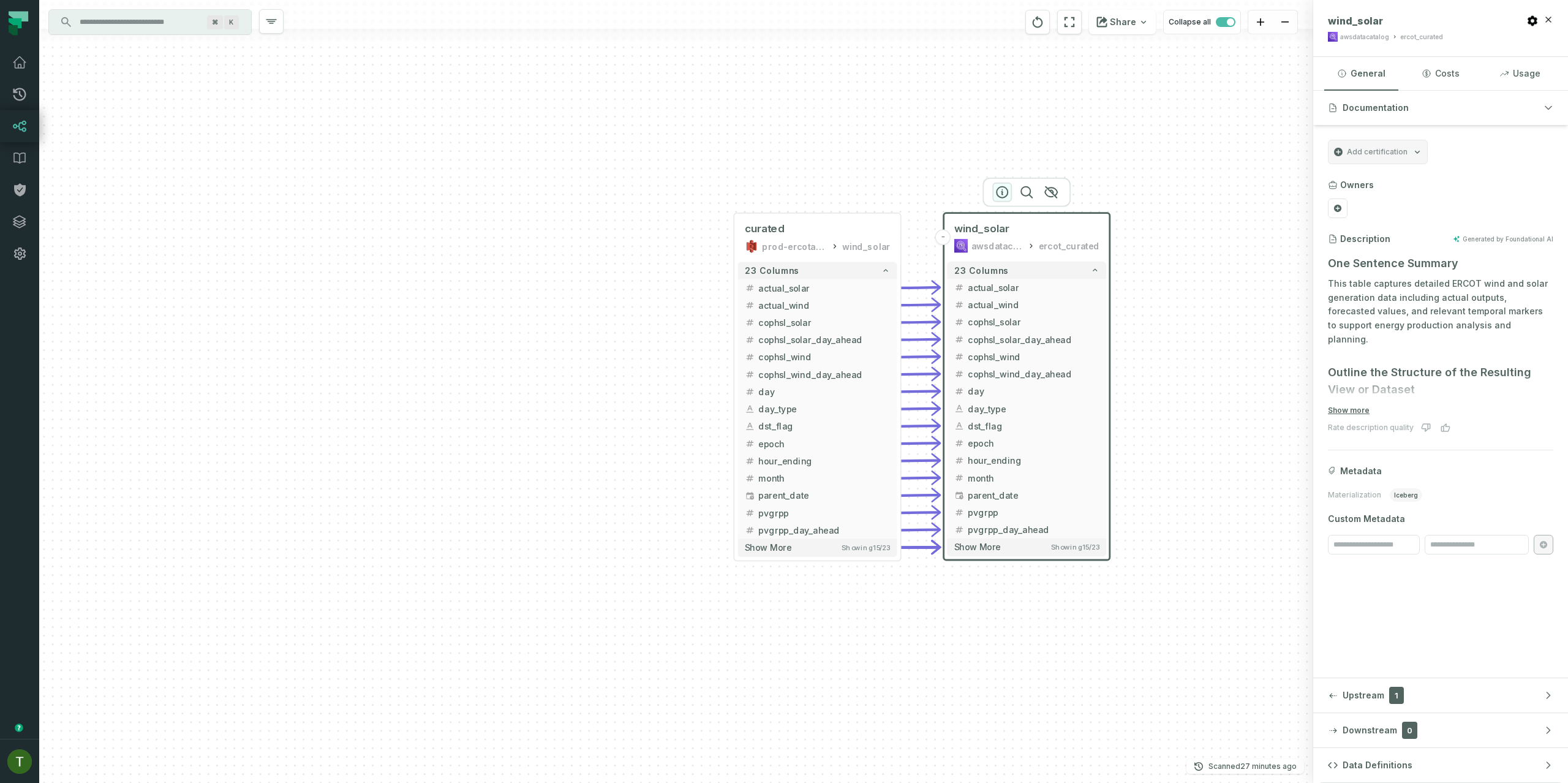
click at [999, 188] on icon "button" at bounding box center [1002, 193] width 15 height 15
drag, startPoint x: 1390, startPoint y: 22, endPoint x: 1357, endPoint y: 21, distance: 33.0
click at [1390, 22] on icon at bounding box center [1393, 21] width 10 height 10
click at [129, 24] on input "Discovery Provider cmdk menu" at bounding box center [139, 22] width 134 height 20
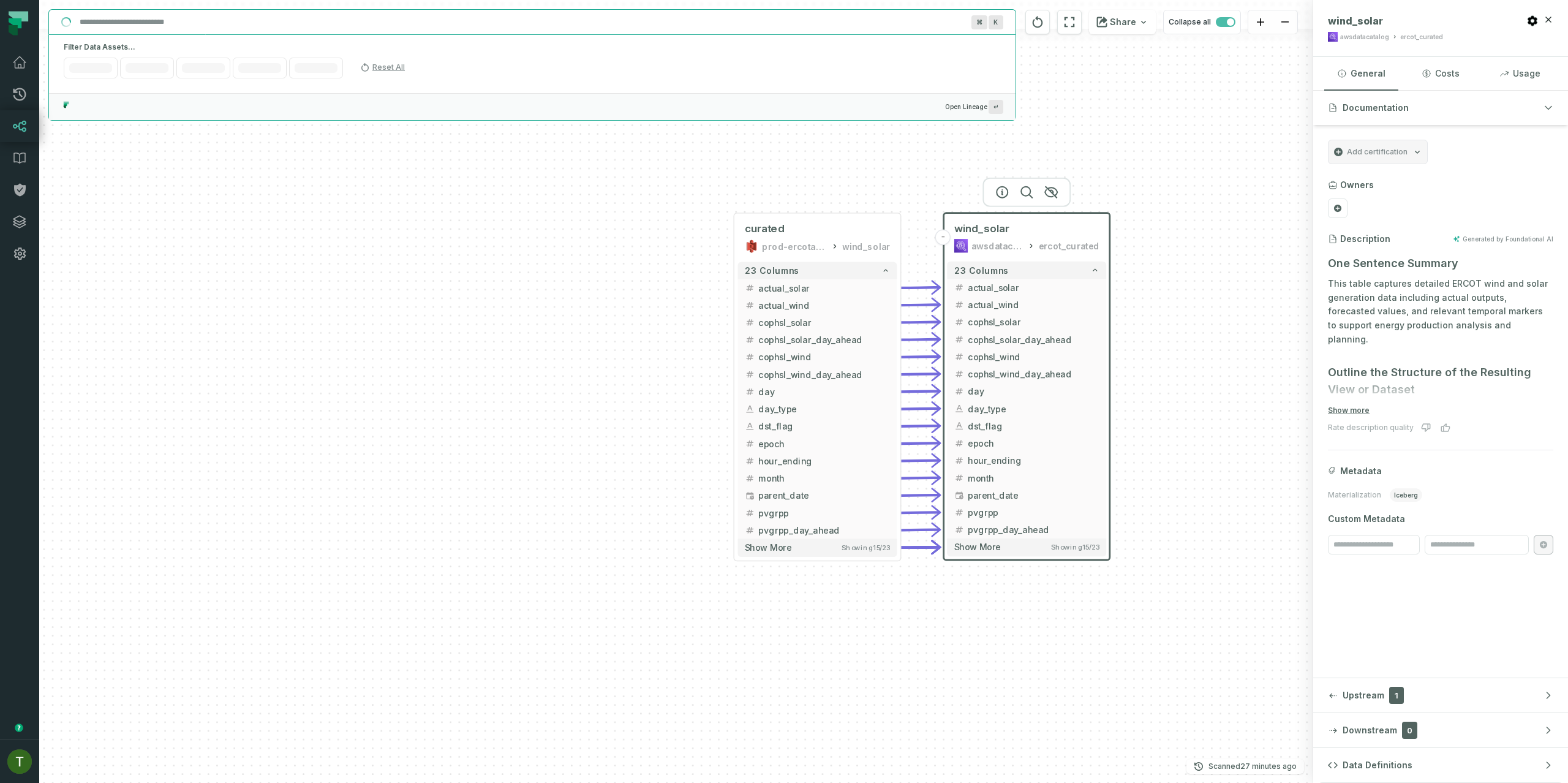
paste input "**********"
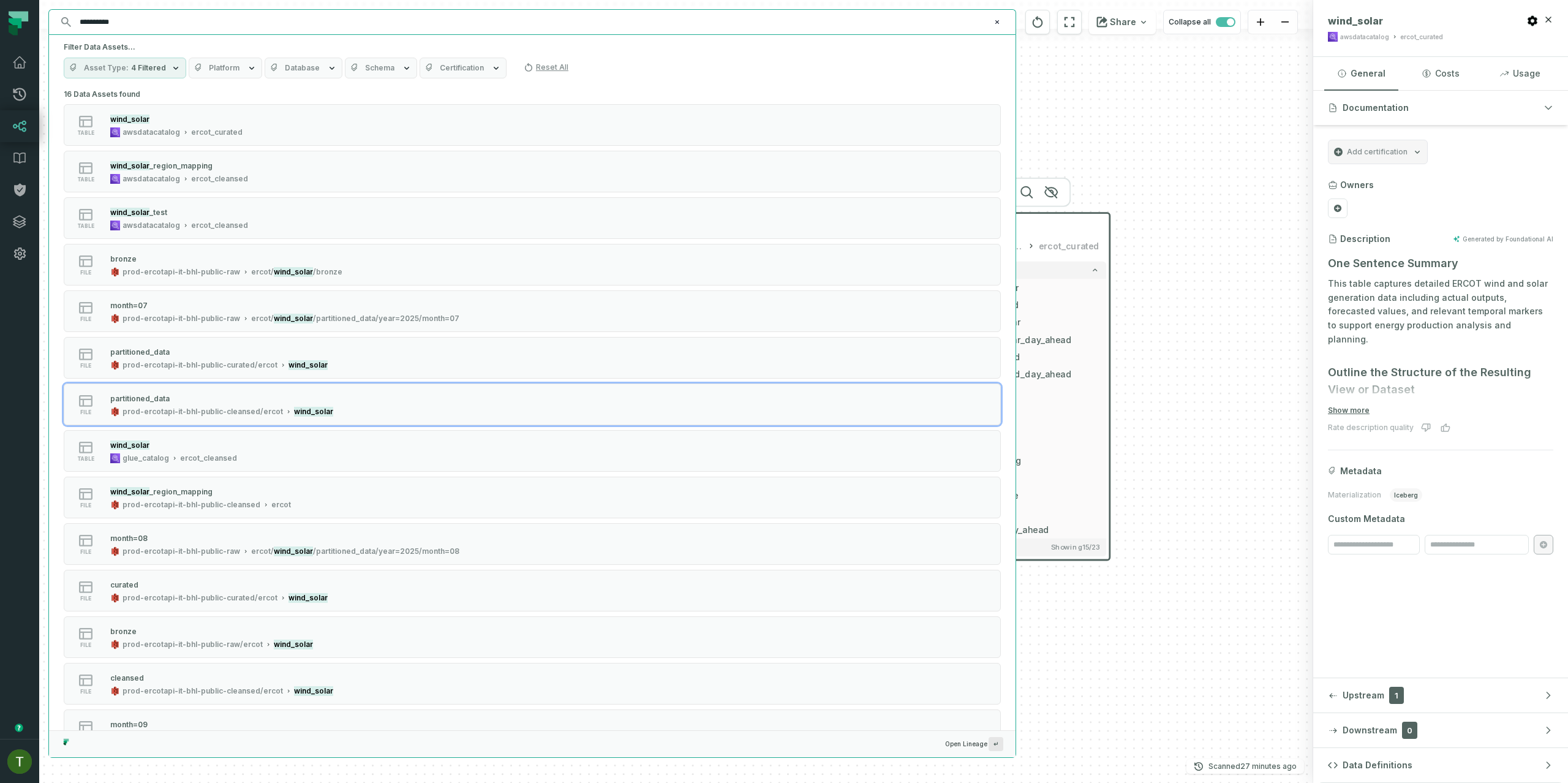
type input "**********"
click at [336, 426] on div "16 Data Assets found table wind_solar awsdatacatalog ercot_curated table wind_s…" at bounding box center [532, 473] width 937 height 774
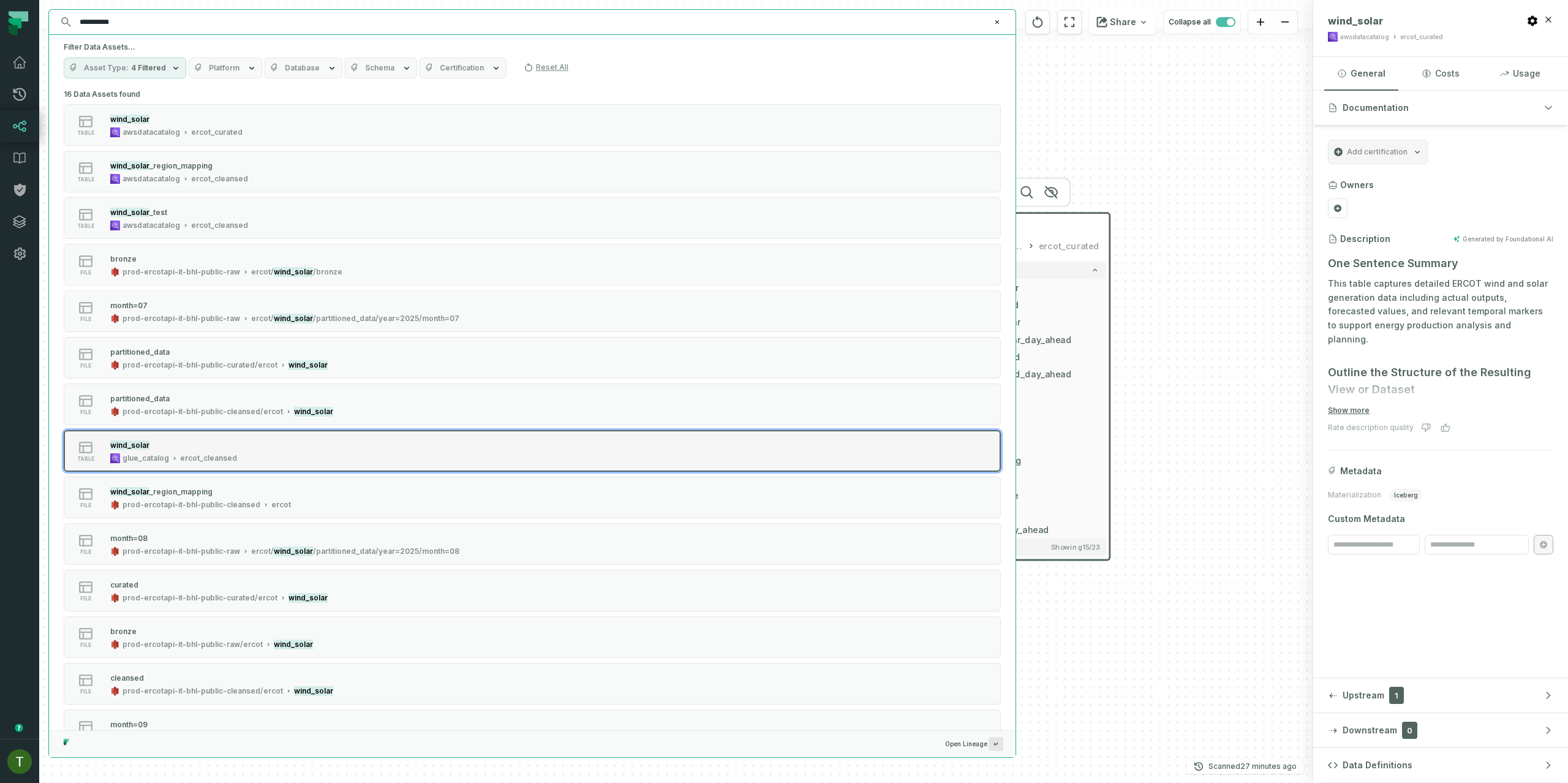
click at [328, 447] on div "table wind_solar glue_catalog ercot_cleansed" at bounding box center [219, 451] width 306 height 25
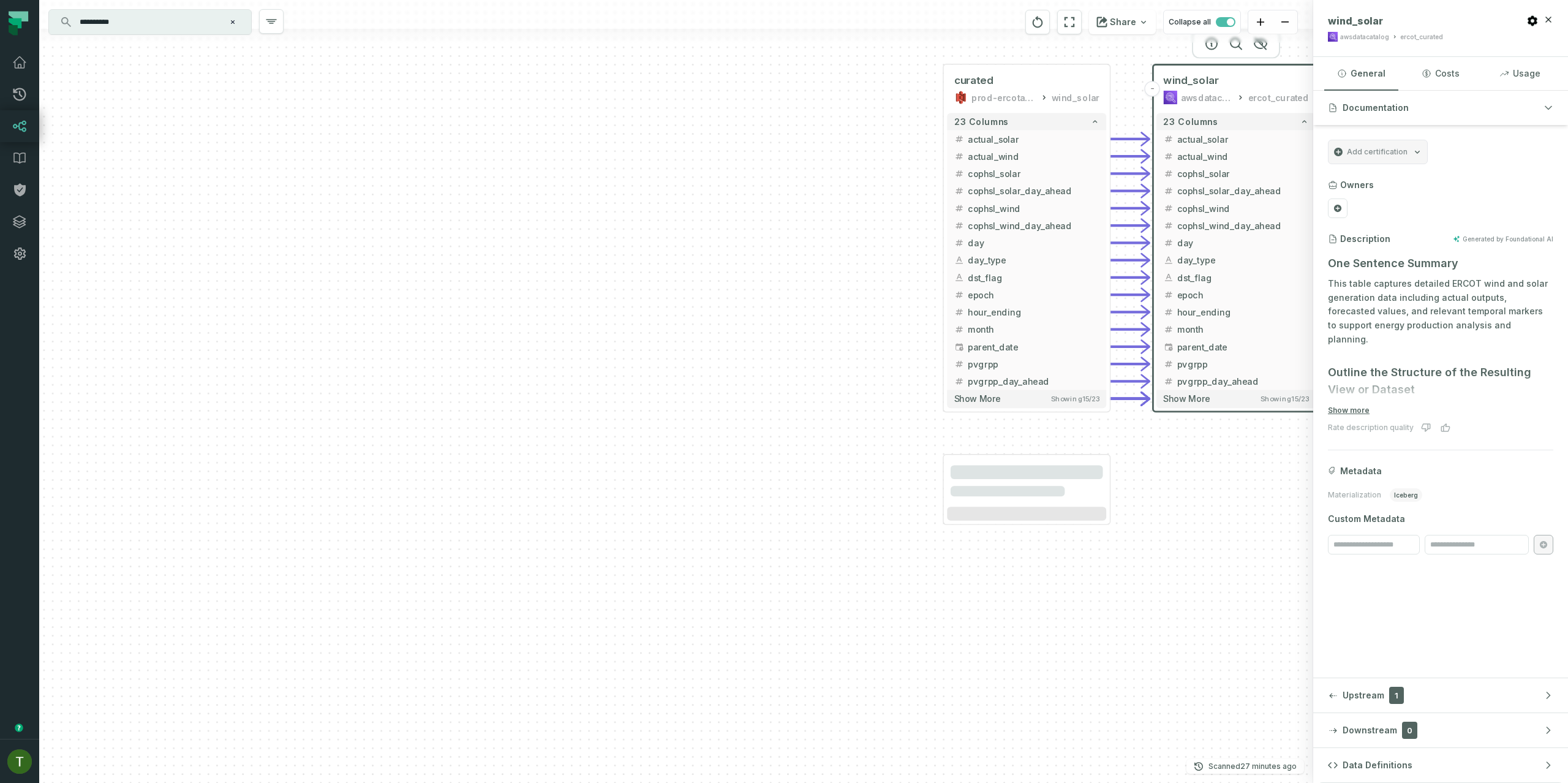
click at [1144, 540] on div "curated prod-ercotapi-it-bhl-public-curated/ercot wind_solar - 23 columns actua…" at bounding box center [676, 391] width 1274 height 783
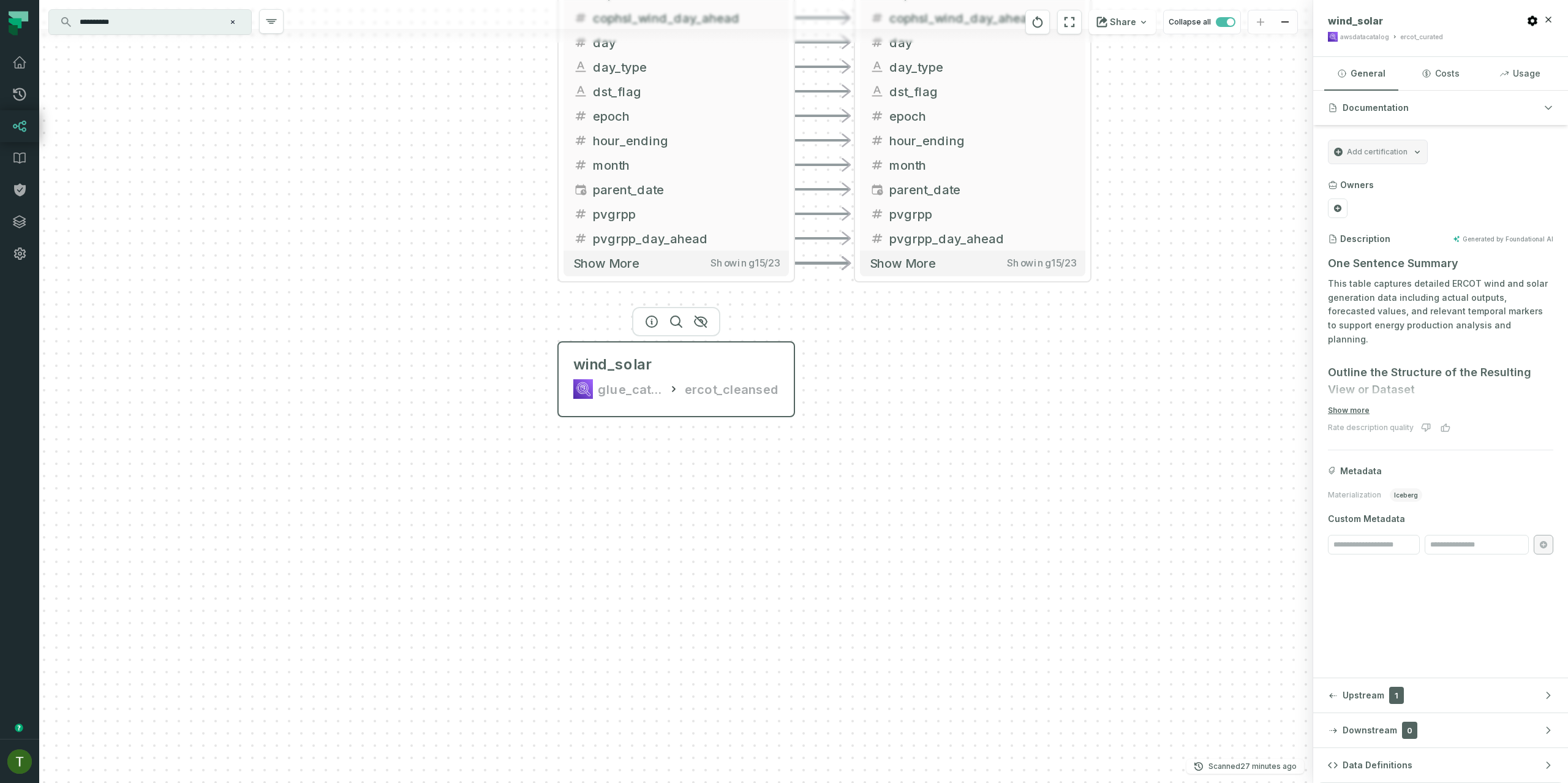
click at [653, 395] on div "glue_catalog" at bounding box center [630, 389] width 66 height 20
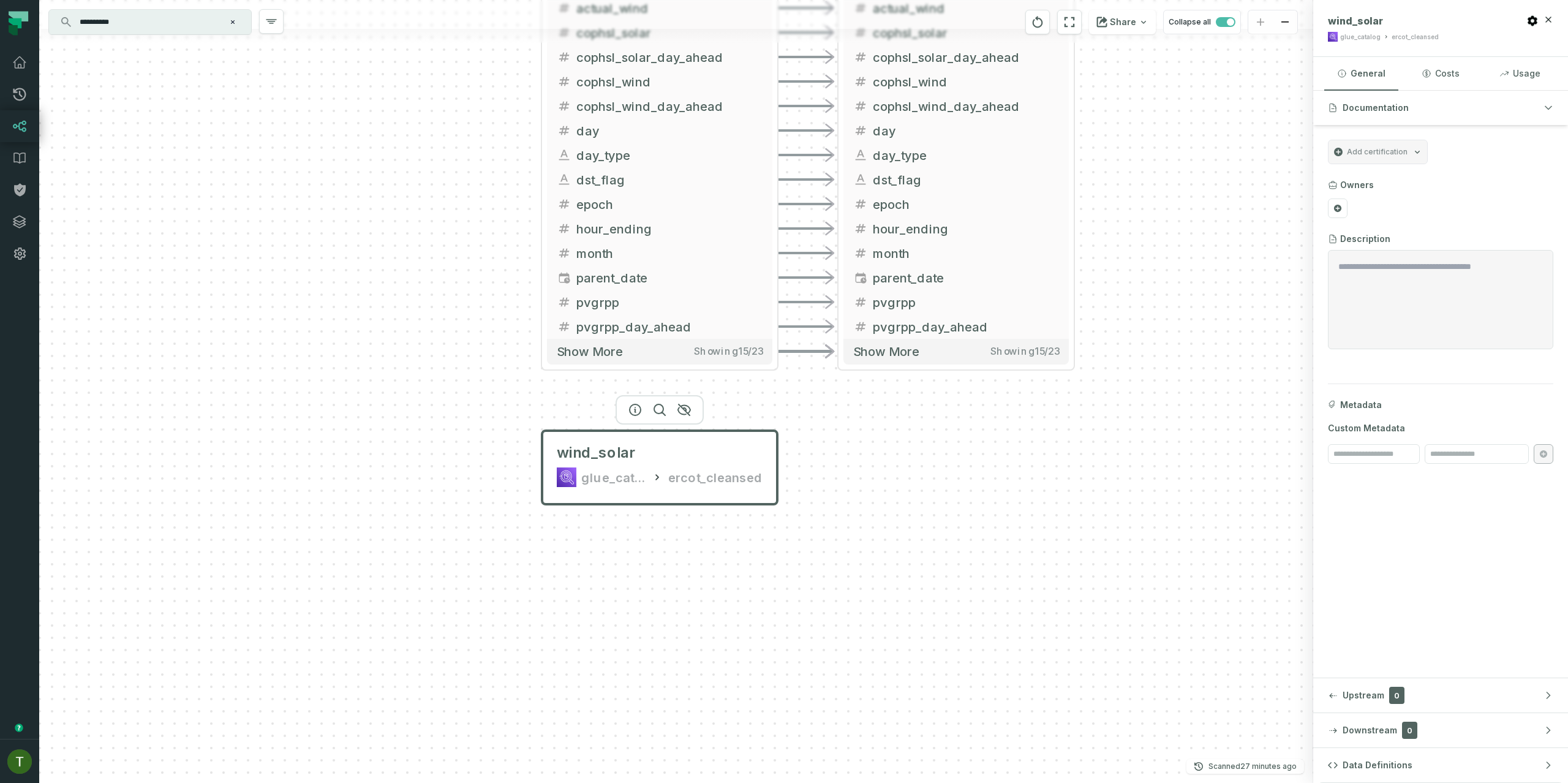
drag, startPoint x: 934, startPoint y: 386, endPoint x: 915, endPoint y: 505, distance: 120.5
click at [915, 505] on div "curated prod-ercotapi-it-bhl-public-curated/ercot wind_solar - 23 columns actua…" at bounding box center [676, 391] width 1274 height 783
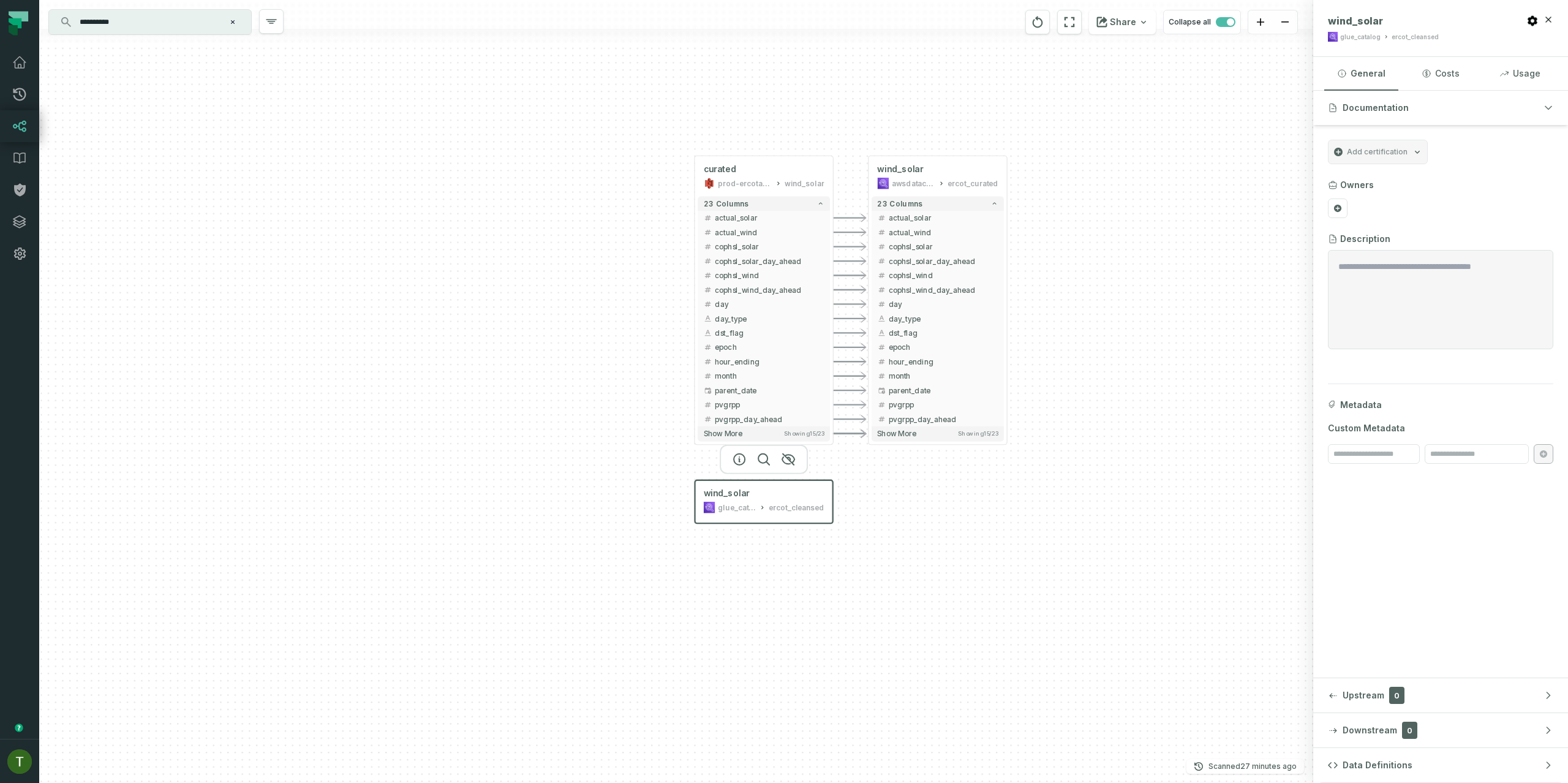
click at [917, 508] on div "curated prod-ercotapi-it-bhl-public-curated/ercot wind_solar - 23 columns actua…" at bounding box center [676, 391] width 1274 height 783
click at [1395, 757] on button "Data Definitions" at bounding box center [1441, 765] width 255 height 34
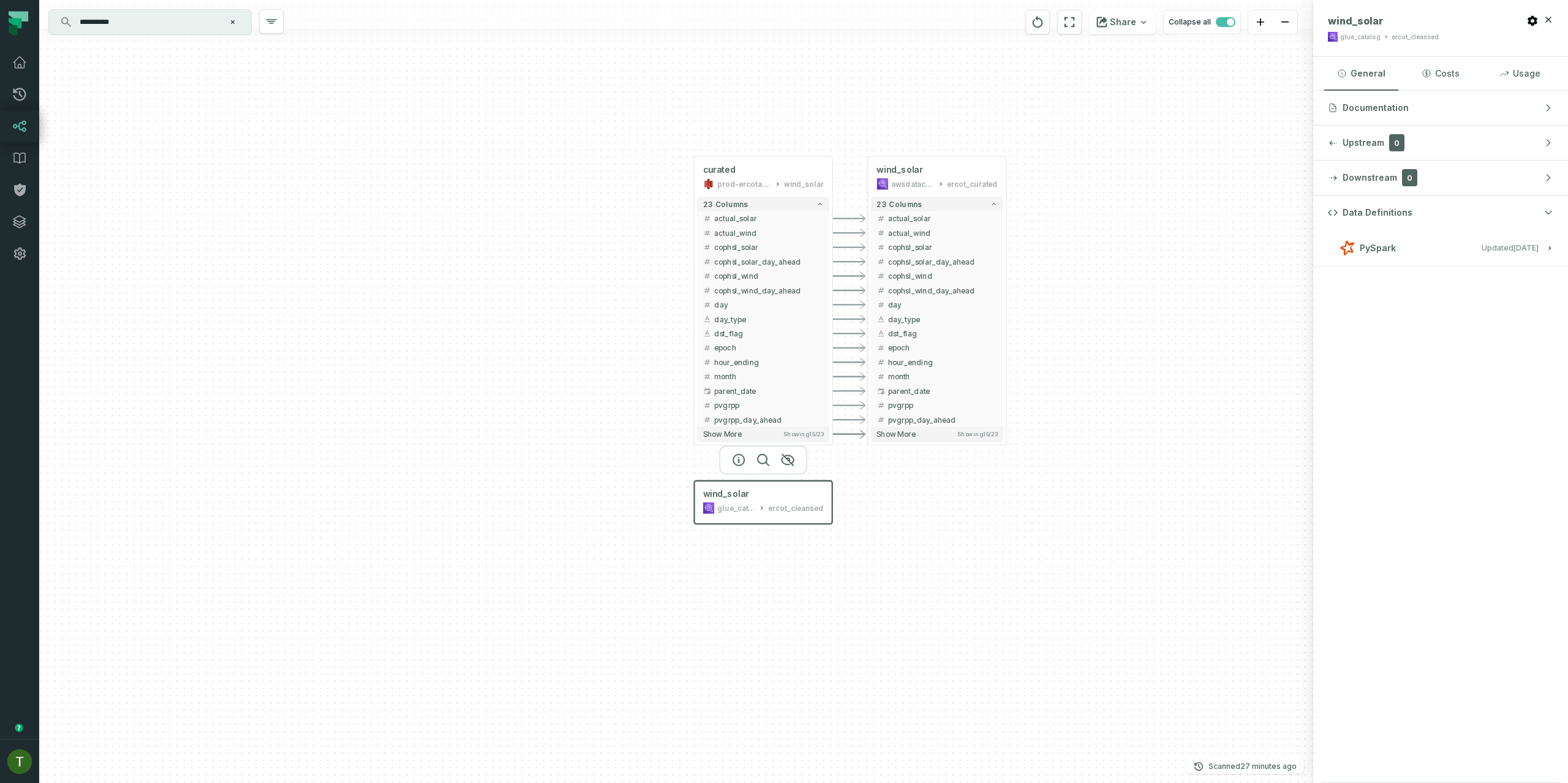
click at [1402, 242] on button "PySpark Updated 9/18/2025, 10:04:22 PM" at bounding box center [1441, 248] width 226 height 17
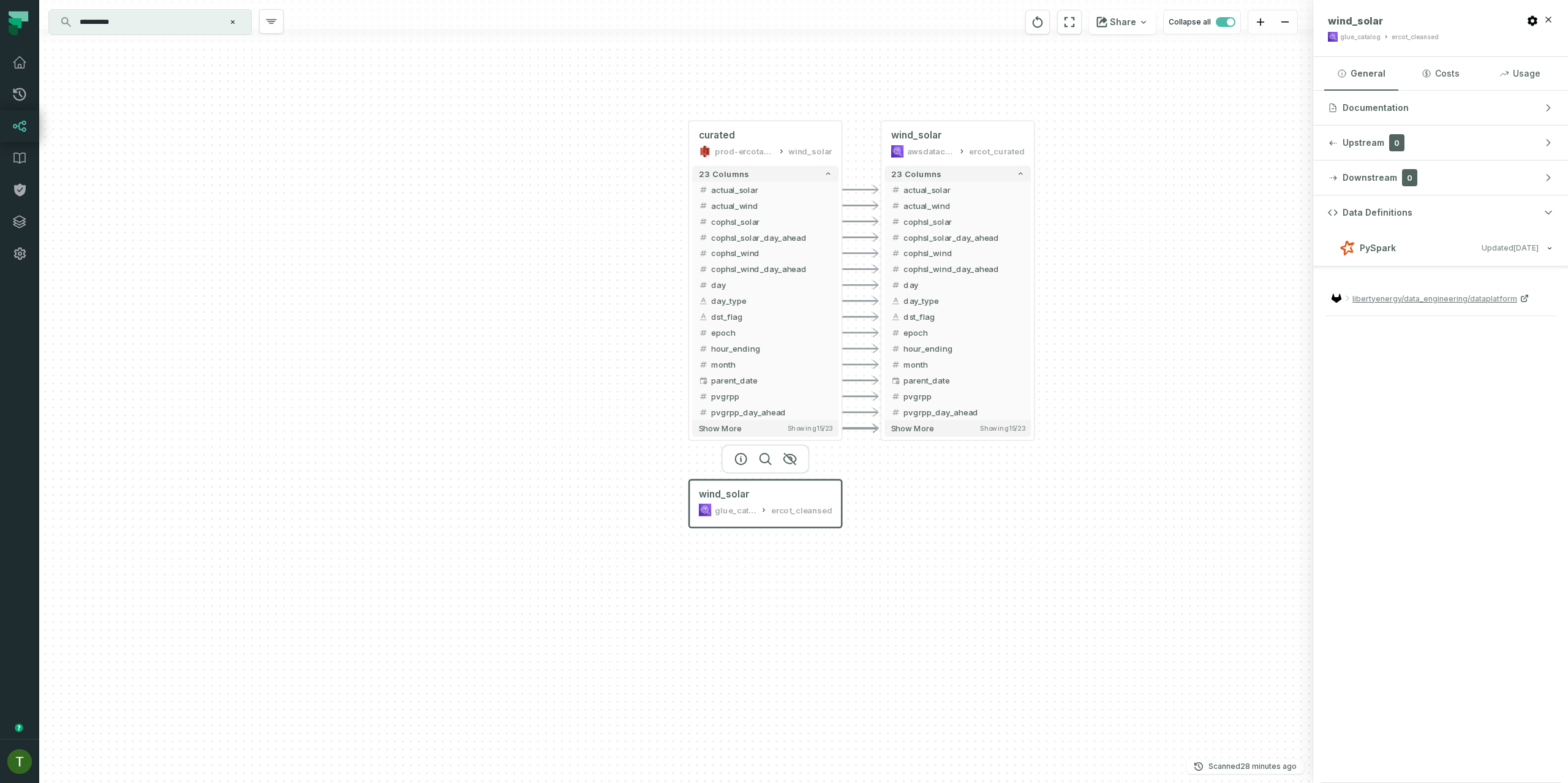
click at [127, 21] on input "**********" at bounding box center [149, 22] width 153 height 20
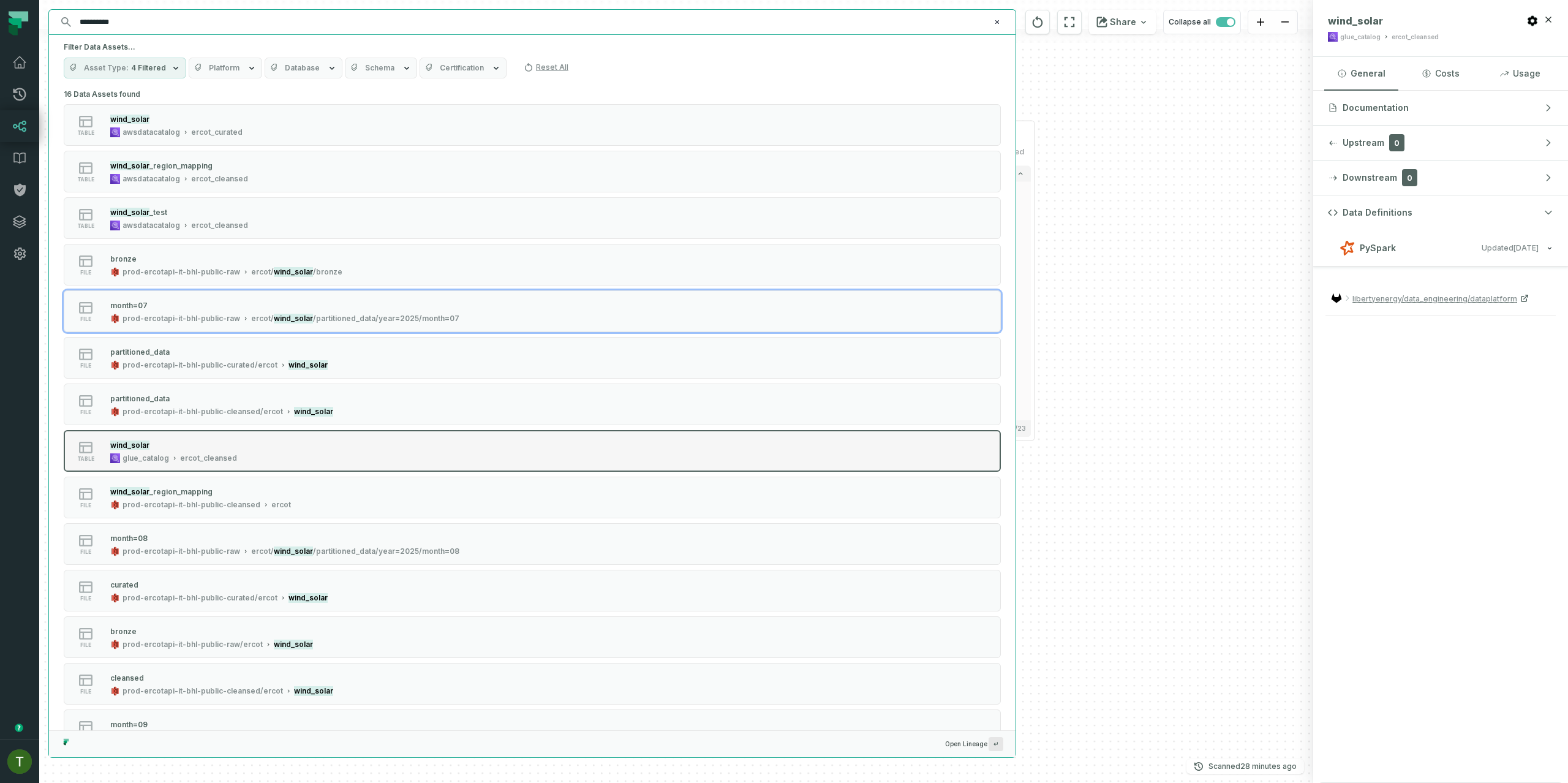
scroll to position [130, 0]
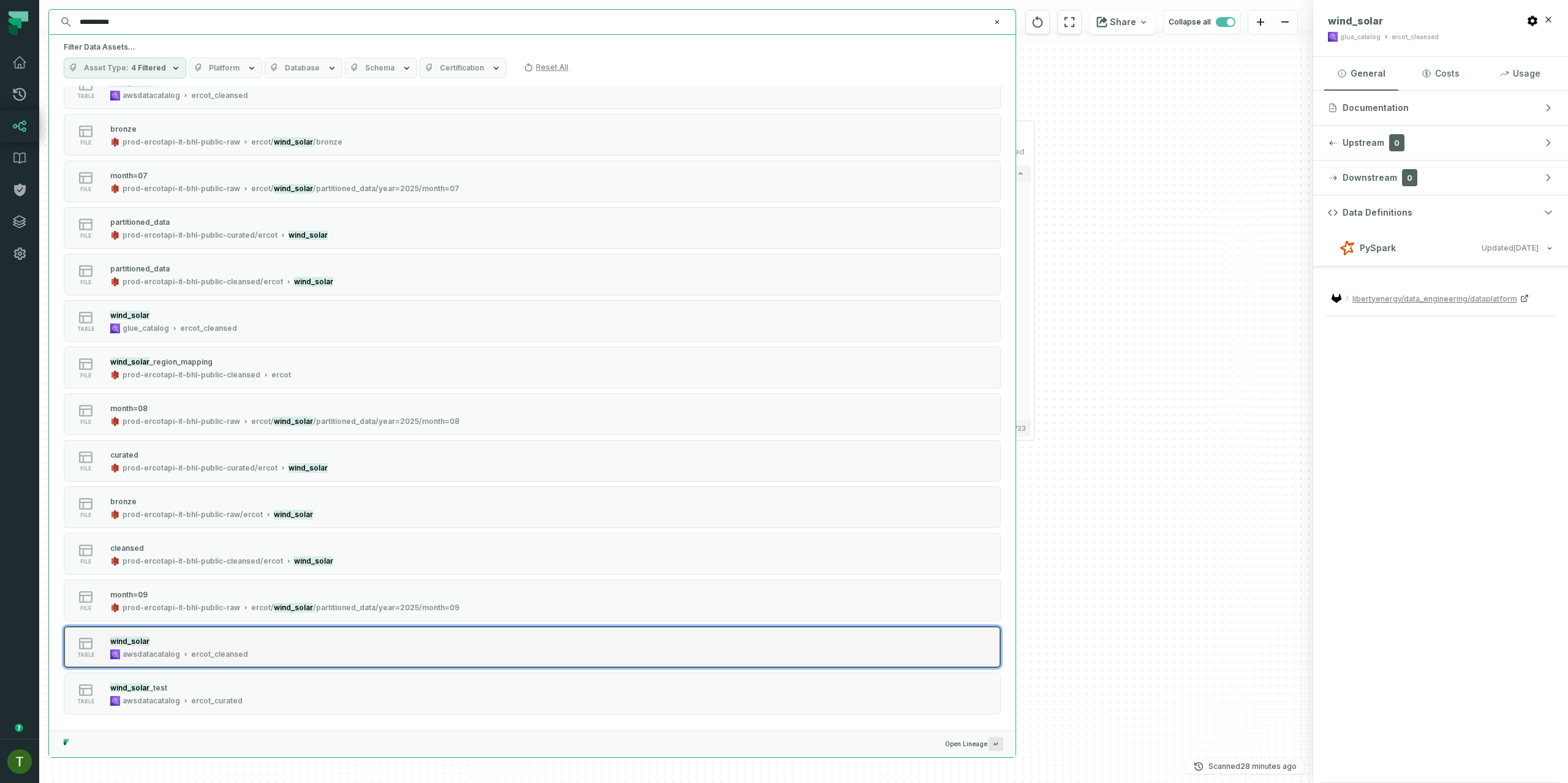
click at [336, 654] on div "table wind_solar awsdatacatalog ercot_cleansed" at bounding box center [219, 647] width 306 height 25
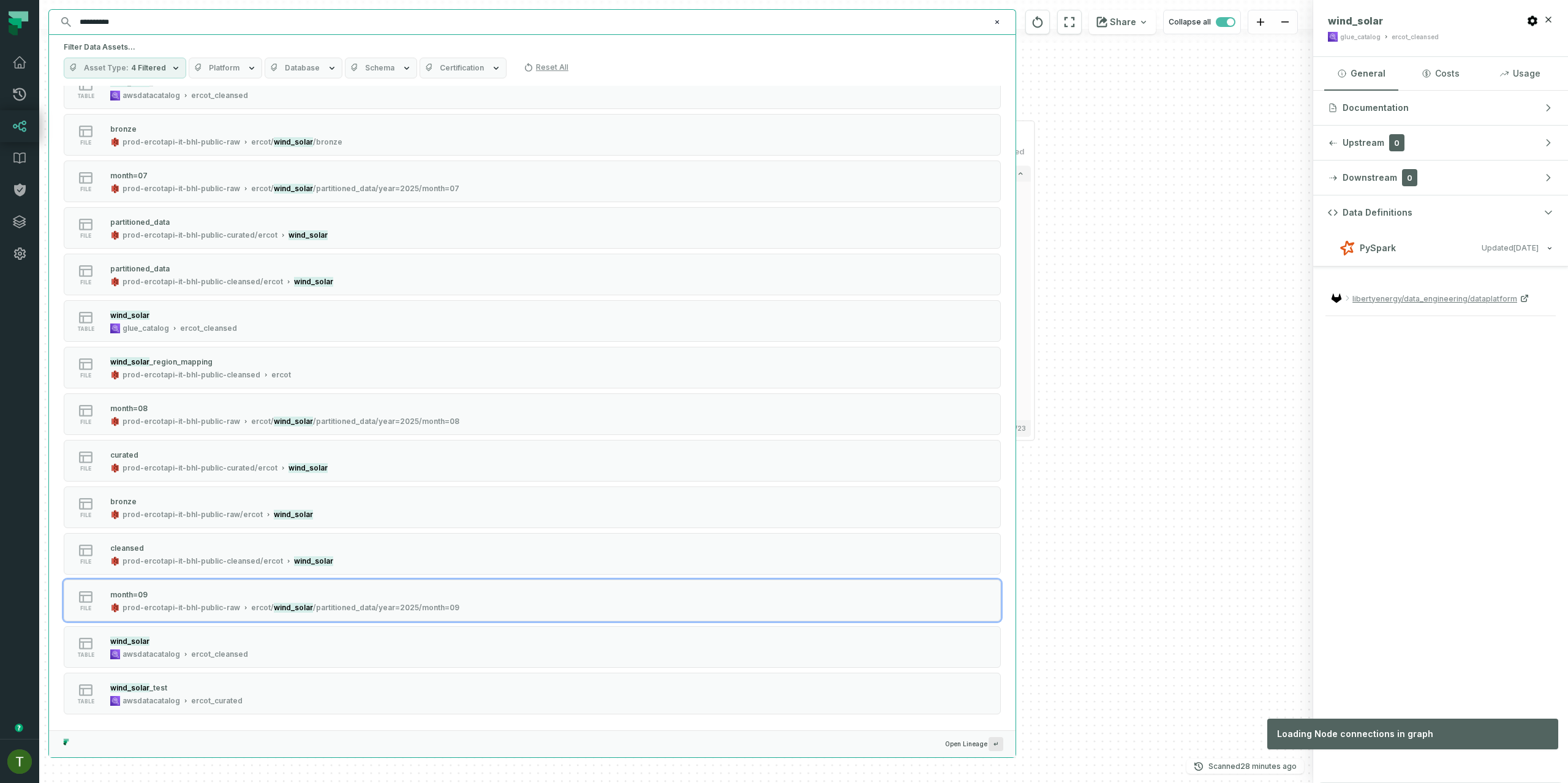
click at [1200, 554] on div "curated prod-ercotapi-it-bhl-public-curated/ercot wind_solar - 23 columns actua…" at bounding box center [676, 391] width 1274 height 783
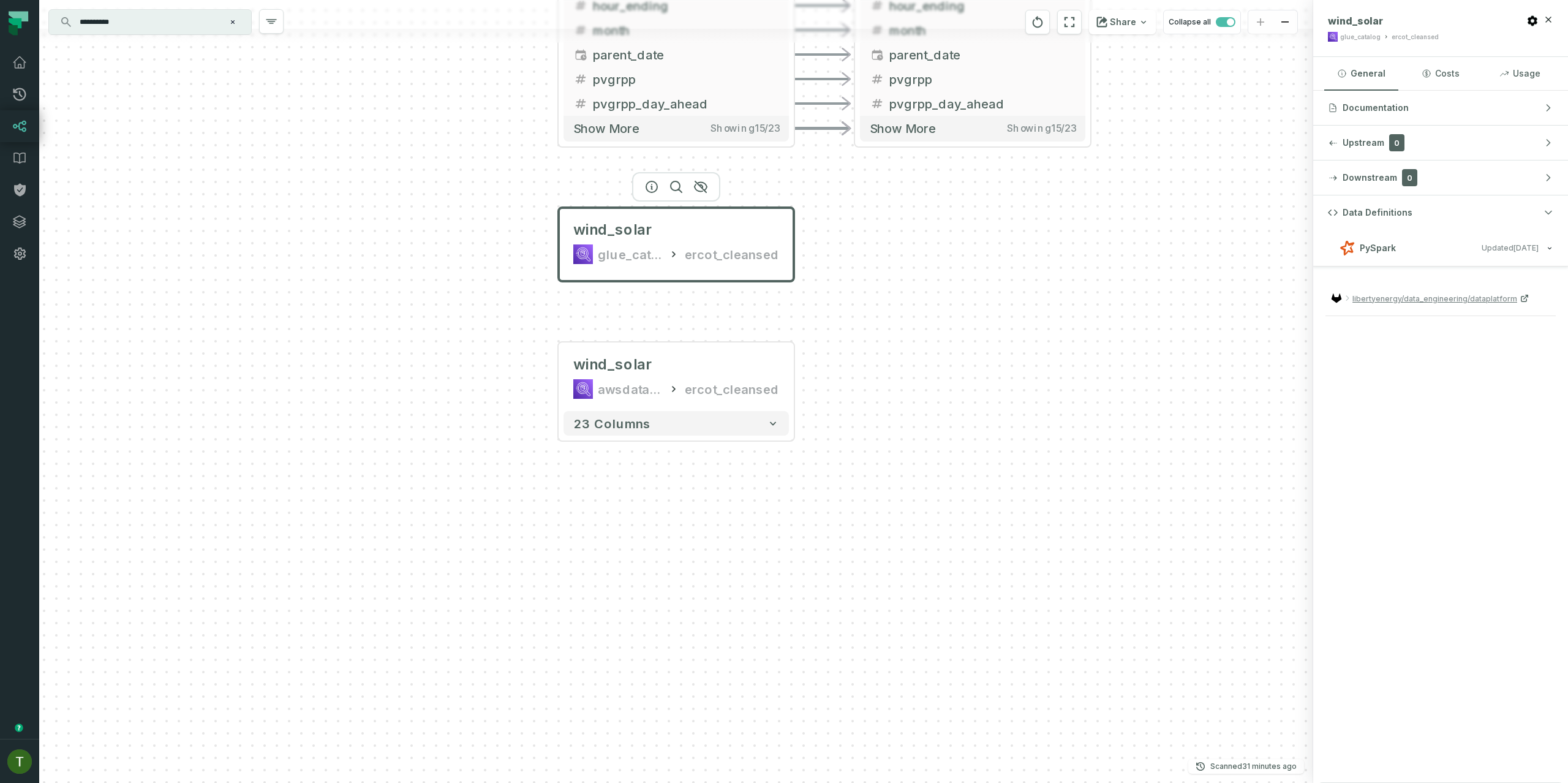
click at [192, 13] on input "**********" at bounding box center [149, 22] width 153 height 20
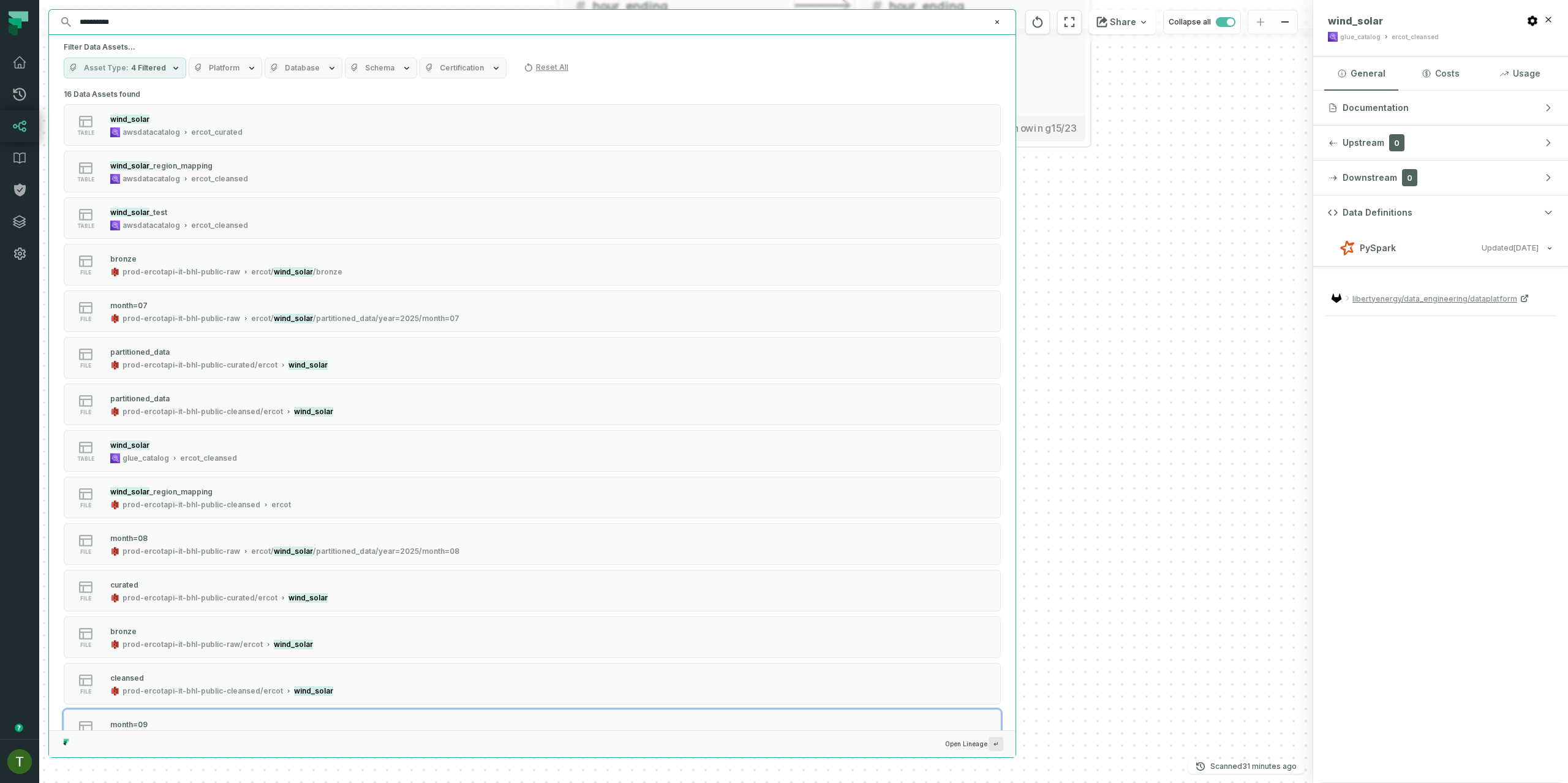
click at [191, 15] on input "**********" at bounding box center [531, 22] width 918 height 20
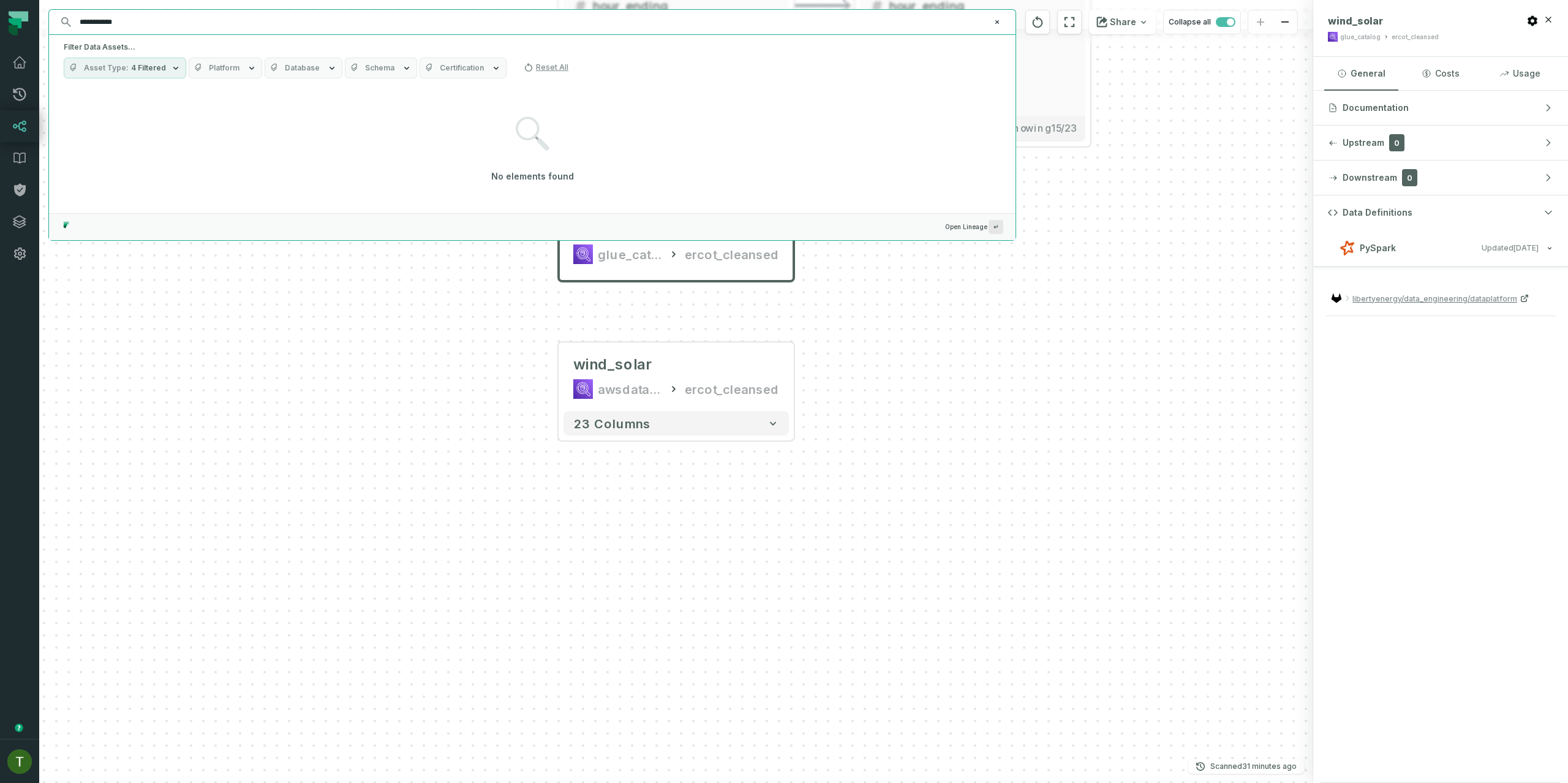
scroll to position [0, 0]
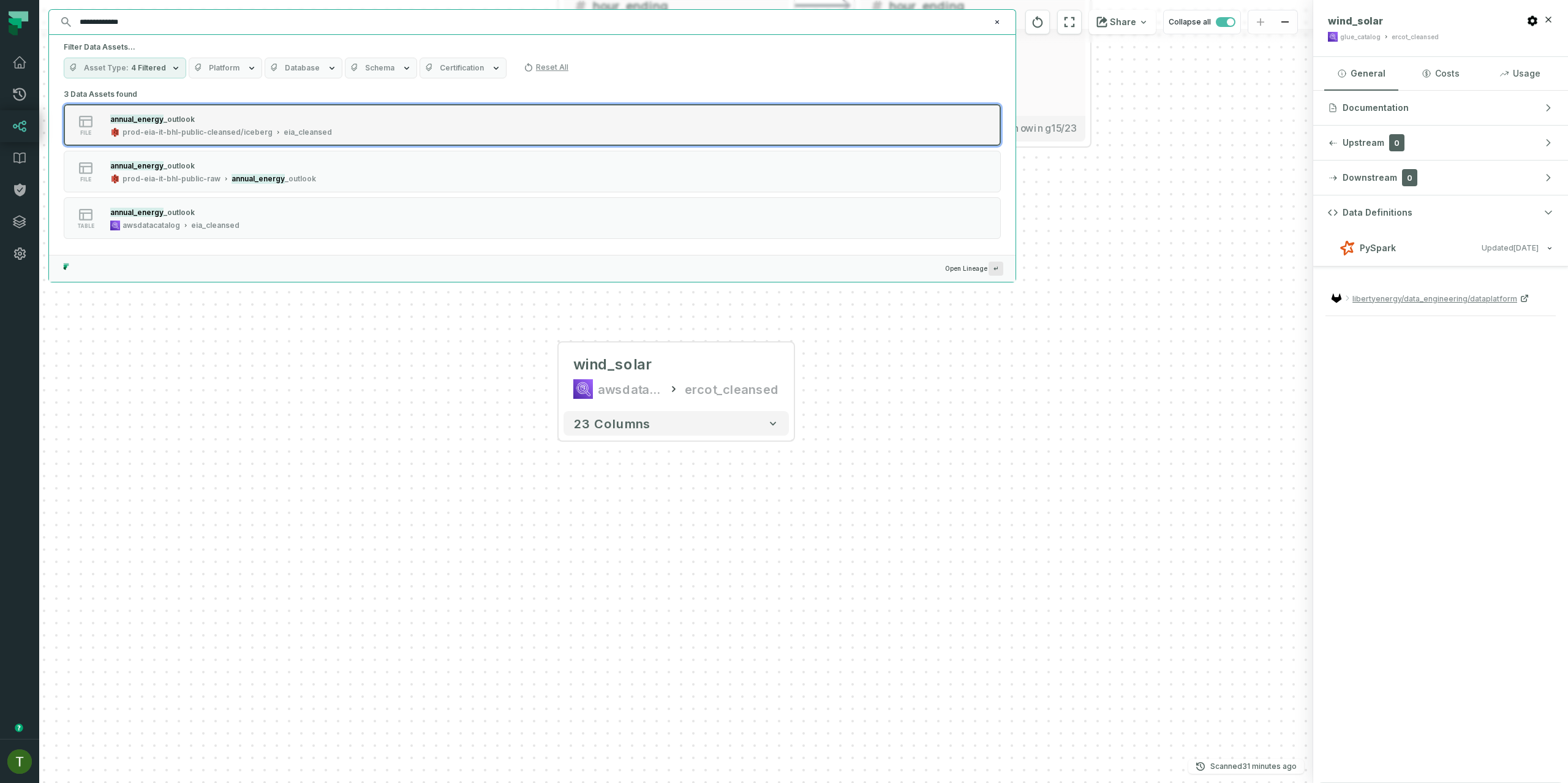
type input "**********"
click at [227, 112] on button "file annual_energy _outlook prod-eia-it-bhl-public-cleansed/iceberg eia_cleansed" at bounding box center [532, 125] width 937 height 42
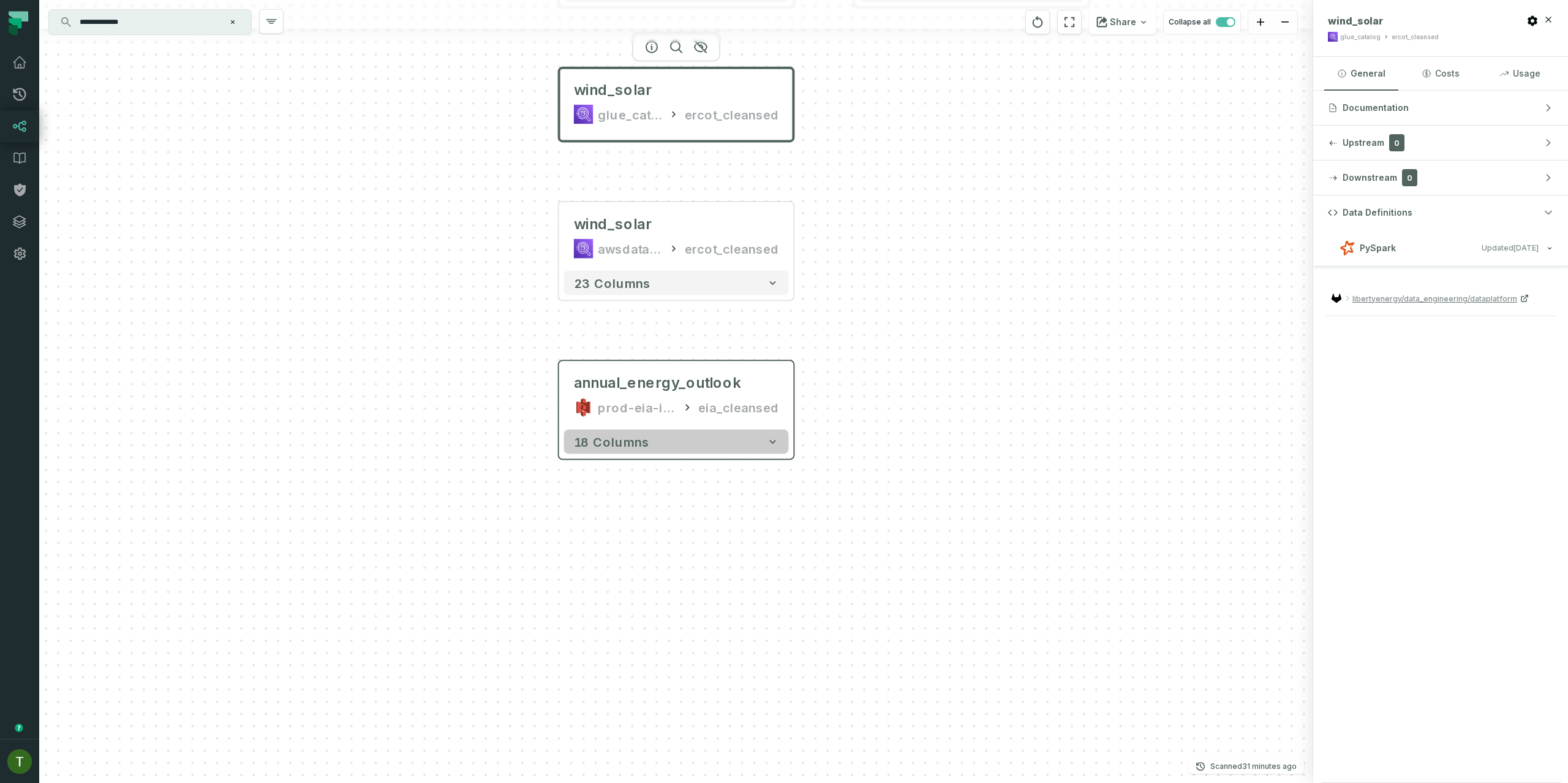
click at [708, 437] on button "18 columns" at bounding box center [676, 441] width 225 height 25
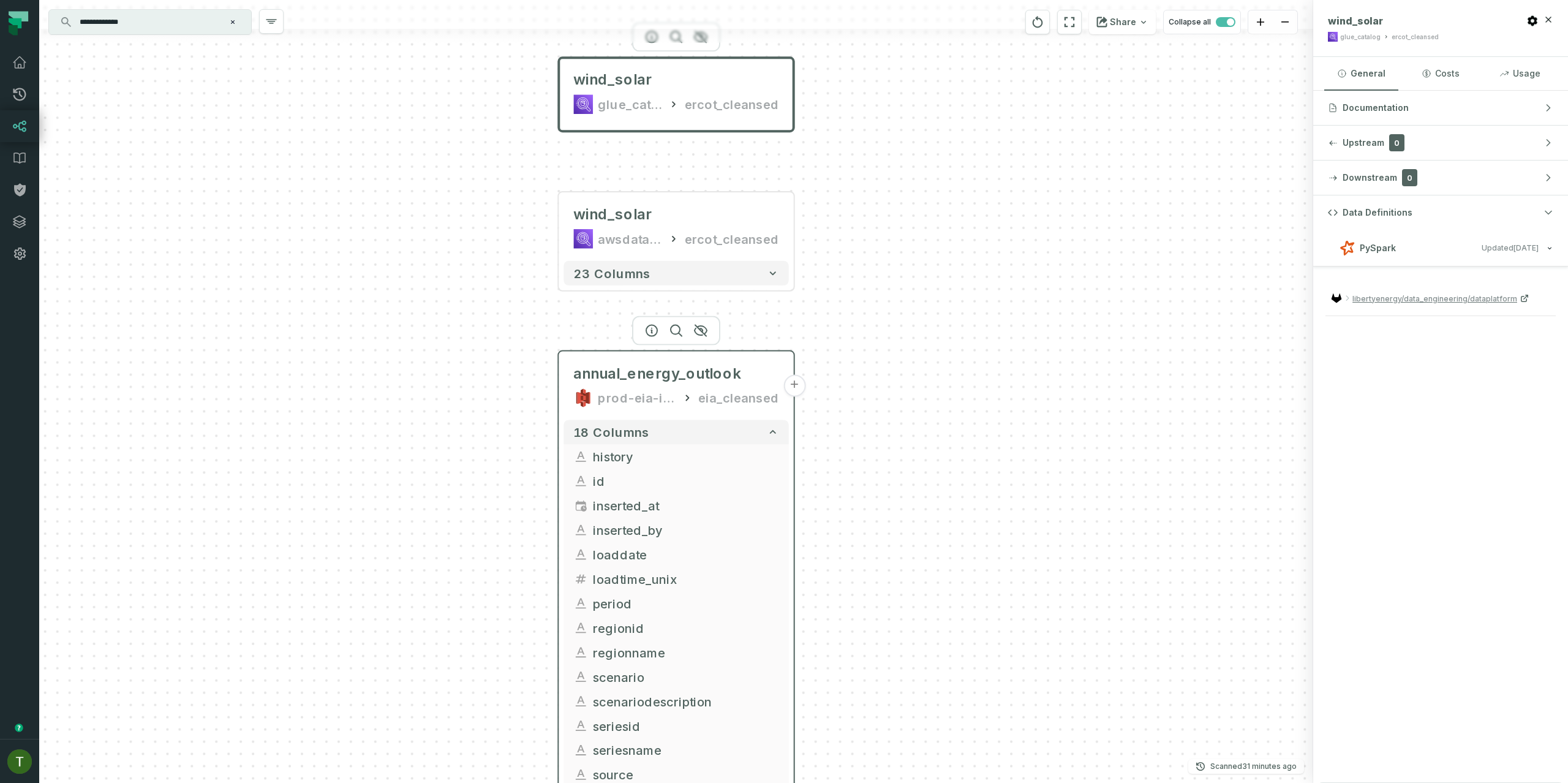
click at [723, 407] on div "eia_cleansed" at bounding box center [739, 397] width 81 height 20
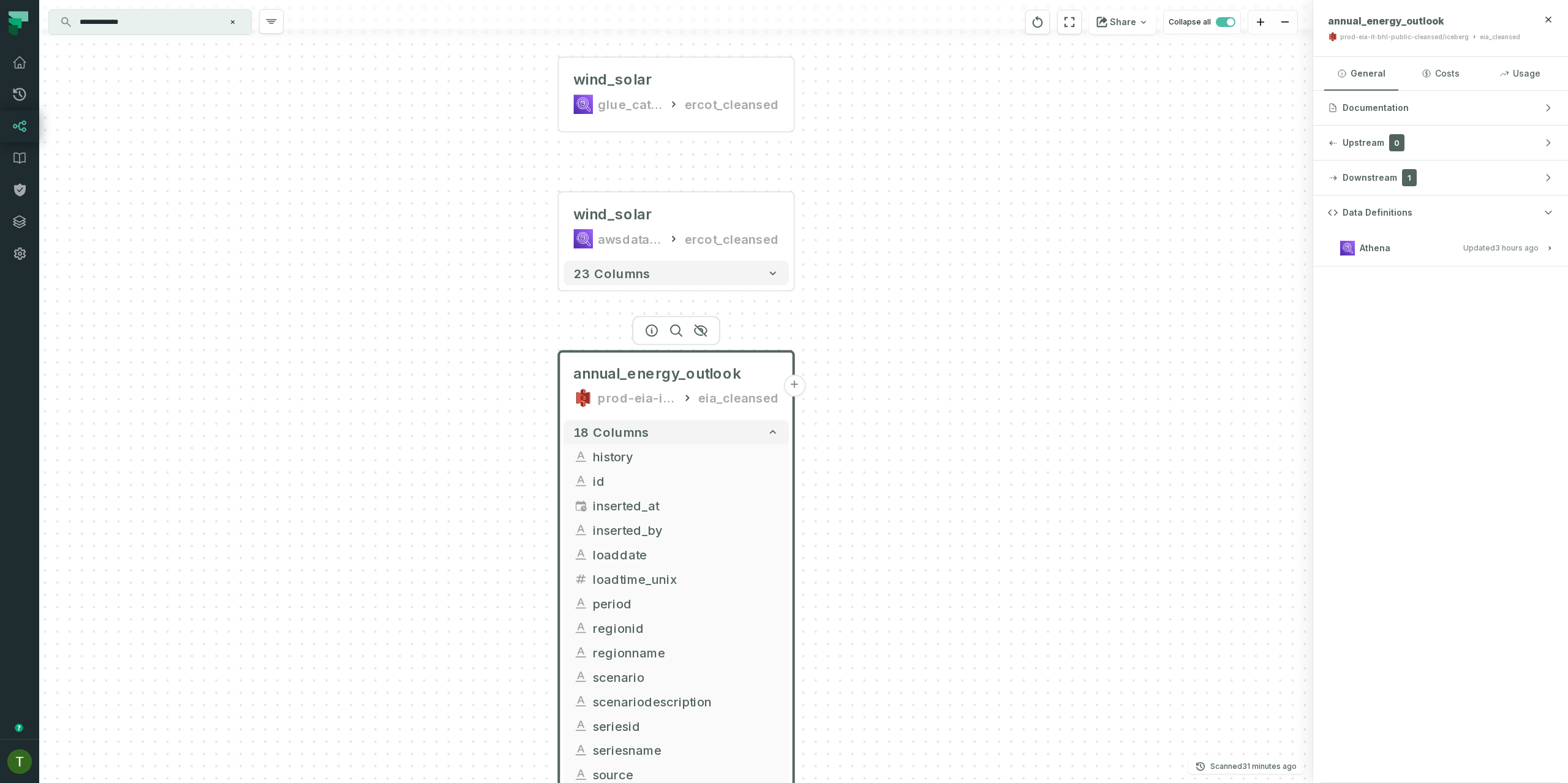
click at [803, 386] on button "+" at bounding box center [794, 386] width 22 height 22
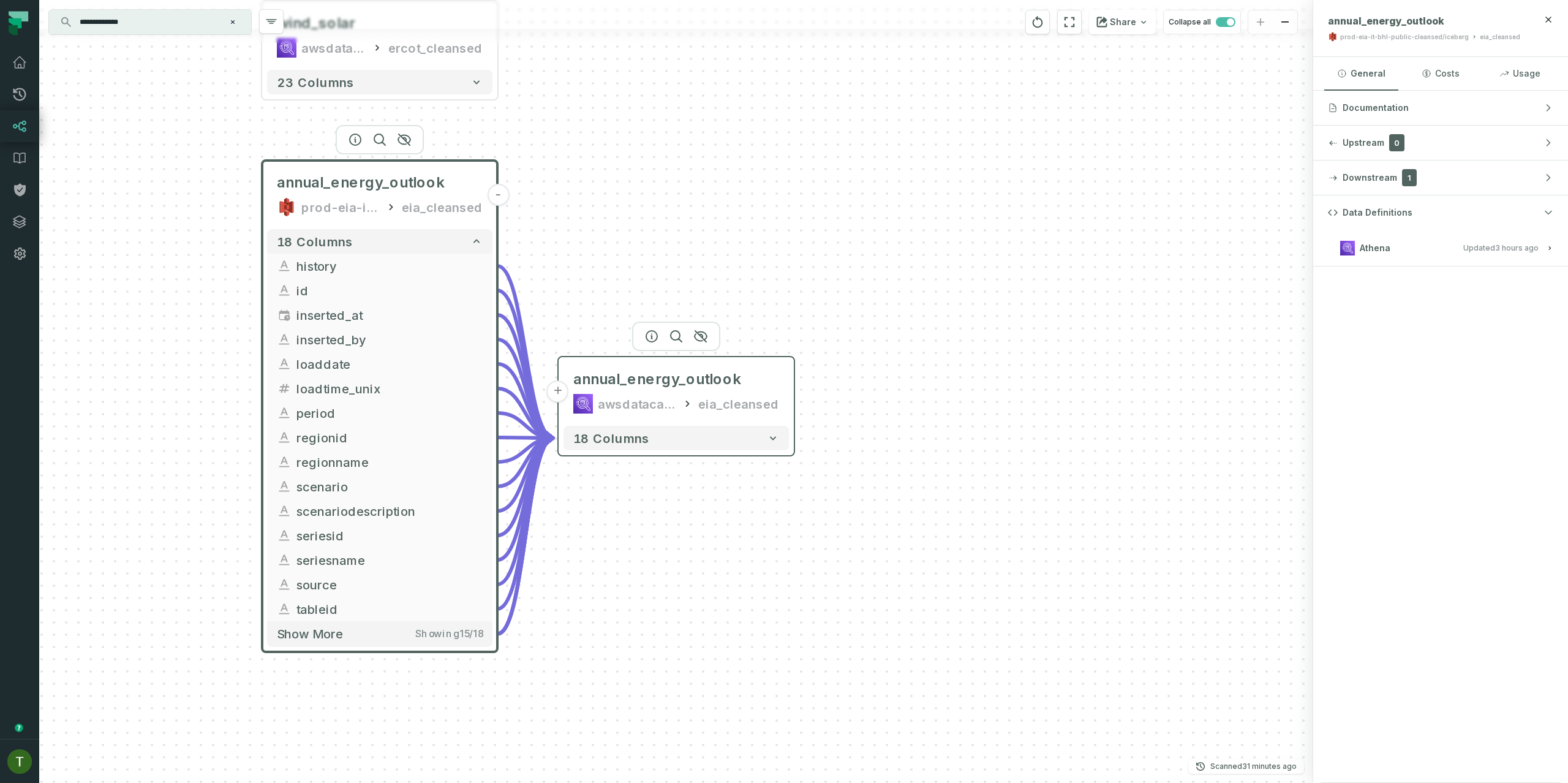
click at [566, 391] on button "+" at bounding box center [558, 391] width 22 height 22
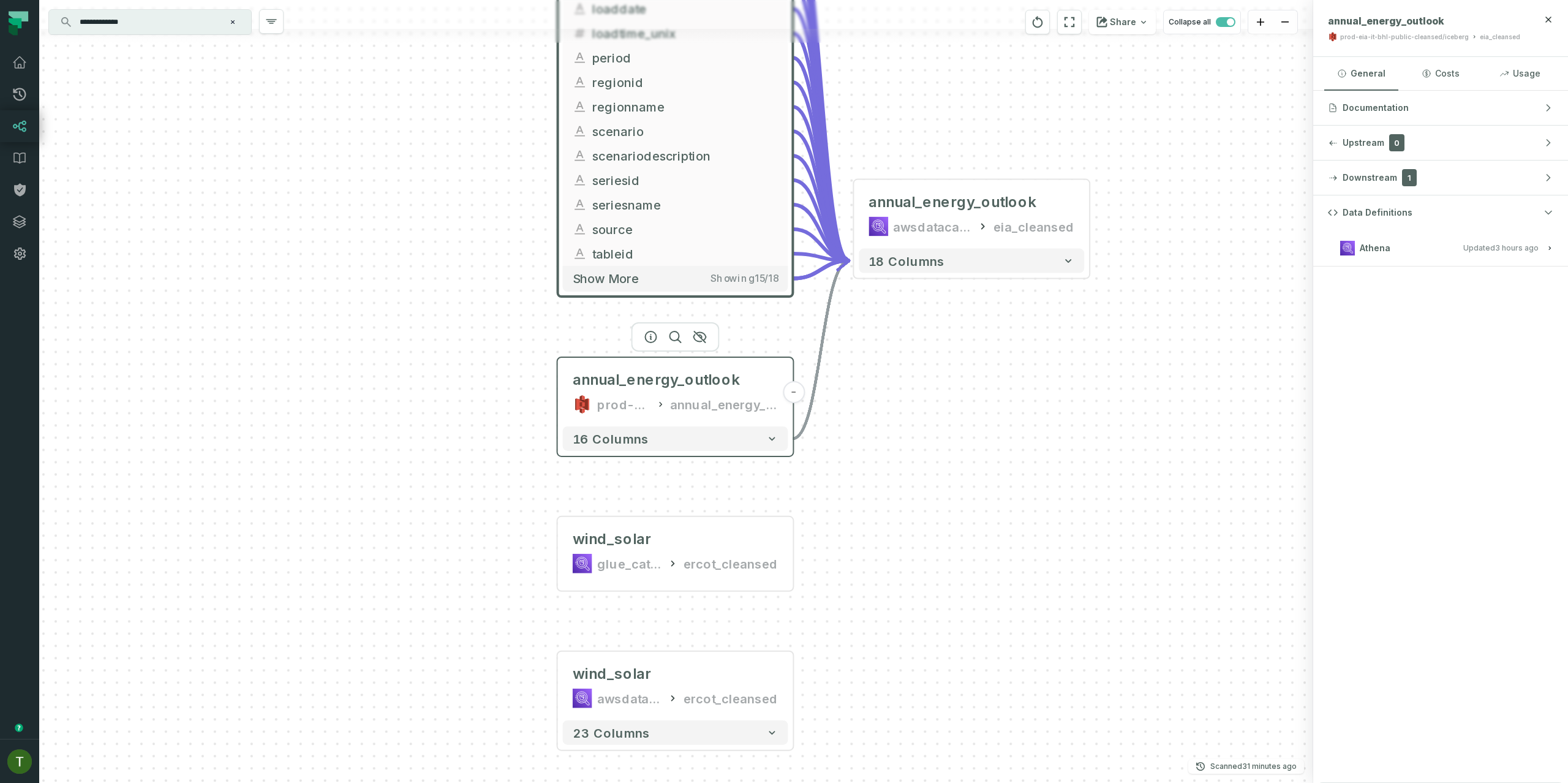
click at [643, 397] on div "prod-eia-it-bhl-public-raw" at bounding box center [624, 404] width 54 height 20
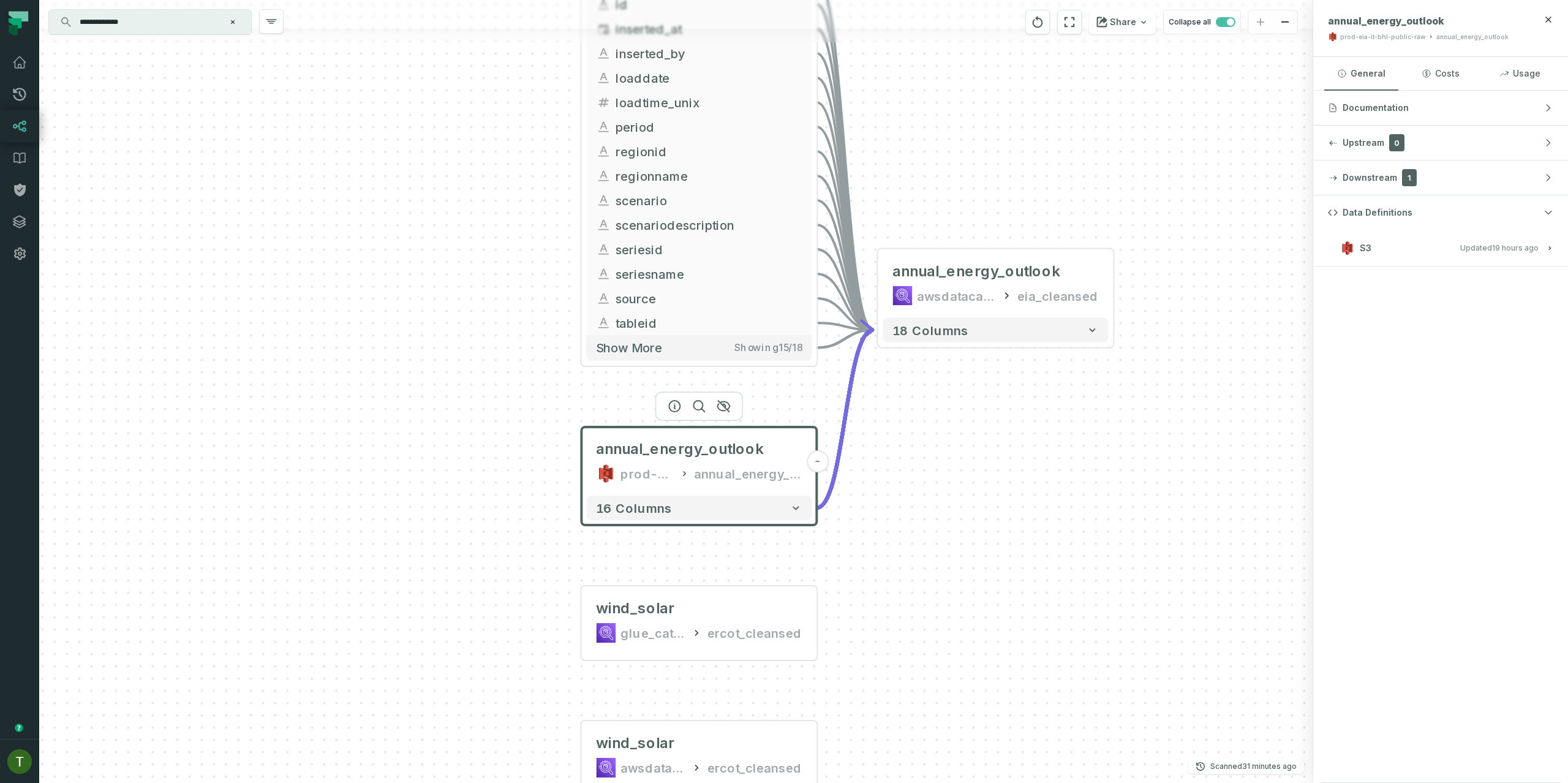
drag, startPoint x: 932, startPoint y: 323, endPoint x: 1114, endPoint y: 670, distance: 391.8
click at [1121, 694] on div "annual_energy_outlook prod-eia-it-bhl-public-raw annual_energy_outlook - 16 col…" at bounding box center [676, 391] width 1274 height 783
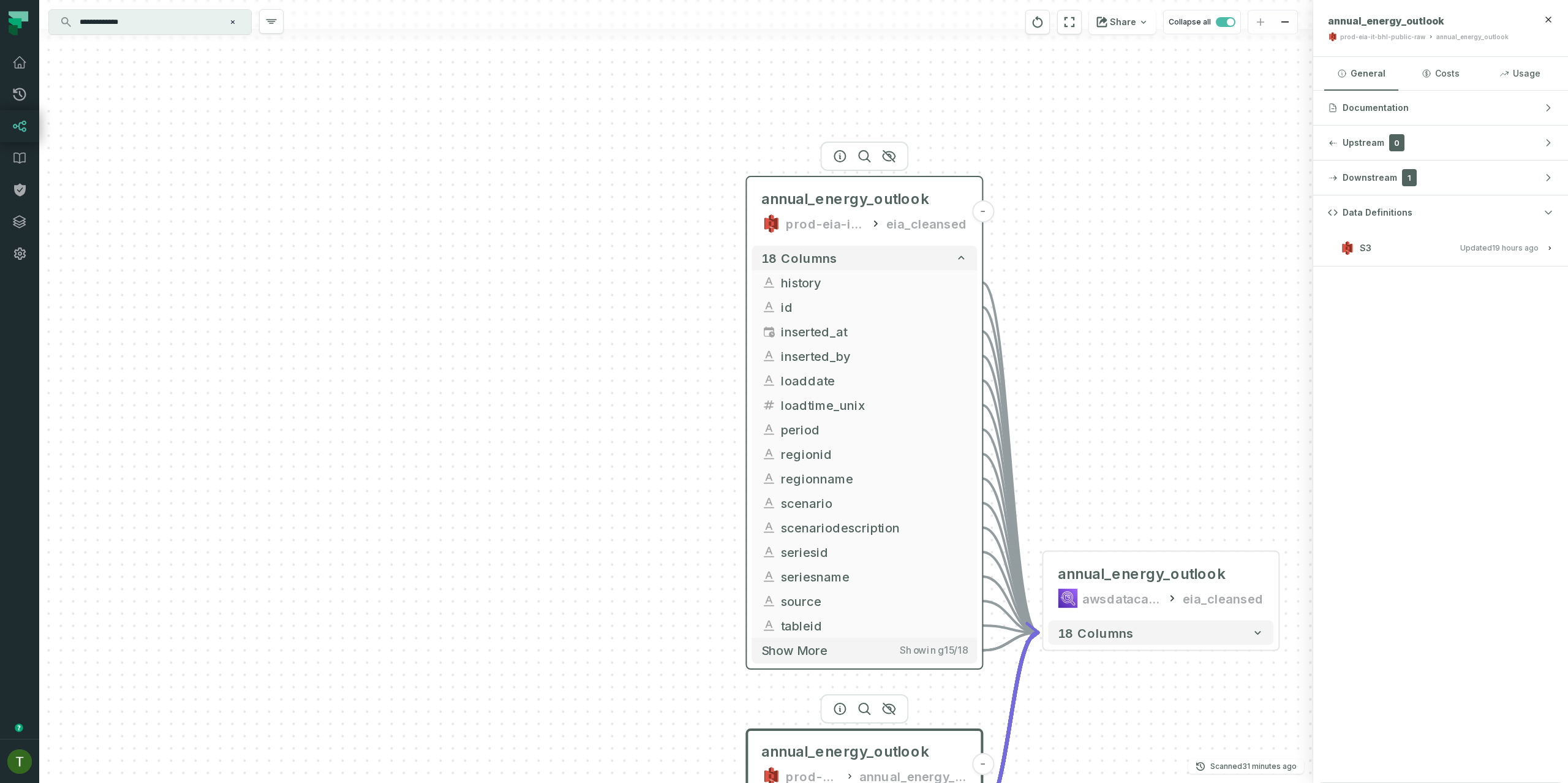
click at [829, 215] on div "prod-eia-it-bhl-public-cleansed/iceberg" at bounding box center [825, 224] width 78 height 20
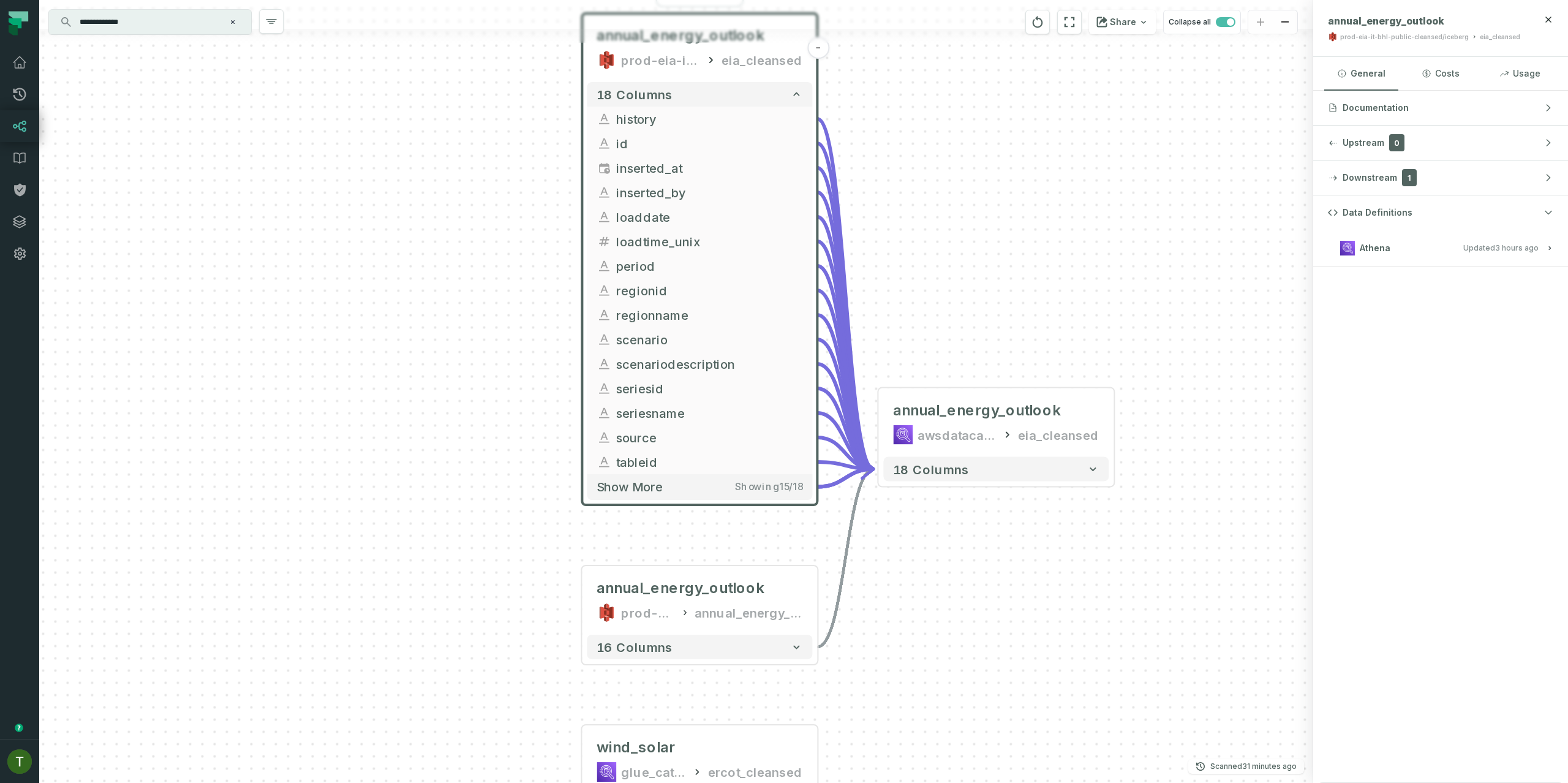
drag, startPoint x: 1129, startPoint y: 332, endPoint x: 991, endPoint y: 201, distance: 190.3
click at [991, 197] on div "annual_energy_outlook prod-eia-it-bhl-public-raw annual_energy_outlook - 16 col…" at bounding box center [676, 391] width 1274 height 783
click at [743, 582] on div "annual_energy_outlook" at bounding box center [680, 588] width 168 height 20
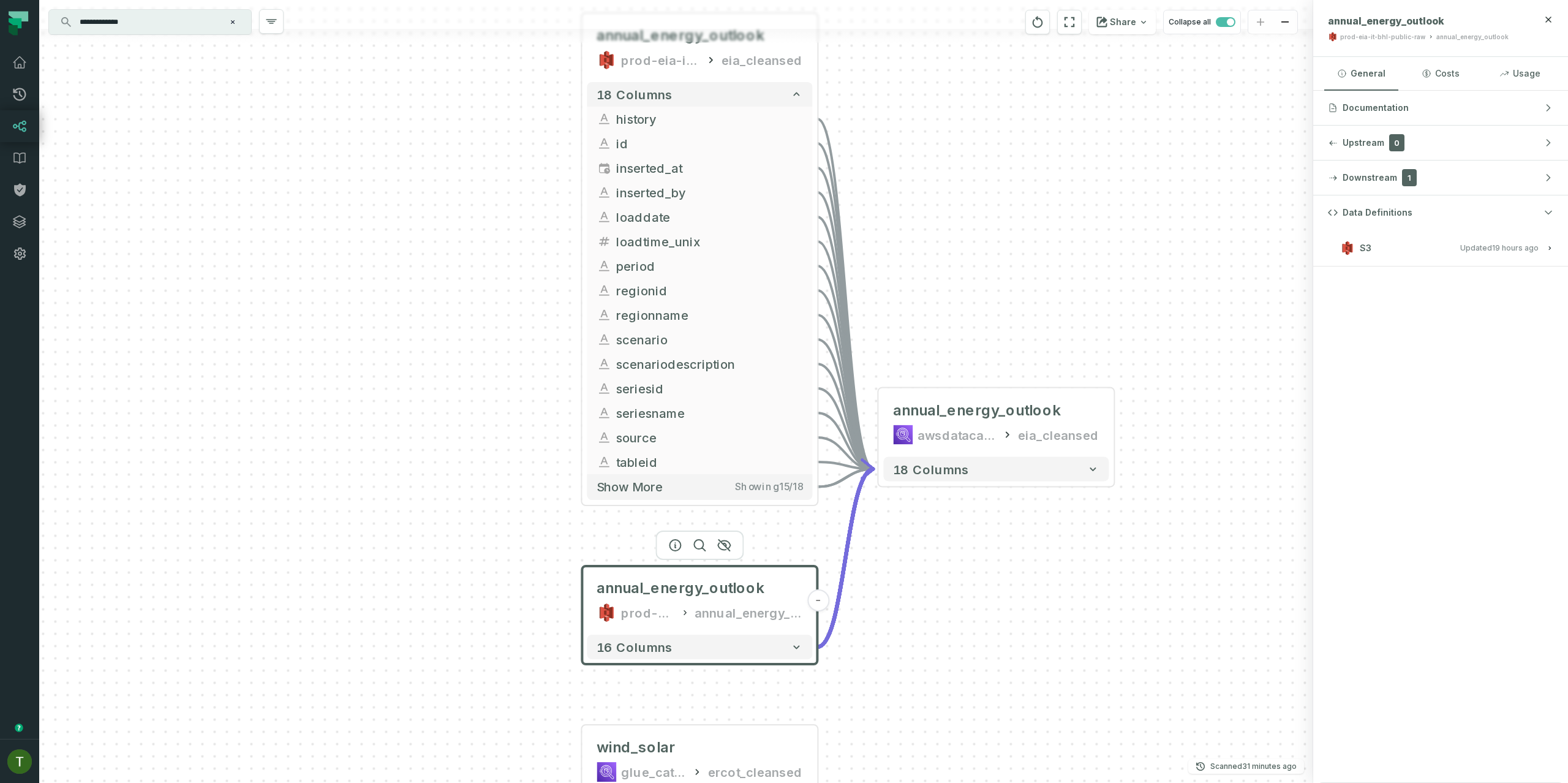
click at [1429, 238] on h3 "S3 Updated 9/29/2025, 1:04:11 AM" at bounding box center [1441, 248] width 255 height 37
click at [1038, 399] on div "annual_energy_outlook awsdatacatalog eia_cleansed" at bounding box center [996, 422] width 226 height 59
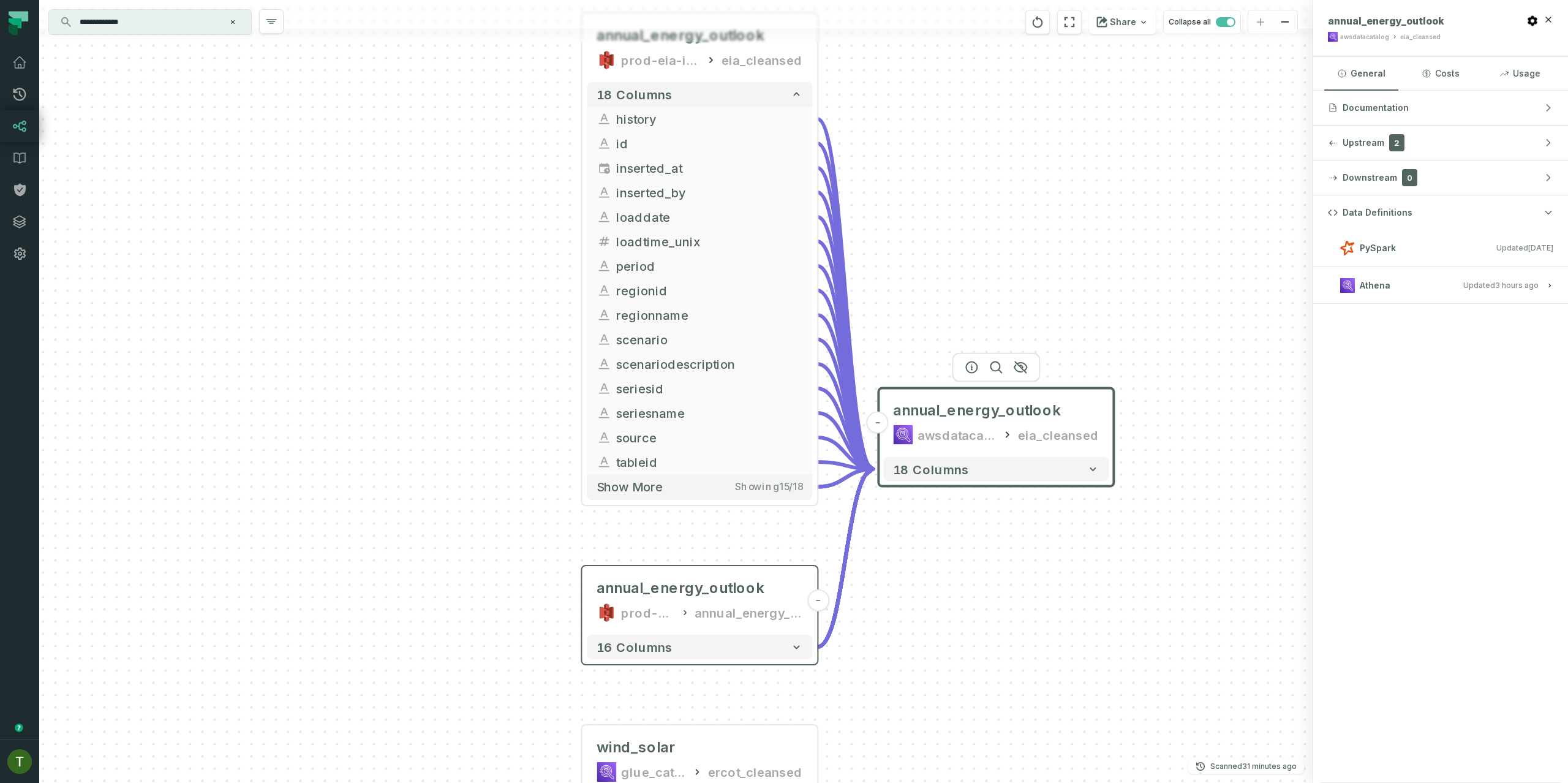
click at [1418, 284] on button "Athena Updated 9/29/2025, 5:01:54 PM" at bounding box center [1441, 285] width 226 height 17
click at [1475, 285] on span "Updated 9/29/2025, 5:01:54 PM" at bounding box center [1501, 285] width 75 height 9
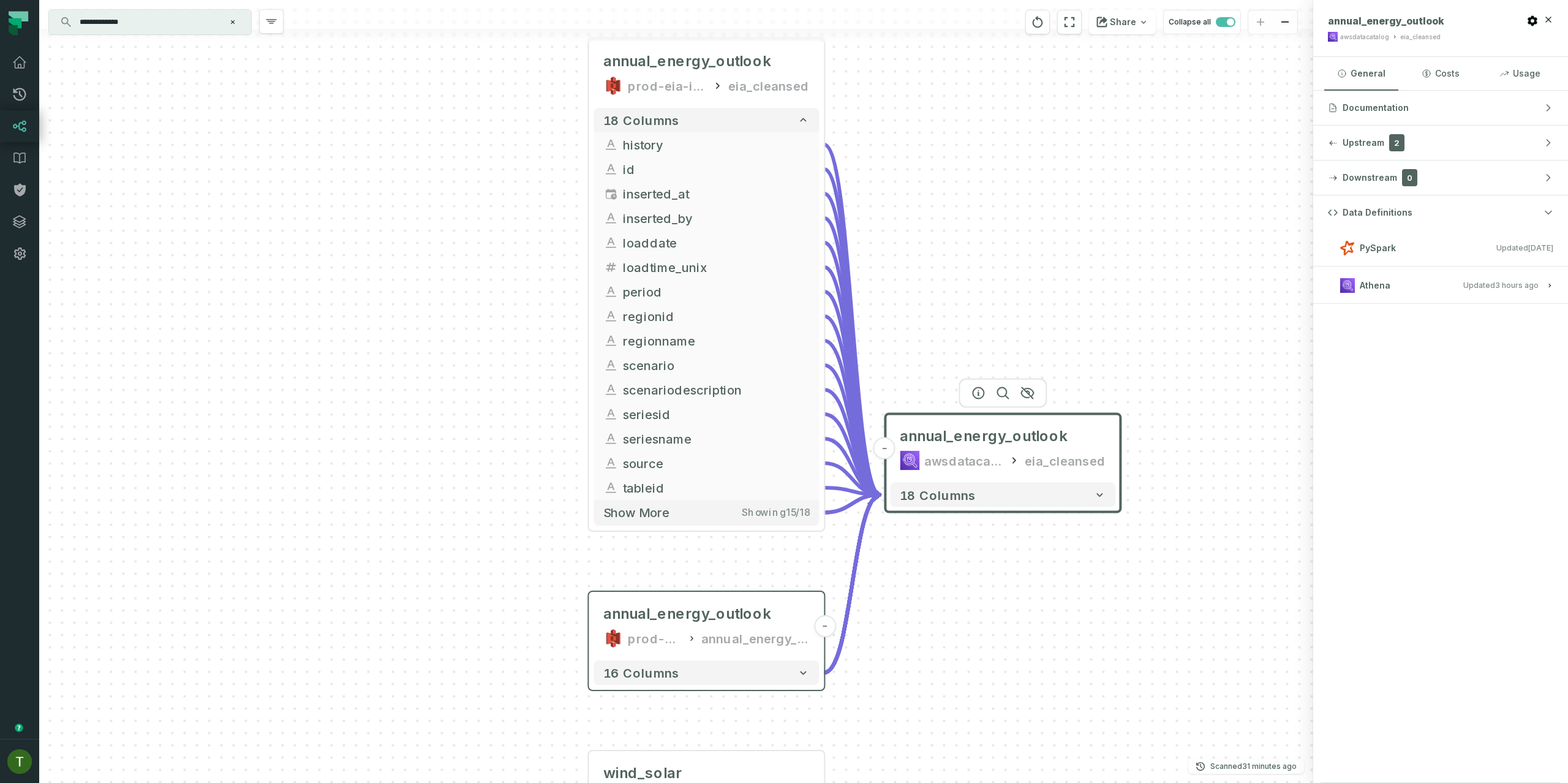
drag, startPoint x: 905, startPoint y: 253, endPoint x: 912, endPoint y: 376, distance: 123.2
click at [913, 376] on div "annual_energy_outlook prod-eia-it-bhl-public-raw annual_energy_outlook - 16 col…" at bounding box center [676, 391] width 1274 height 783
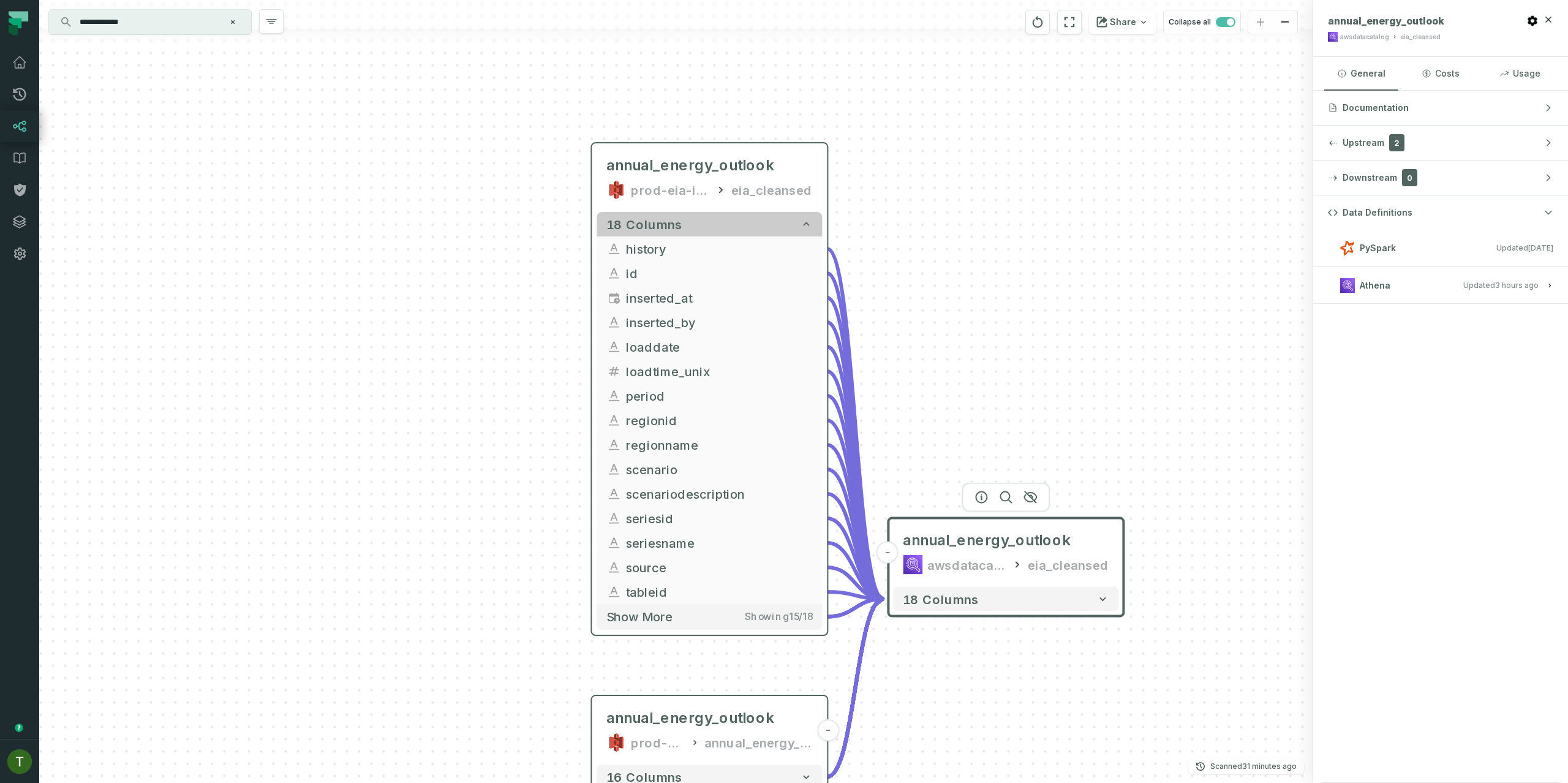
click at [739, 231] on button "18 columns" at bounding box center [709, 224] width 226 height 25
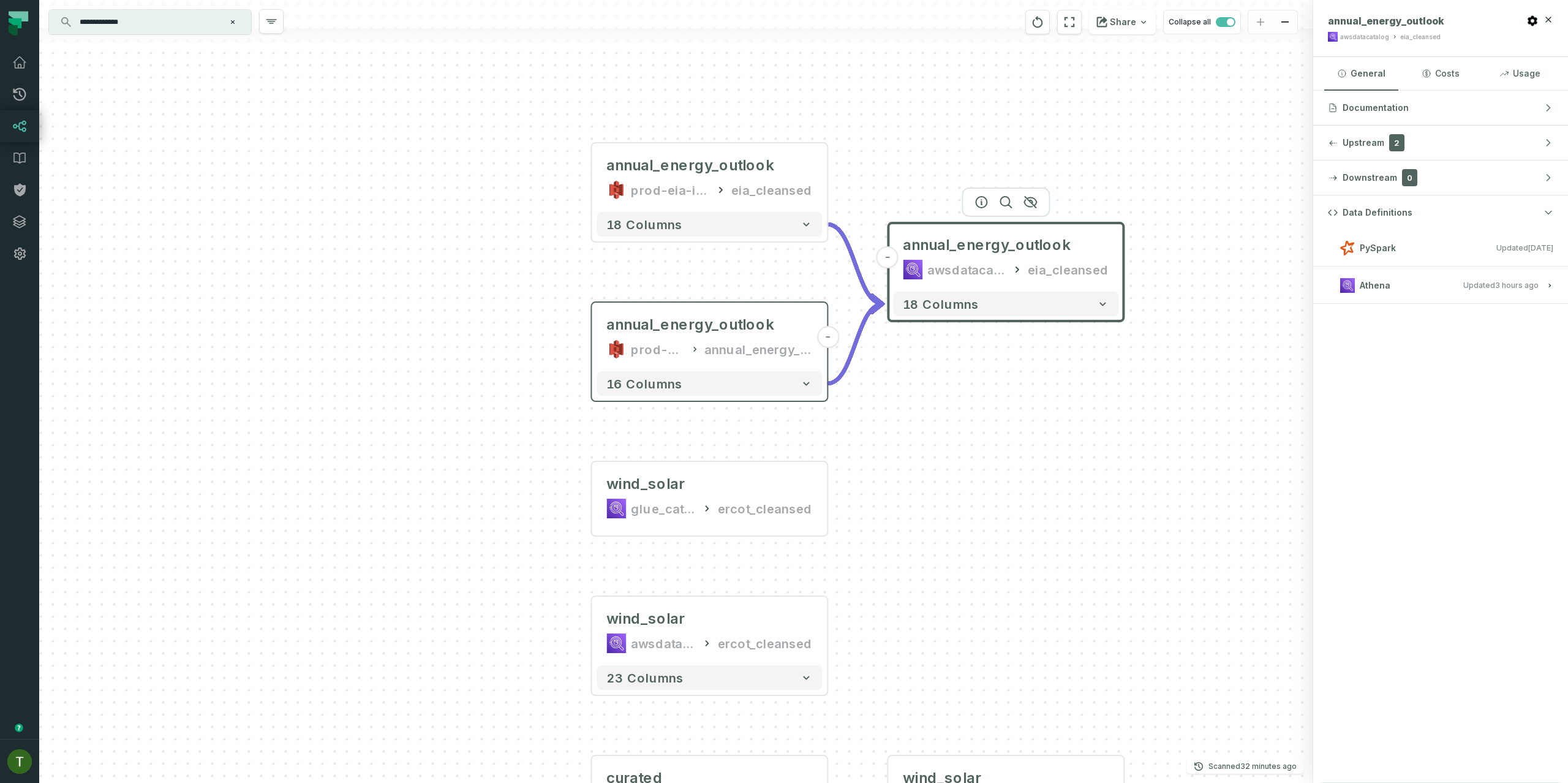
click at [1480, 282] on span "Updated 9/29/2025, 5:01:54 PM" at bounding box center [1501, 285] width 75 height 9
click at [1016, 264] on icon at bounding box center [1017, 270] width 12 height 12
